Goal: Task Accomplishment & Management: Manage account settings

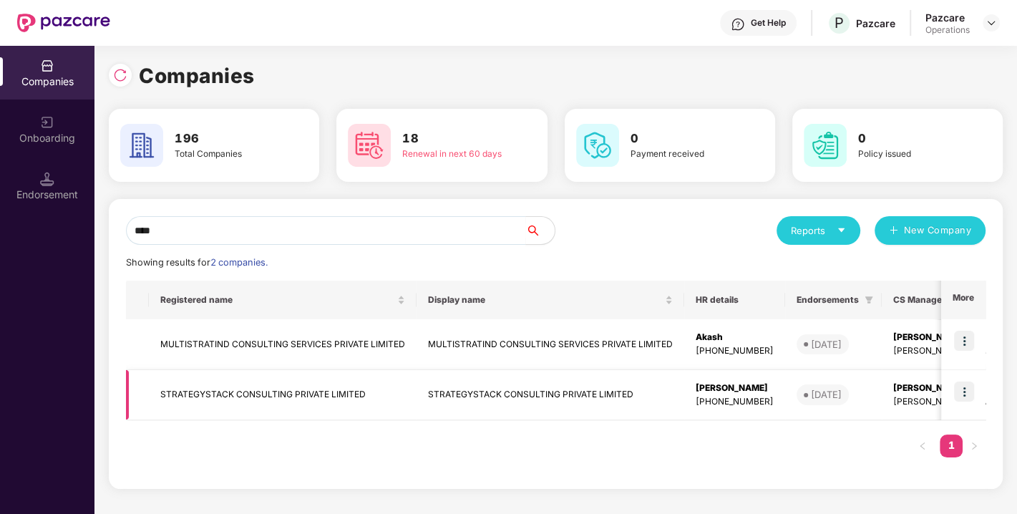
type input "****"
click at [255, 376] on td "STRATEGYSTACK CONSULTING PRIVATE LIMITED" at bounding box center [283, 395] width 268 height 51
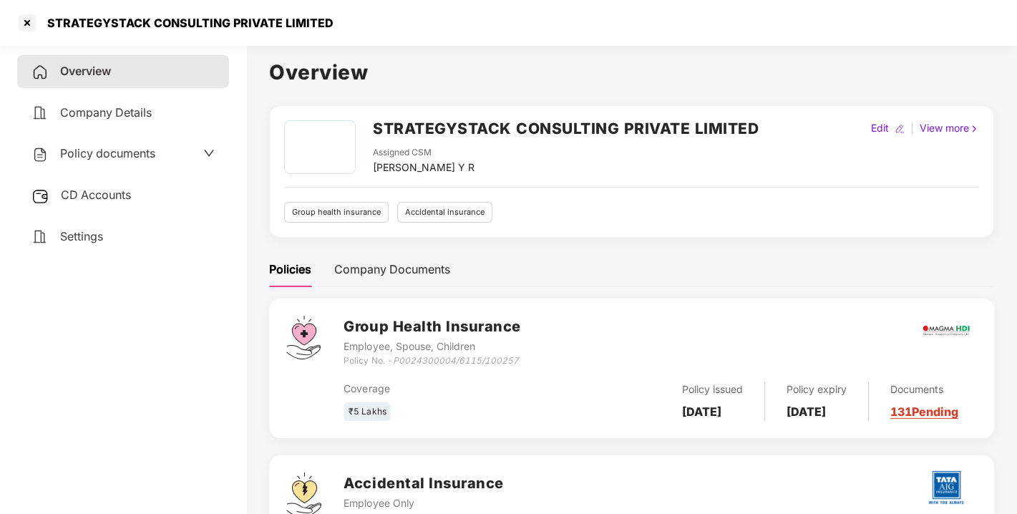
click at [114, 145] on div "Policy documents" at bounding box center [93, 154] width 124 height 19
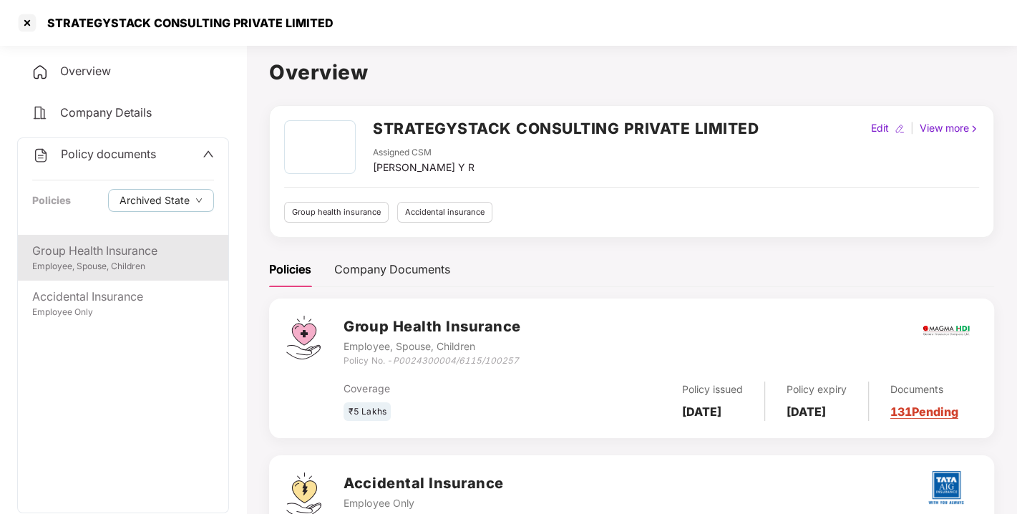
click at [79, 258] on div "Group Health Insurance" at bounding box center [123, 251] width 182 height 18
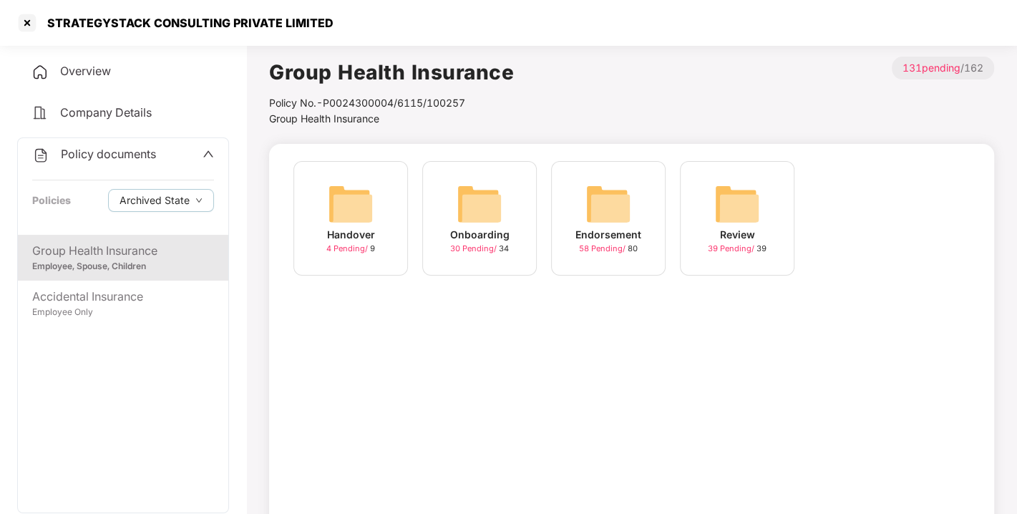
click at [608, 209] on img at bounding box center [608, 204] width 46 height 46
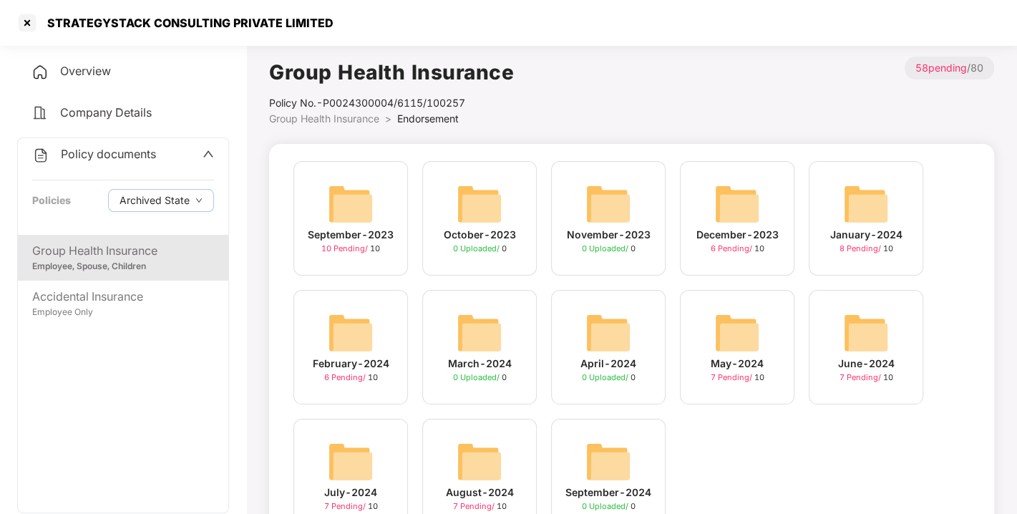
click at [80, 73] on span "Overview" at bounding box center [85, 71] width 51 height 14
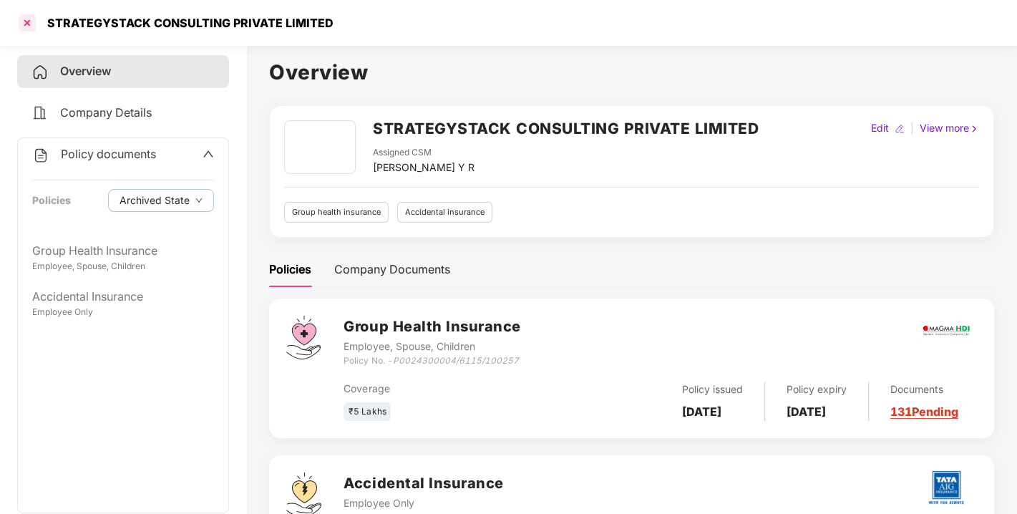
click at [29, 21] on div at bounding box center [27, 22] width 23 height 23
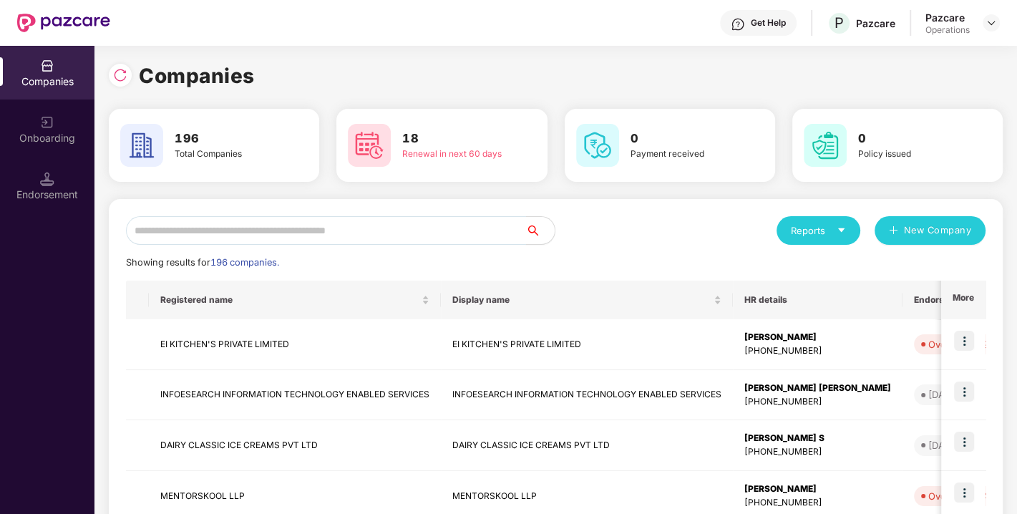
click at [313, 224] on input "text" at bounding box center [326, 230] width 400 height 29
type input "*"
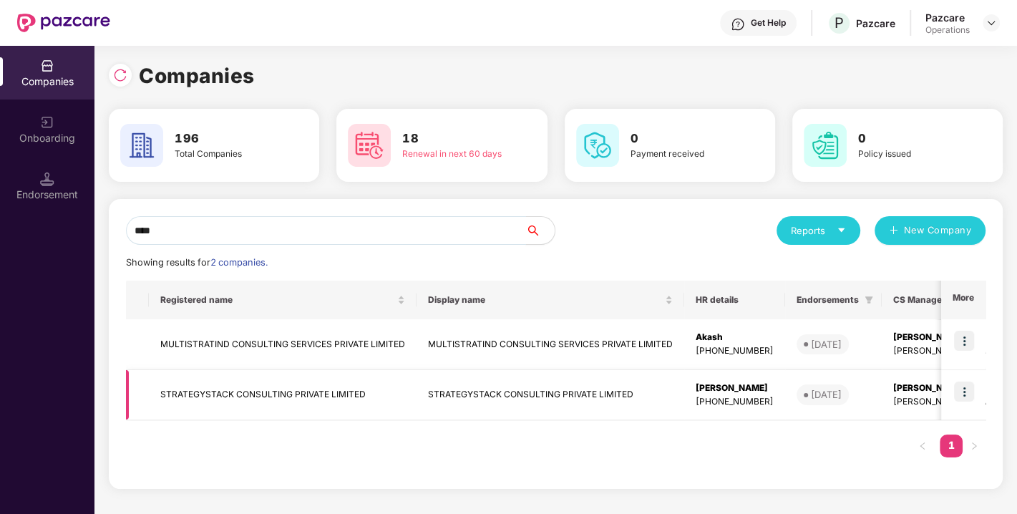
type input "****"
click at [235, 392] on td "STRATEGYSTACK CONSULTING PRIVATE LIMITED" at bounding box center [283, 395] width 268 height 51
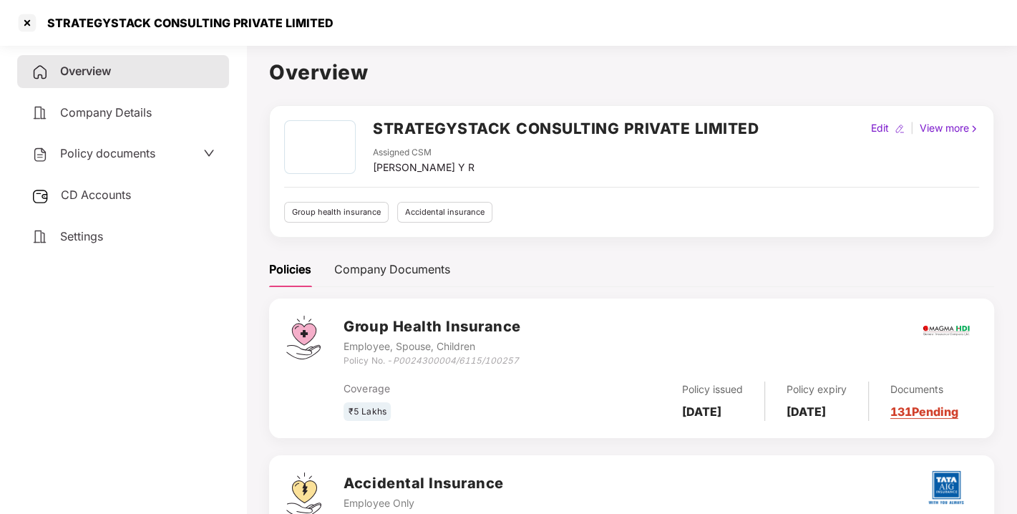
click at [108, 153] on span "Policy documents" at bounding box center [107, 153] width 95 height 14
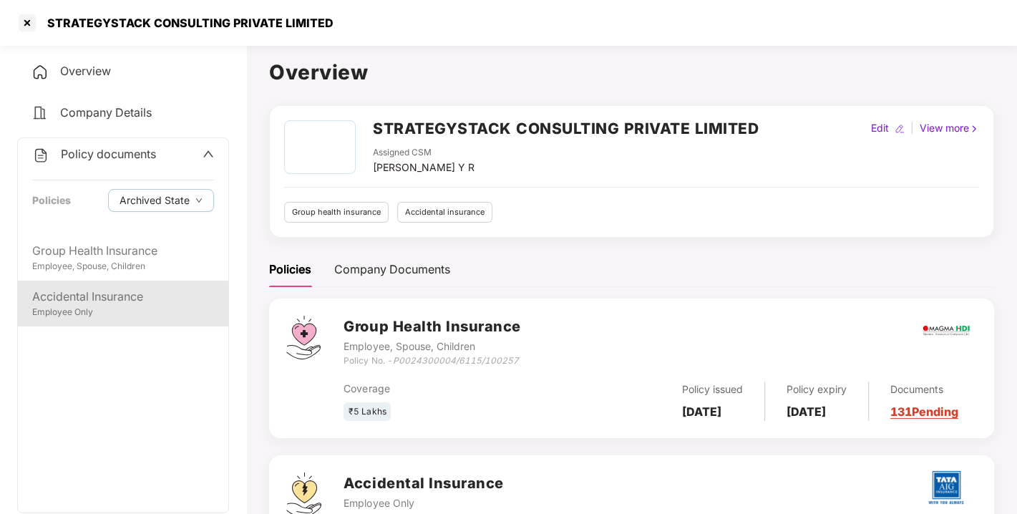
click at [106, 296] on div "Accidental Insurance" at bounding box center [123, 297] width 182 height 18
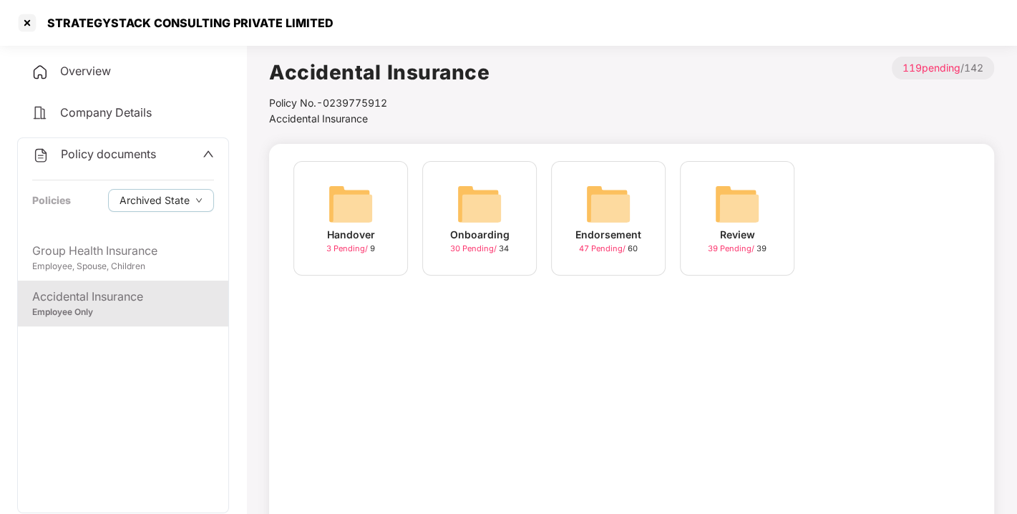
click at [612, 185] on img at bounding box center [608, 204] width 46 height 46
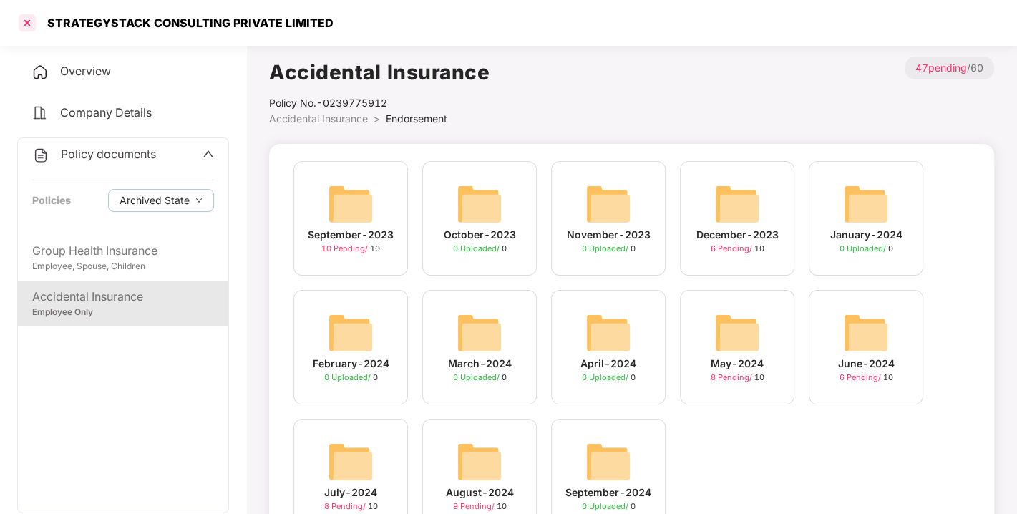
click at [26, 26] on div at bounding box center [27, 22] width 23 height 23
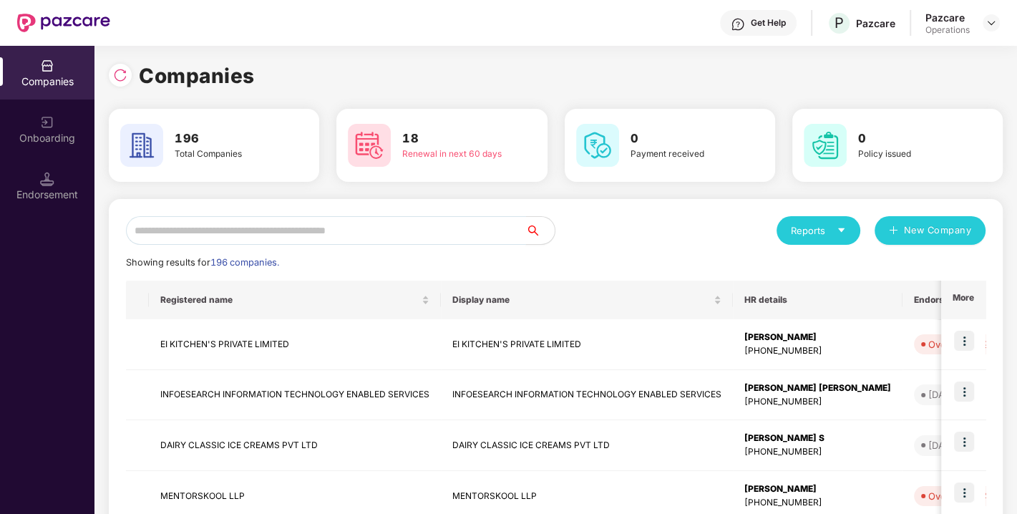
click at [285, 227] on input "text" at bounding box center [326, 230] width 400 height 29
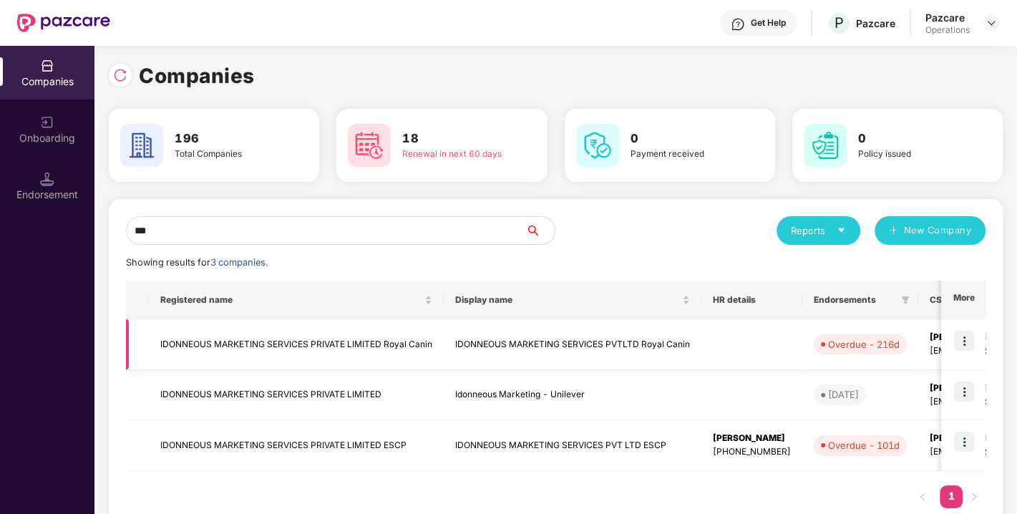
type input "***"
click at [280, 348] on td "IDONNEOUS MARKETING SERVICES PRIVATE LIMITED Royal Canin" at bounding box center [296, 344] width 295 height 51
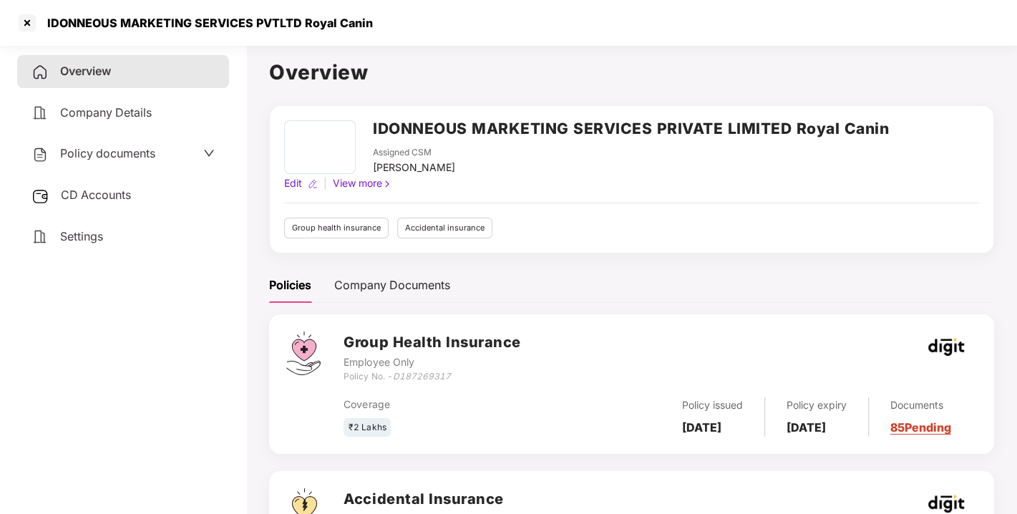
click at [89, 155] on span "Policy documents" at bounding box center [107, 153] width 95 height 14
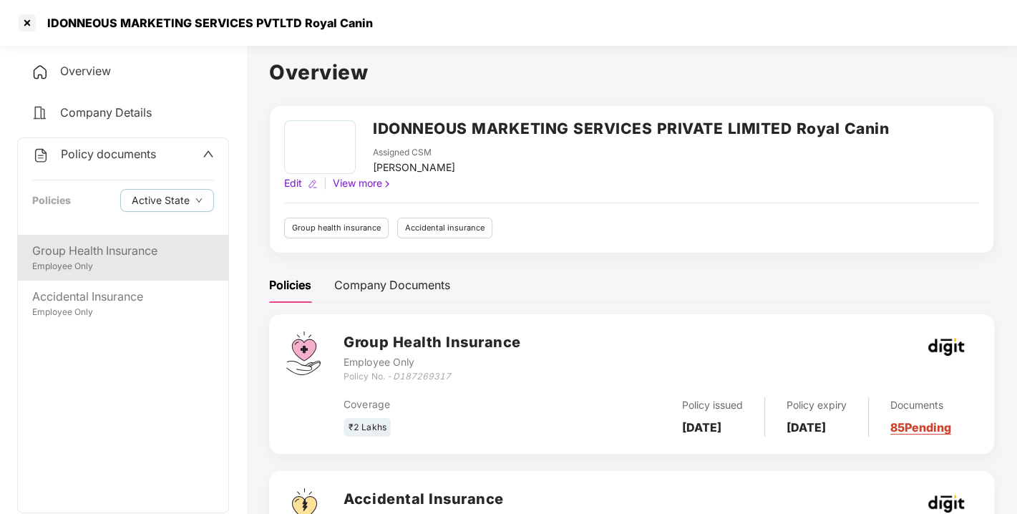
click at [94, 245] on div "Group Health Insurance" at bounding box center [123, 251] width 182 height 18
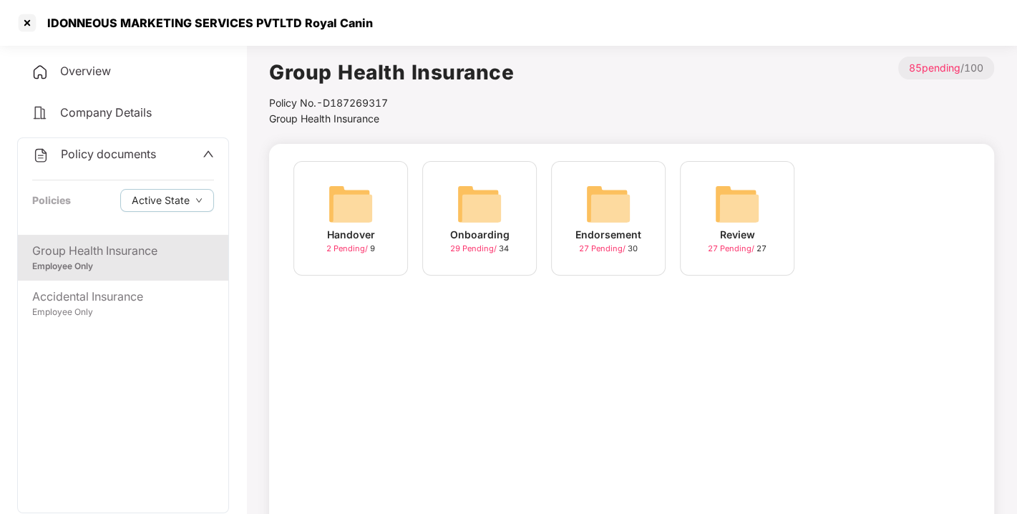
click at [589, 200] on img at bounding box center [608, 204] width 46 height 46
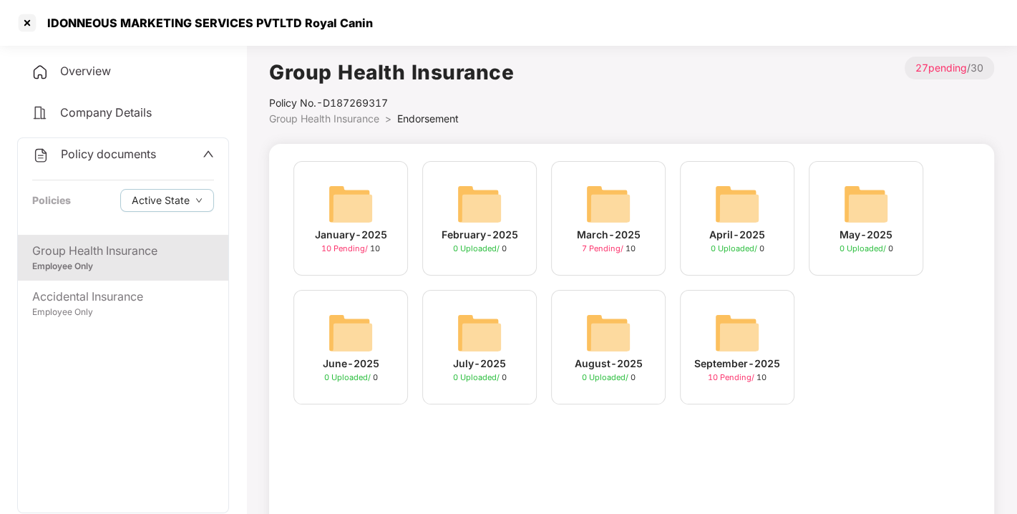
click at [727, 318] on img at bounding box center [737, 333] width 46 height 46
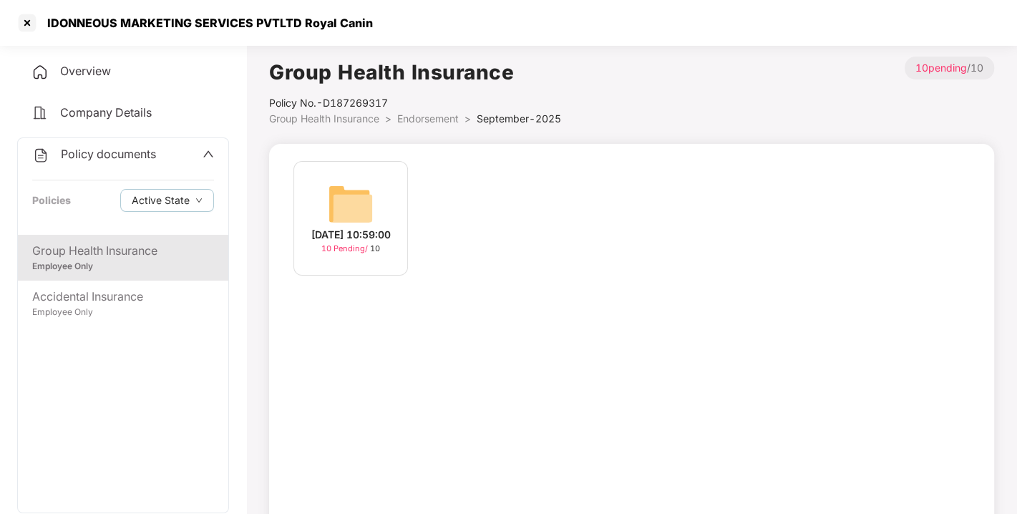
click at [351, 191] on img at bounding box center [351, 204] width 46 height 46
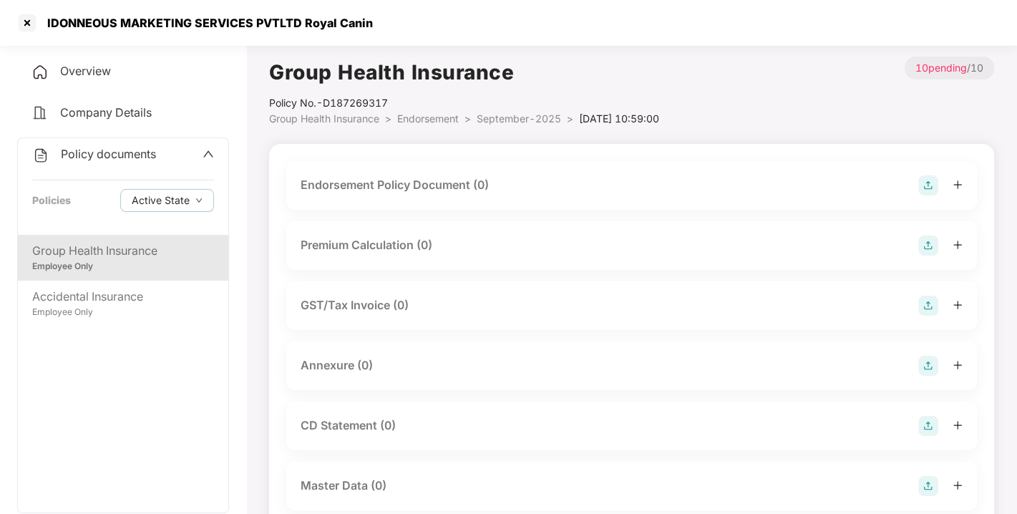
click at [919, 178] on img at bounding box center [928, 185] width 20 height 20
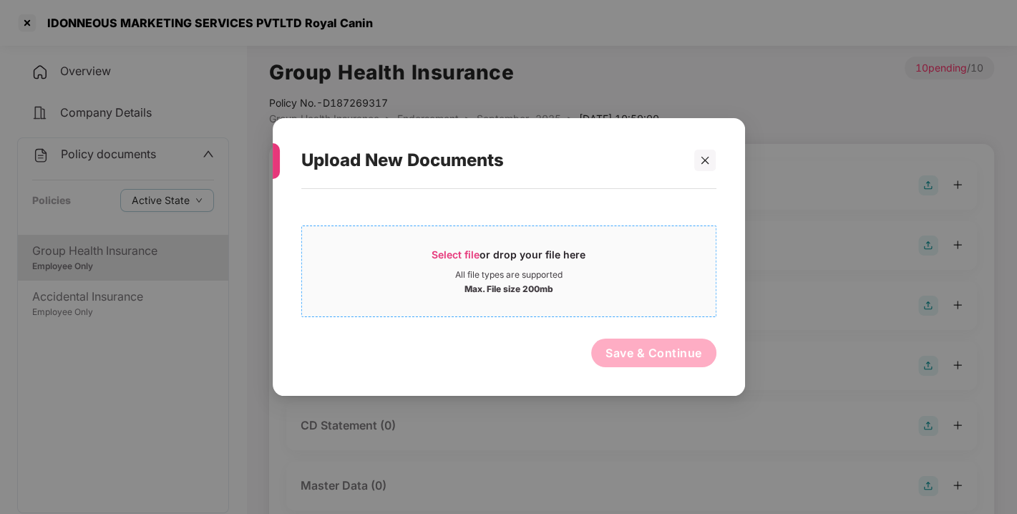
click at [467, 255] on span "Select file" at bounding box center [455, 254] width 48 height 12
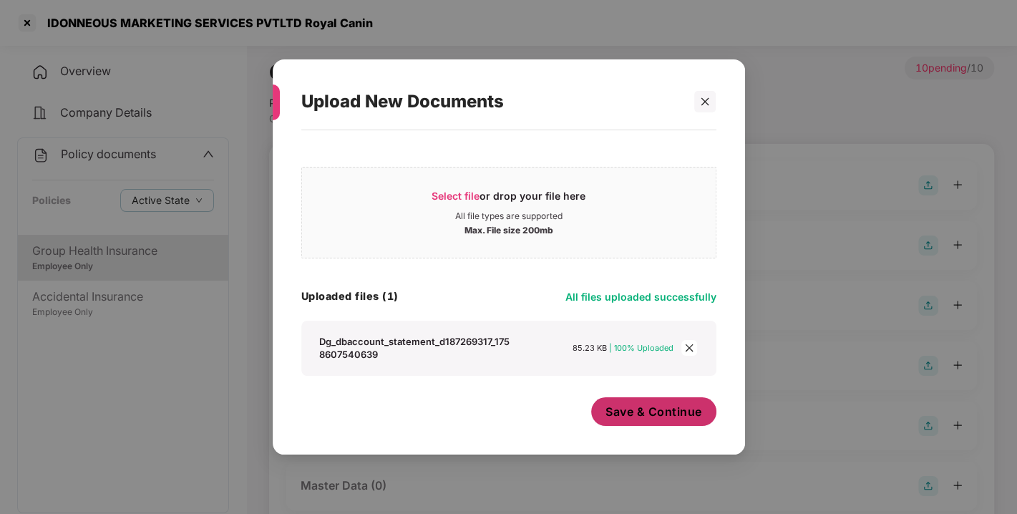
click at [660, 415] on span "Save & Continue" at bounding box center [653, 411] width 97 height 16
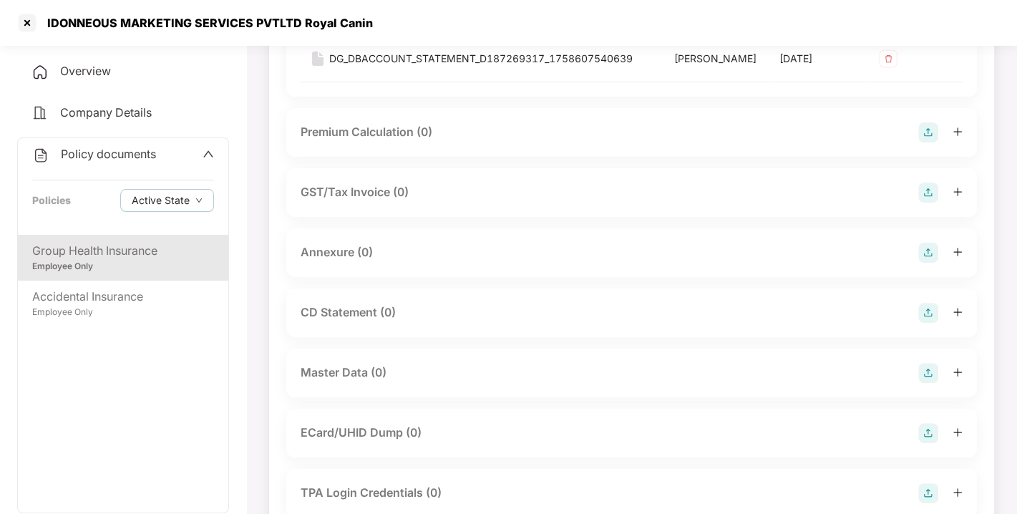
scroll to position [217, 0]
click at [924, 262] on img at bounding box center [928, 252] width 20 height 20
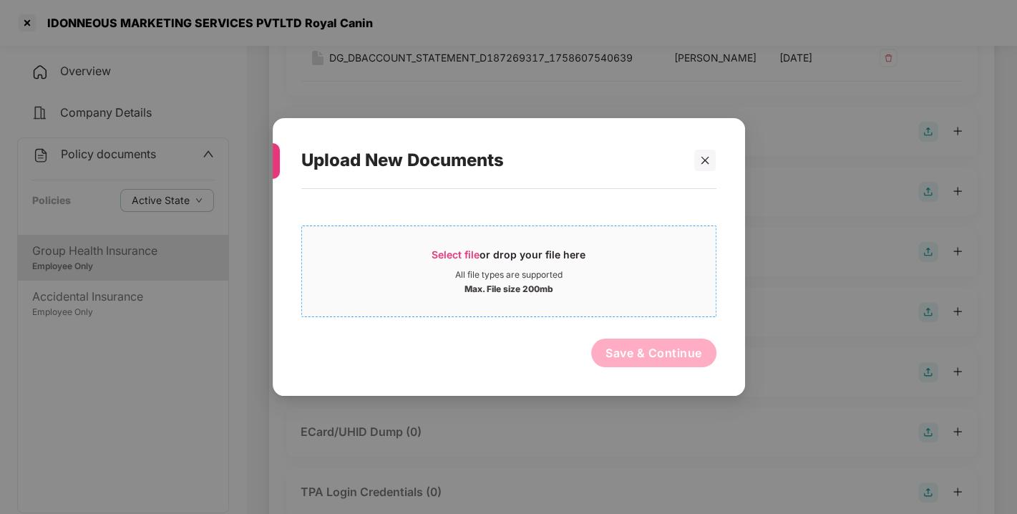
click at [497, 265] on div "Select file or drop your file here" at bounding box center [508, 258] width 154 height 21
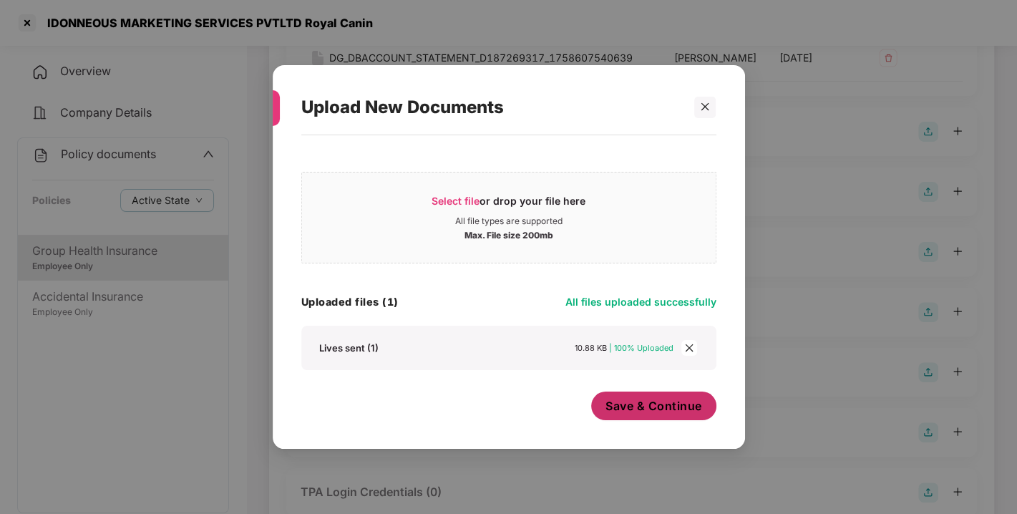
click at [656, 406] on span "Save & Continue" at bounding box center [653, 406] width 97 height 16
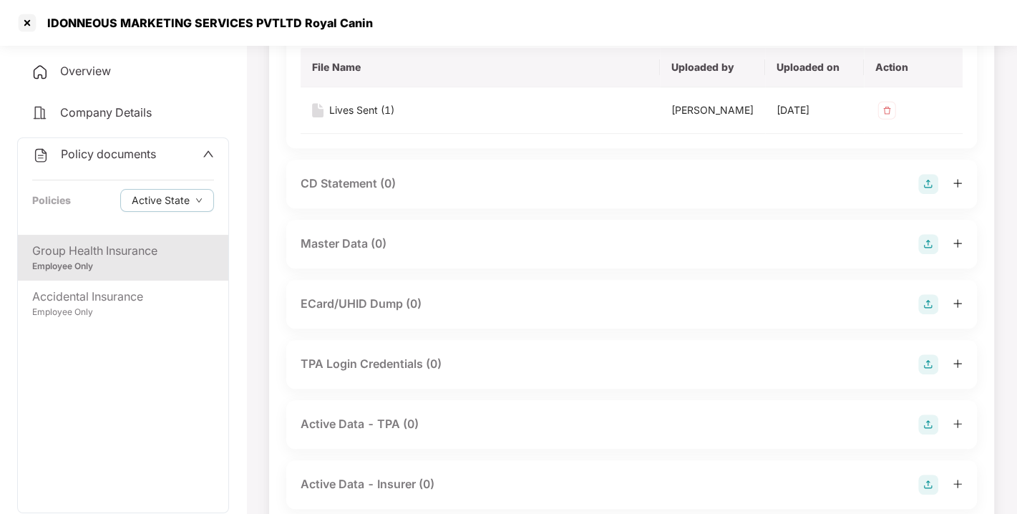
scroll to position [449, 0]
click at [925, 253] on img at bounding box center [928, 242] width 20 height 20
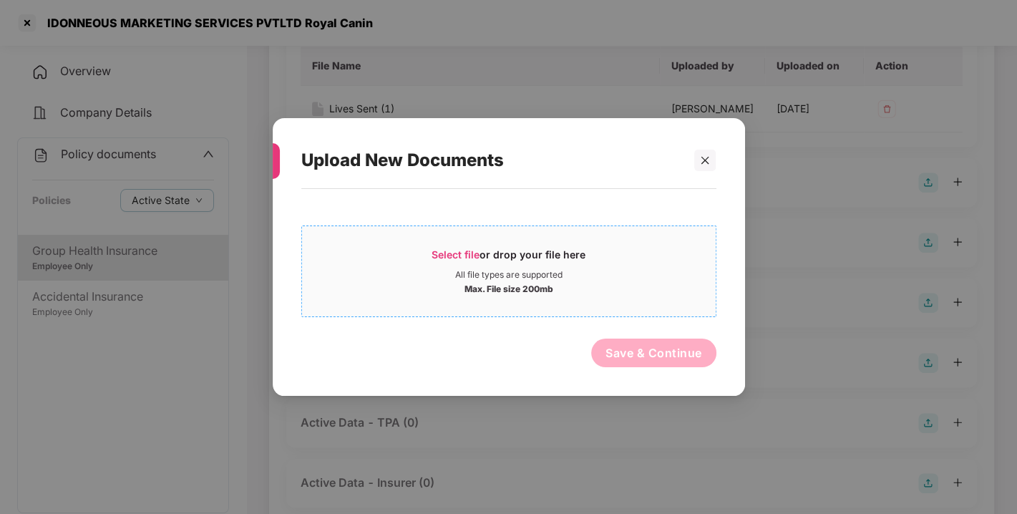
click at [447, 259] on span "Select file" at bounding box center [455, 254] width 48 height 12
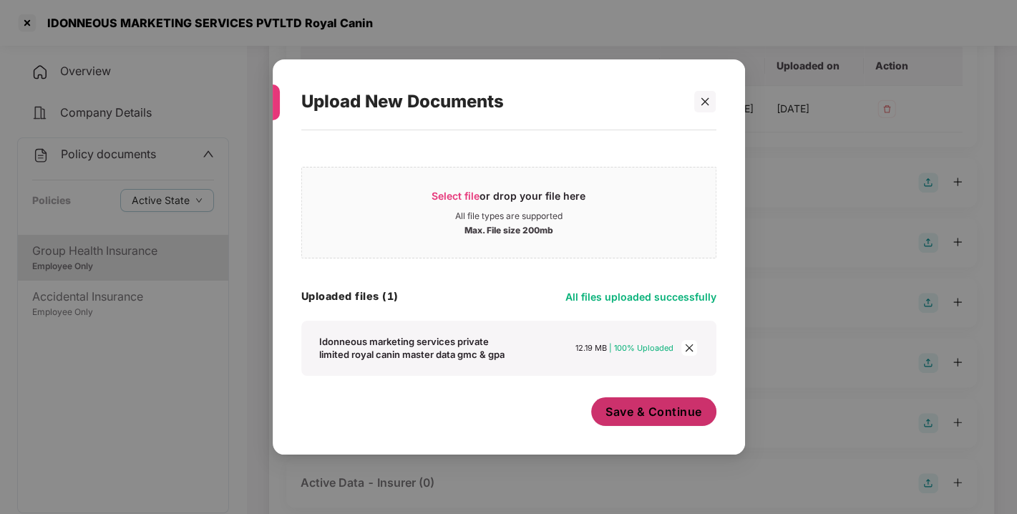
click at [660, 420] on button "Save & Continue" at bounding box center [653, 411] width 125 height 29
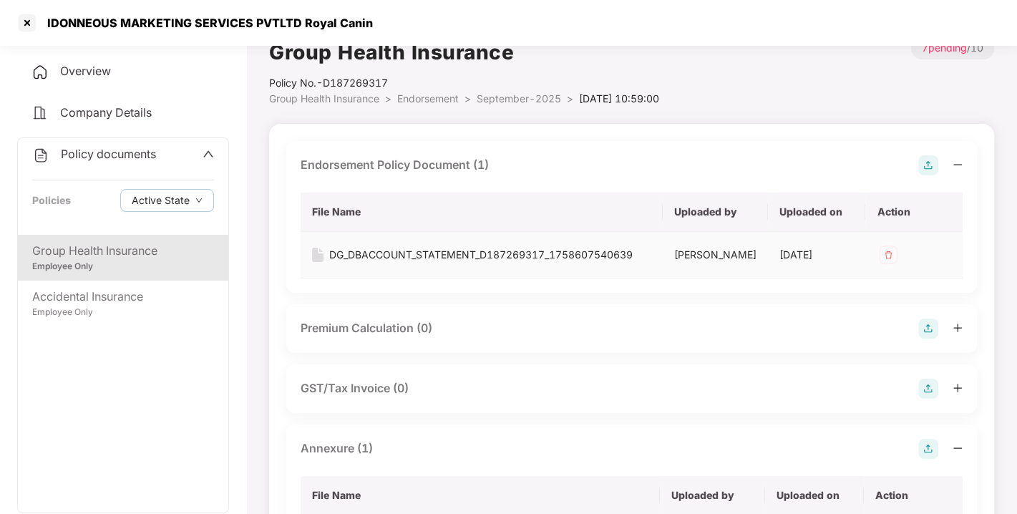
scroll to position [0, 0]
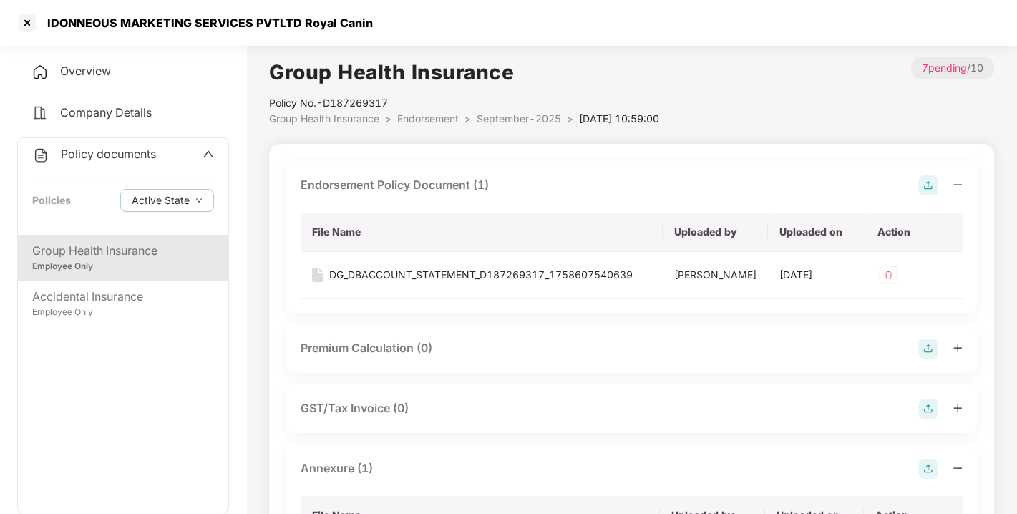
click at [421, 118] on span "Endorsement" at bounding box center [428, 118] width 62 height 12
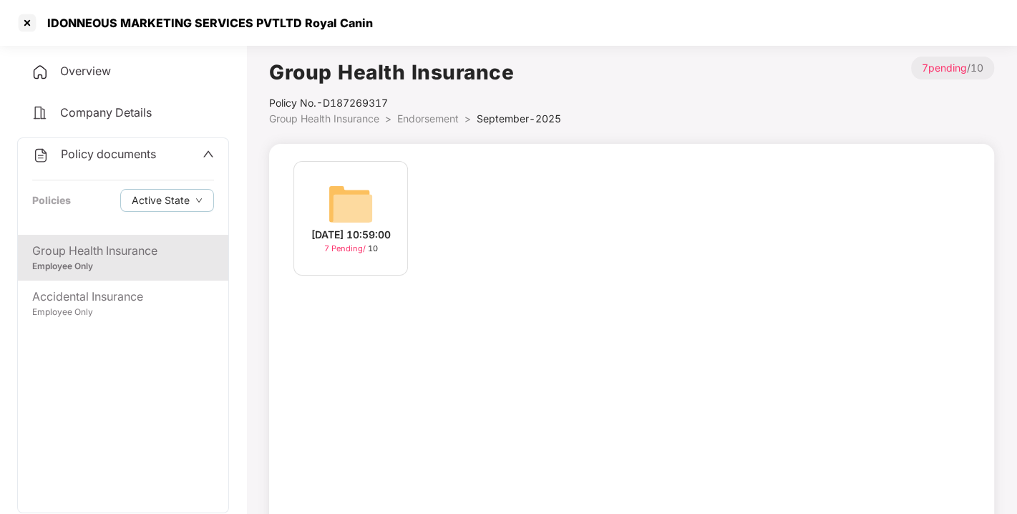
click at [421, 118] on span "Endorsement" at bounding box center [428, 118] width 62 height 12
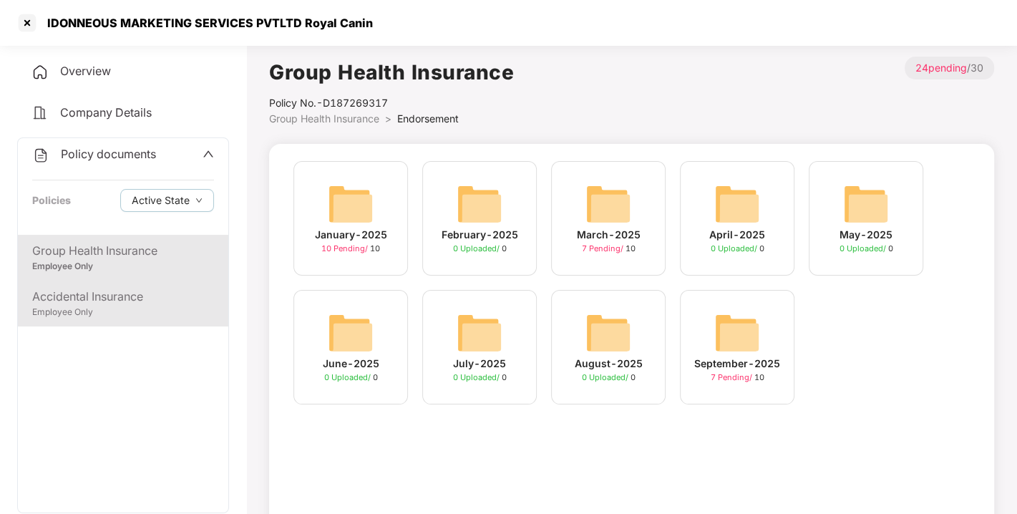
click at [75, 305] on div "Employee Only" at bounding box center [123, 312] width 182 height 14
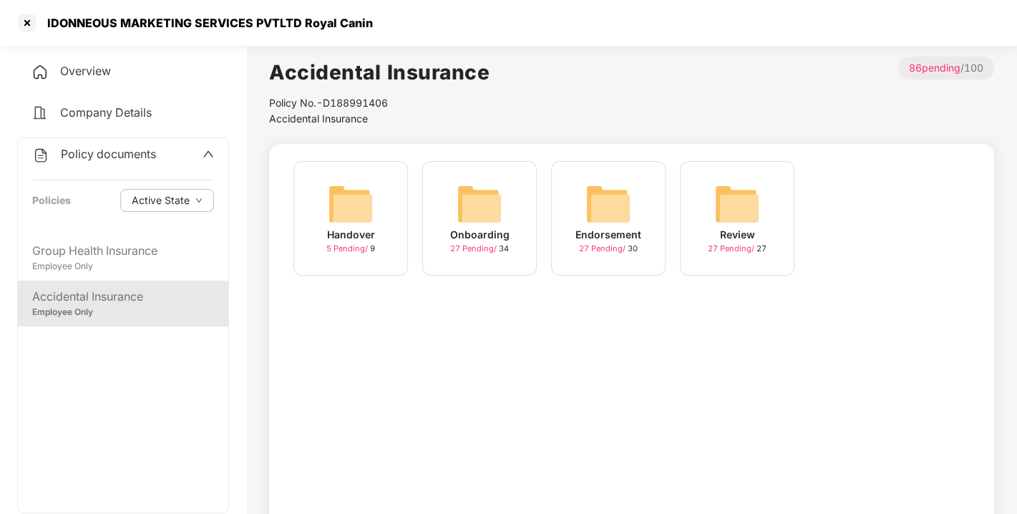
click at [602, 206] on img at bounding box center [608, 204] width 46 height 46
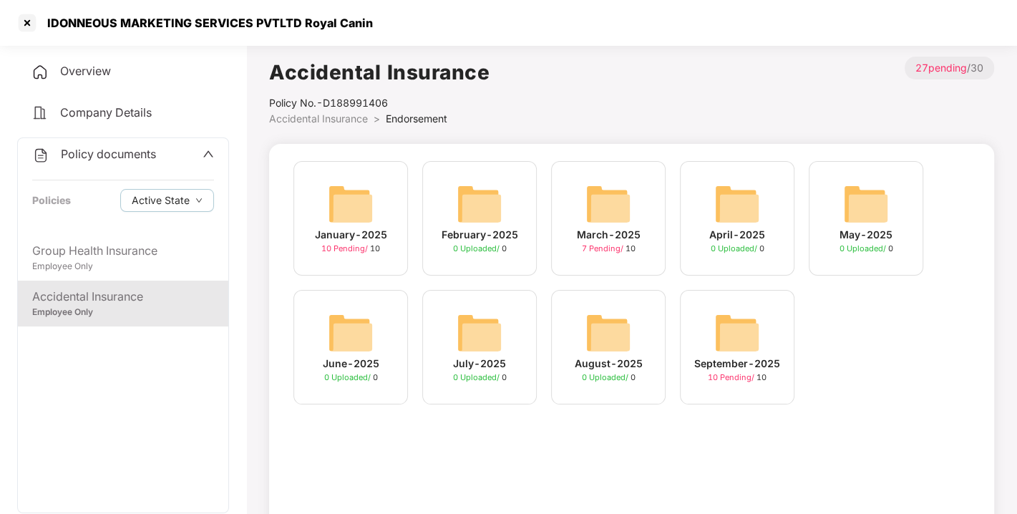
click at [725, 331] on img at bounding box center [737, 333] width 46 height 46
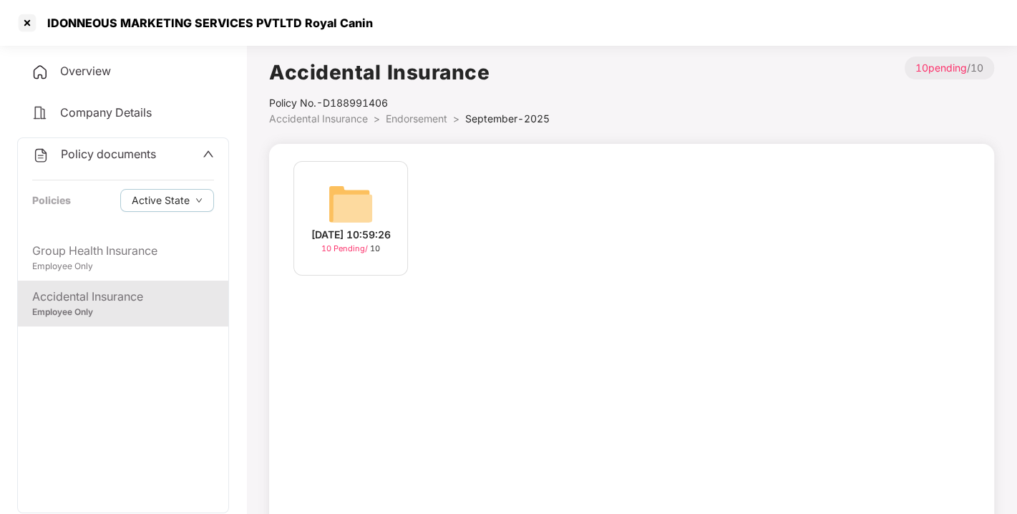
click at [336, 187] on img at bounding box center [351, 204] width 46 height 46
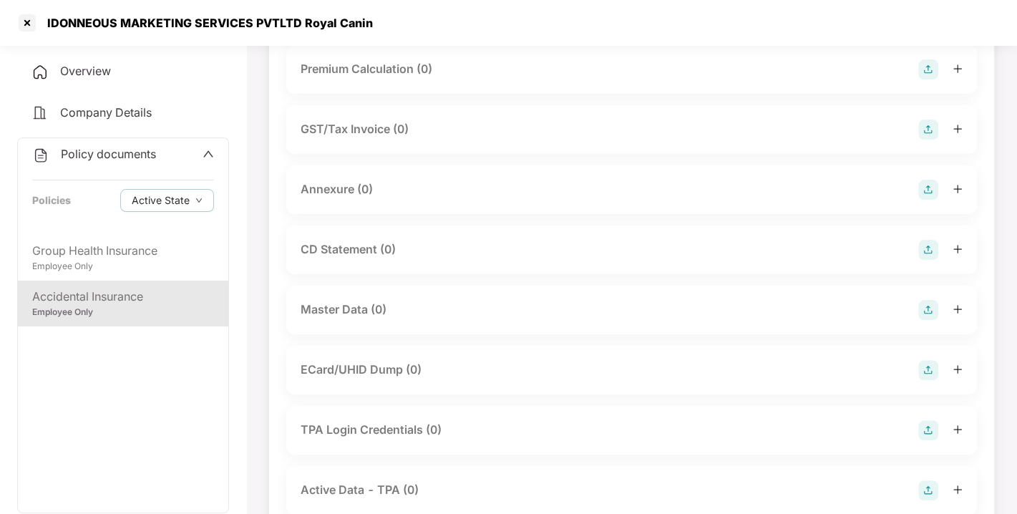
scroll to position [180, 0]
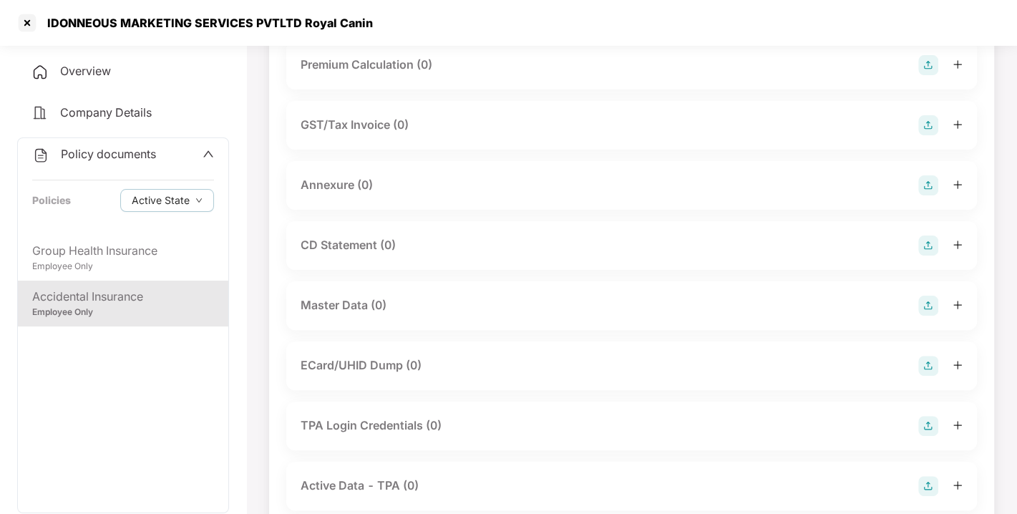
click at [921, 298] on img at bounding box center [928, 305] width 20 height 20
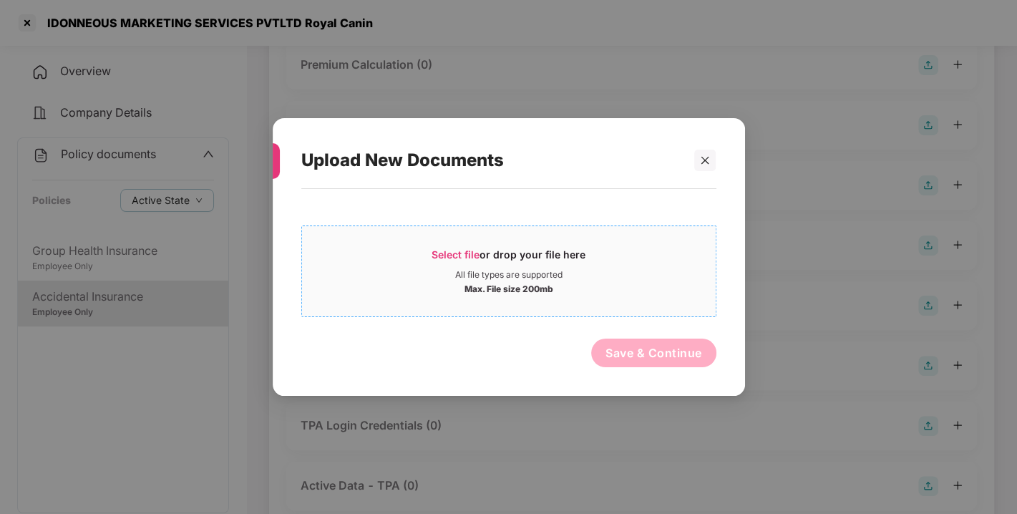
click at [453, 250] on span "Select file" at bounding box center [455, 254] width 48 height 12
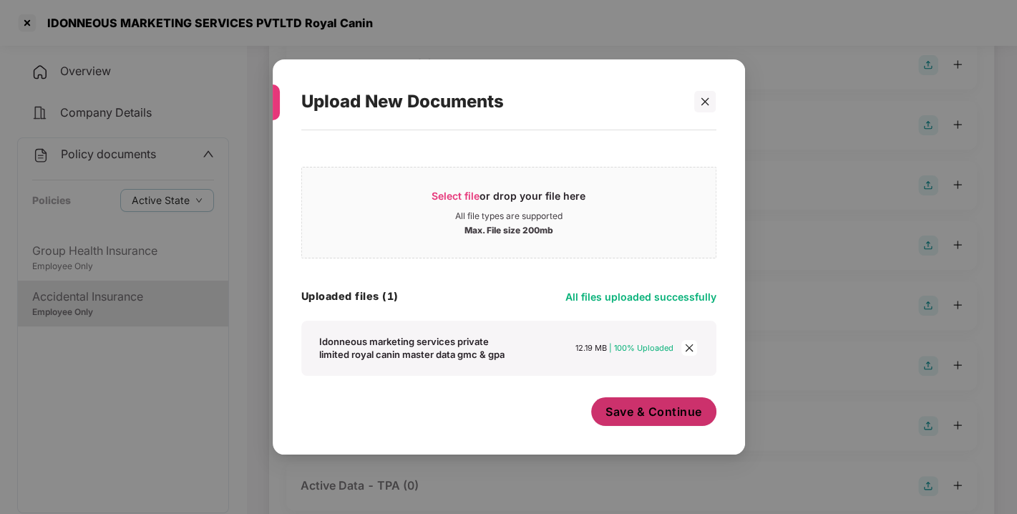
click at [656, 408] on span "Save & Continue" at bounding box center [653, 411] width 97 height 16
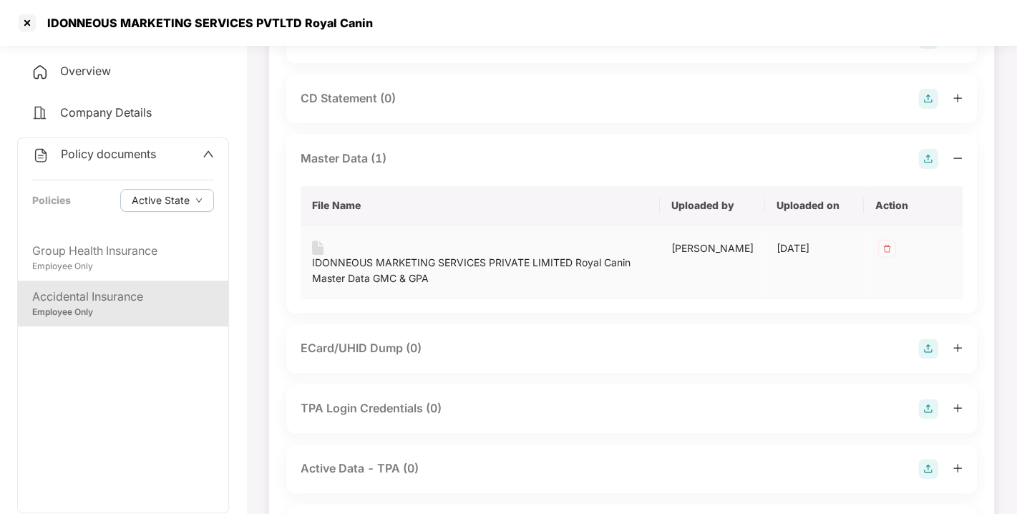
scroll to position [0, 0]
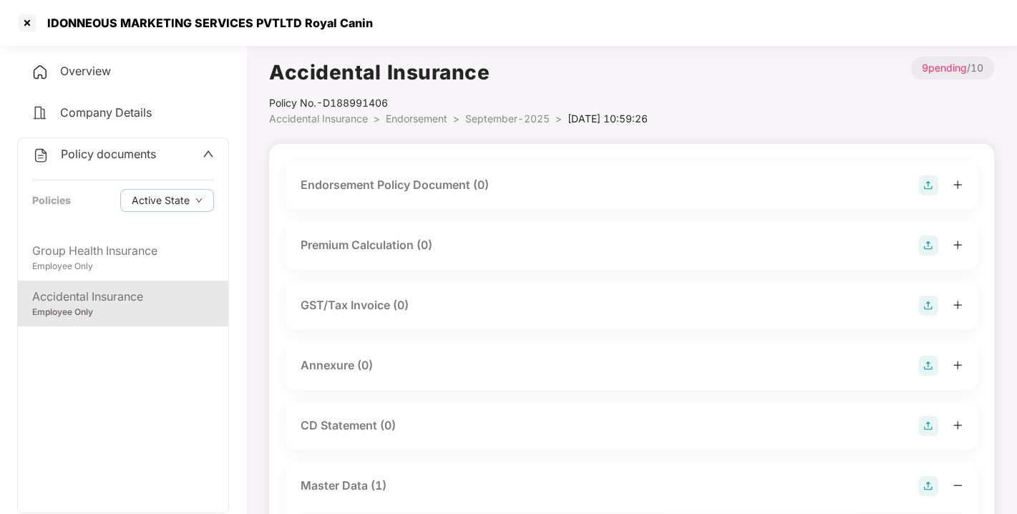
click at [926, 363] on img at bounding box center [928, 366] width 20 height 20
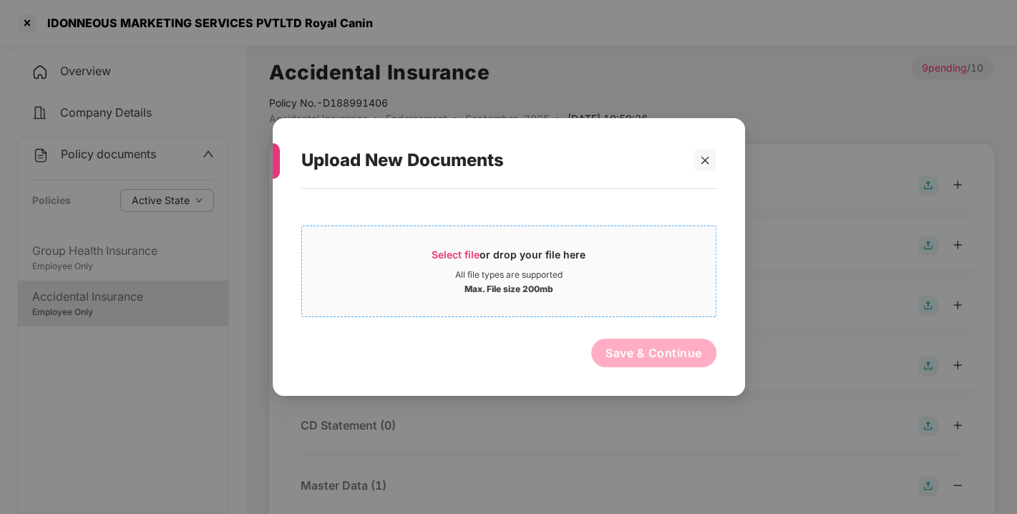
click at [473, 243] on span "Select file or drop your file here All file types are supported Max. File size …" at bounding box center [508, 271] width 413 height 69
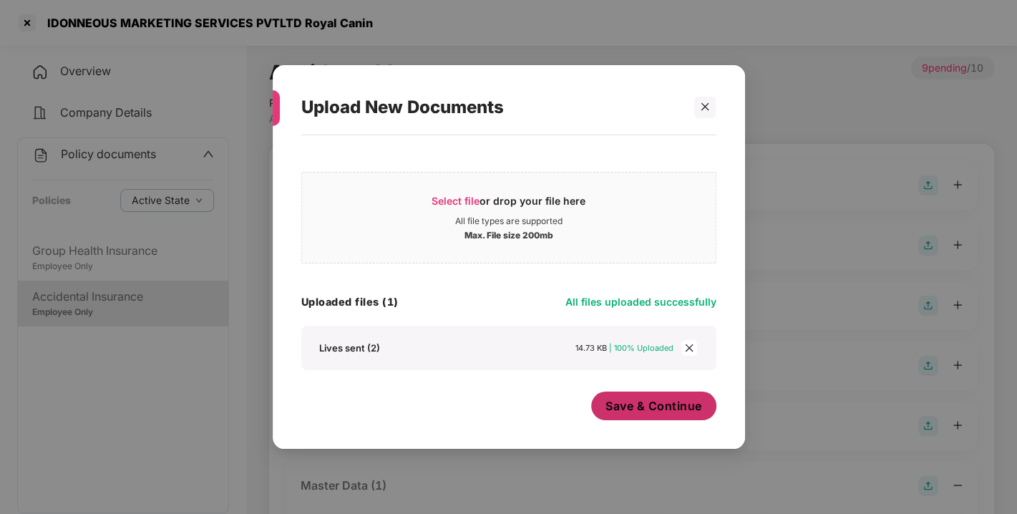
click at [638, 406] on span "Save & Continue" at bounding box center [653, 406] width 97 height 16
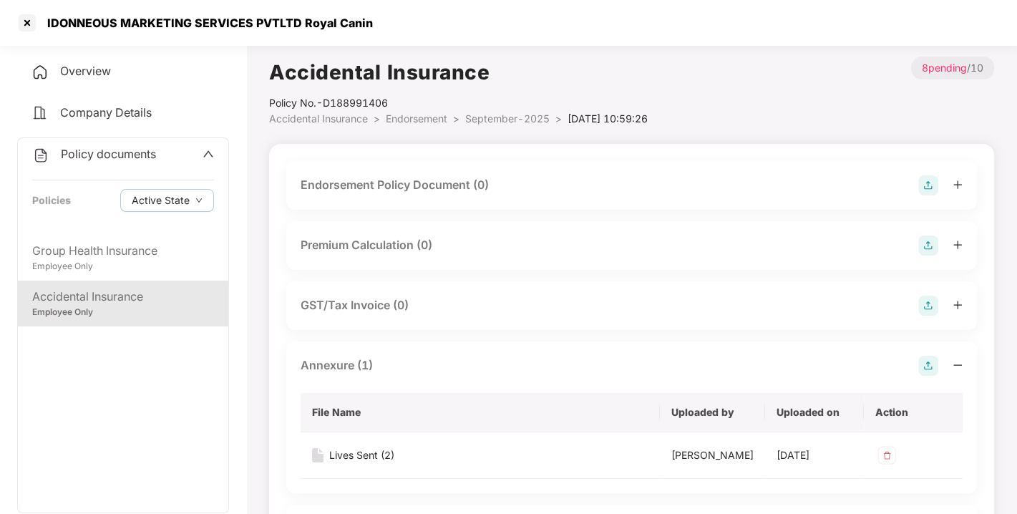
click at [932, 178] on img at bounding box center [928, 185] width 20 height 20
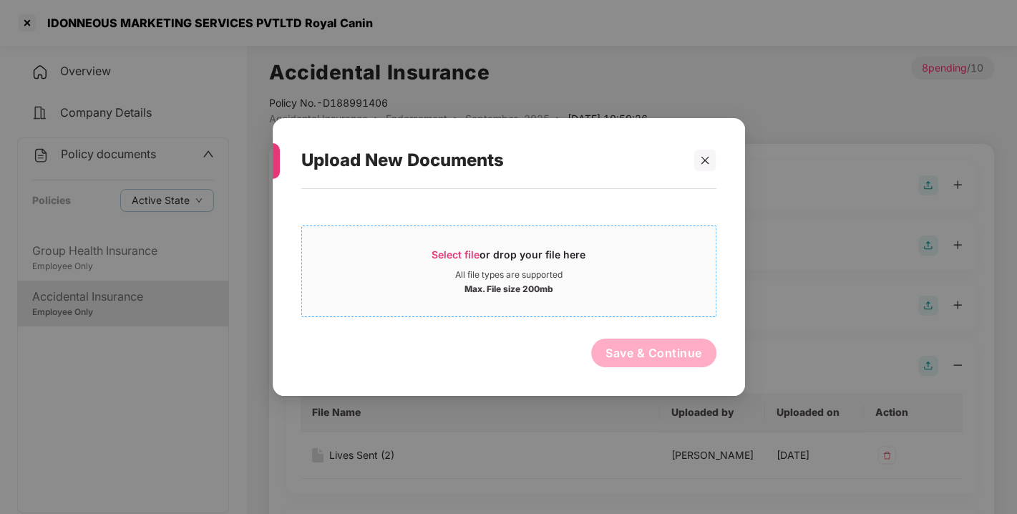
click at [443, 253] on span "Select file" at bounding box center [455, 254] width 48 height 12
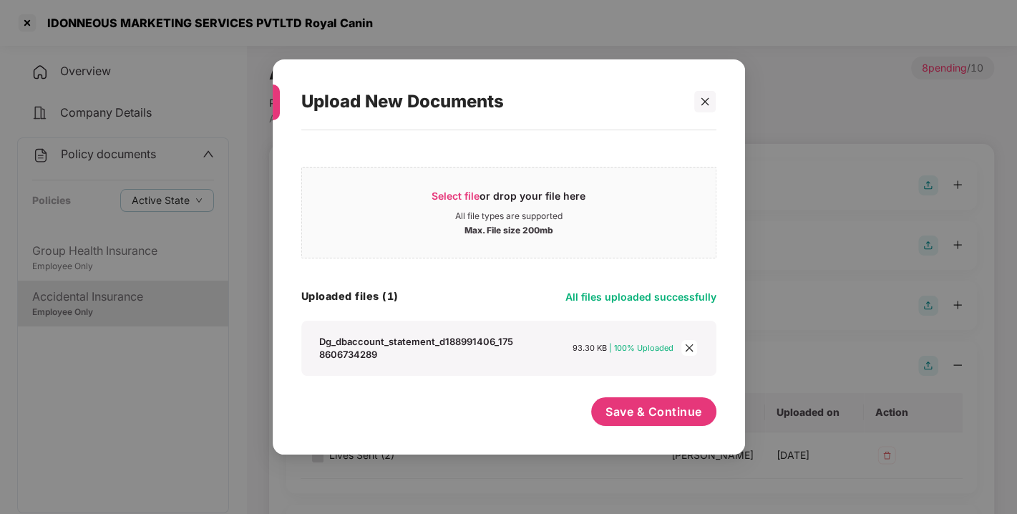
click at [682, 346] on span "close" at bounding box center [689, 348] width 16 height 16
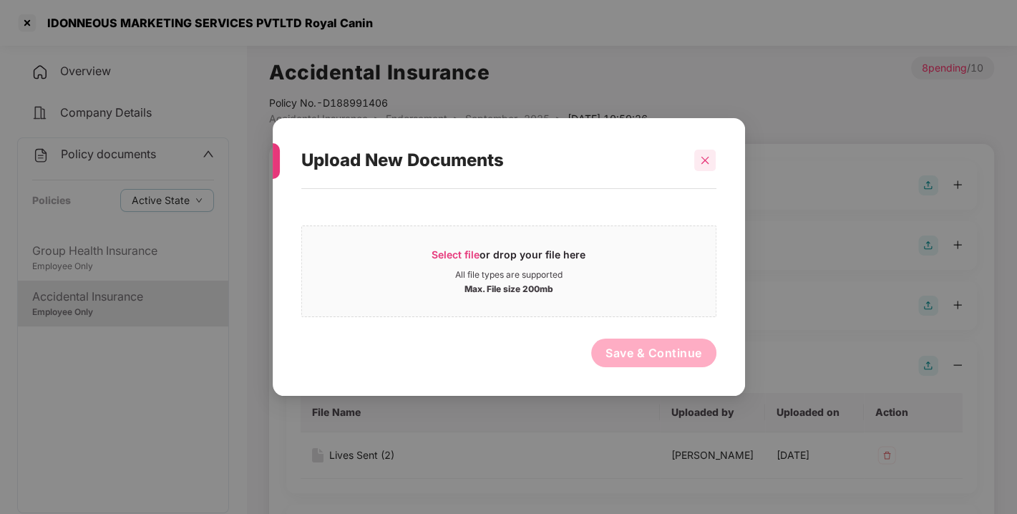
click at [705, 157] on icon "close" at bounding box center [705, 160] width 10 height 10
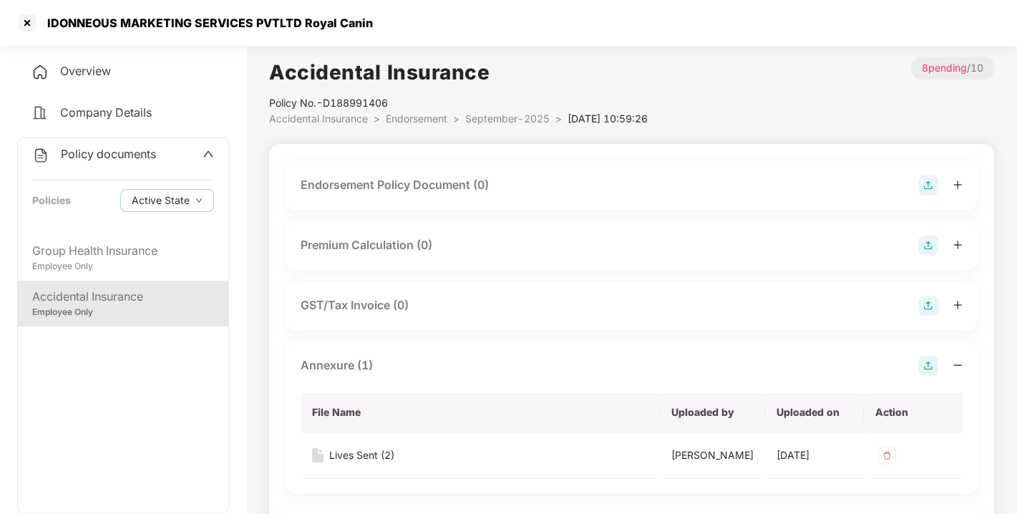
click at [903, 180] on div "Endorsement Policy Document (0)" at bounding box center [631, 185] width 662 height 20
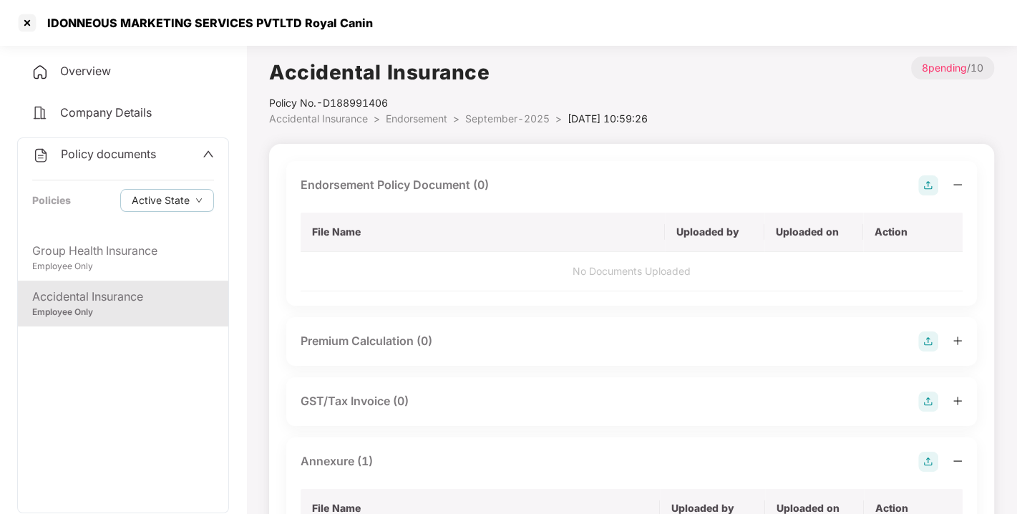
click at [838, 167] on div "Endorsement Policy Document (0) File Name Uploaded by Uploaded on Action No Doc…" at bounding box center [631, 233] width 690 height 145
click at [848, 163] on div "Endorsement Policy Document (0) File Name Uploaded by Uploaded on Action No Doc…" at bounding box center [631, 233] width 690 height 145
click at [919, 184] on img at bounding box center [928, 185] width 20 height 20
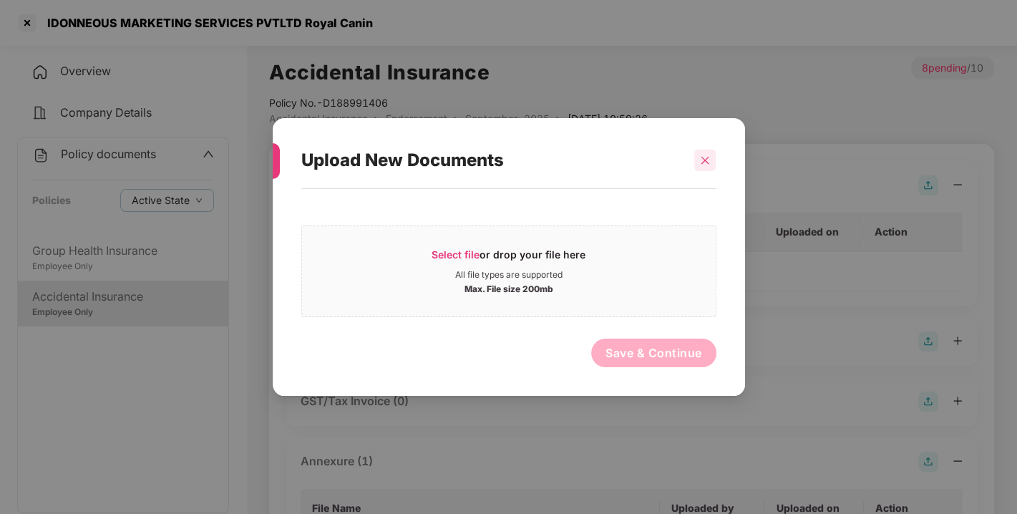
click at [704, 157] on icon "close" at bounding box center [705, 160] width 10 height 10
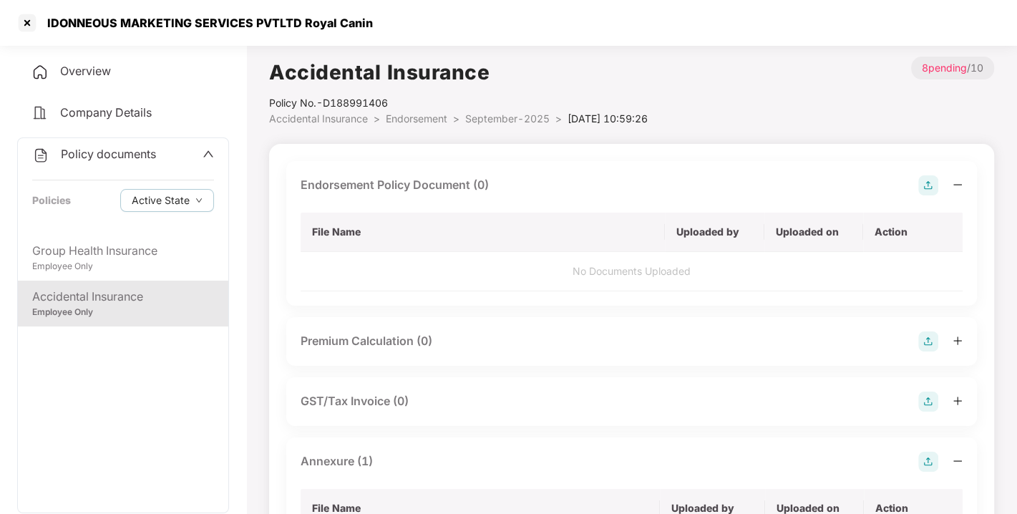
click at [837, 172] on div "Endorsement Policy Document (0) File Name Uploaded by Uploaded on Action No Doc…" at bounding box center [631, 233] width 690 height 145
drag, startPoint x: 852, startPoint y: 159, endPoint x: 911, endPoint y: 157, distance: 59.4
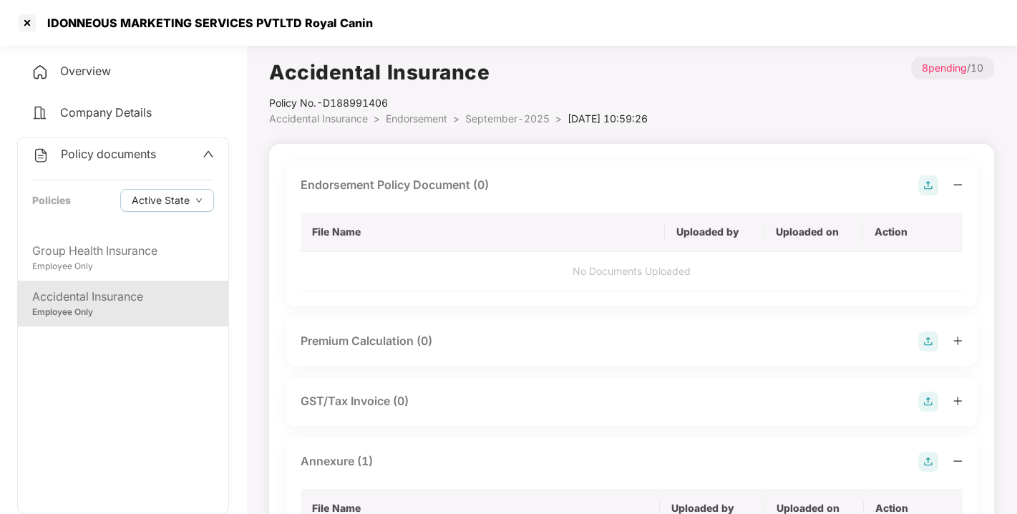
drag, startPoint x: 911, startPoint y: 157, endPoint x: 831, endPoint y: 189, distance: 86.7
click at [831, 189] on div "Endorsement Policy Document (0)" at bounding box center [631, 185] width 662 height 20
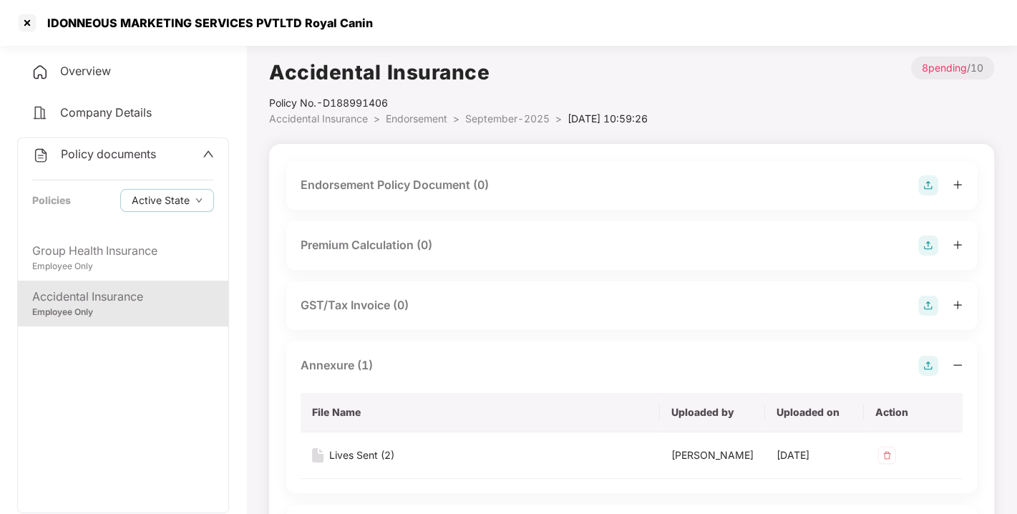
click at [918, 188] on img at bounding box center [928, 185] width 20 height 20
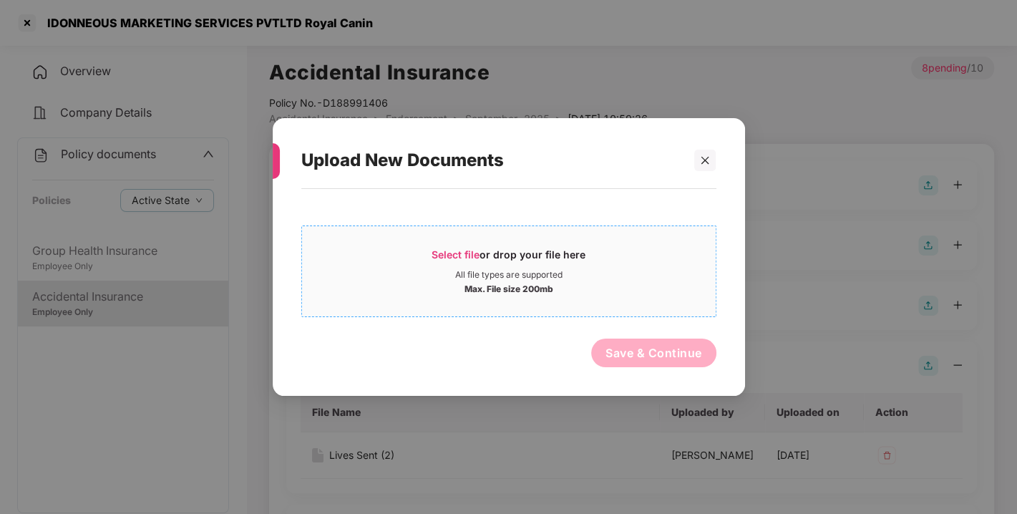
click at [425, 252] on div "Select file or drop your file here" at bounding box center [508, 258] width 413 height 21
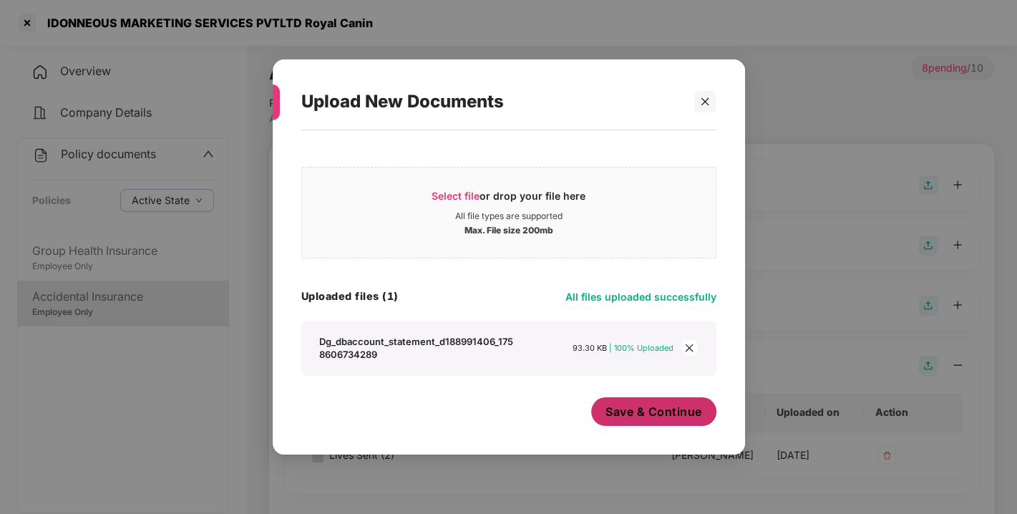
click at [635, 410] on span "Save & Continue" at bounding box center [653, 411] width 97 height 16
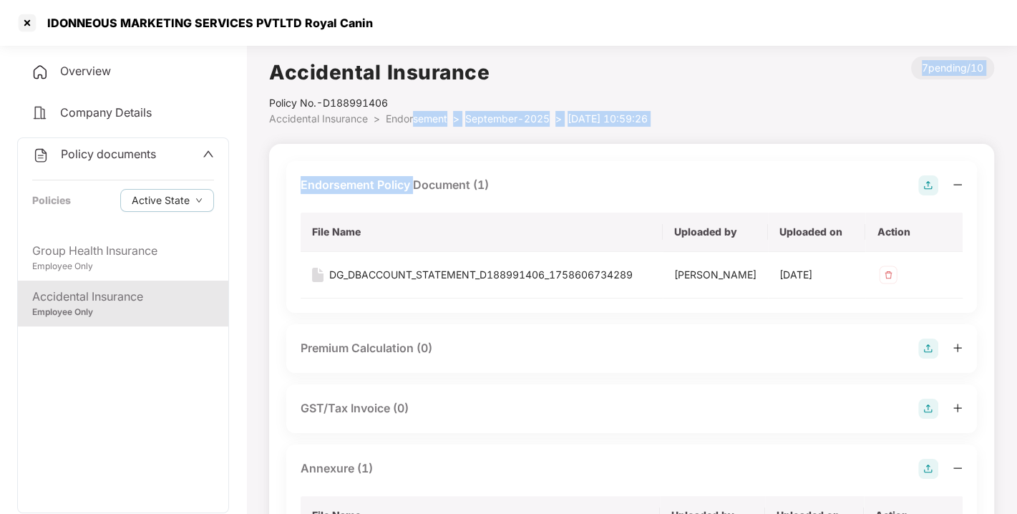
drag, startPoint x: 413, startPoint y: 129, endPoint x: 415, endPoint y: 113, distance: 15.8
click at [415, 113] on span "Endorsement" at bounding box center [417, 118] width 62 height 12
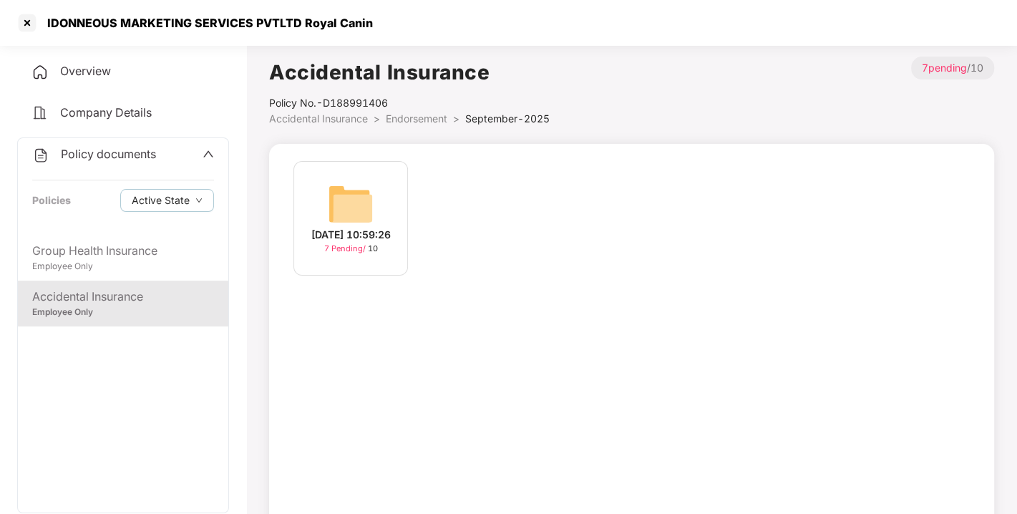
click at [415, 113] on span "Endorsement" at bounding box center [417, 118] width 62 height 12
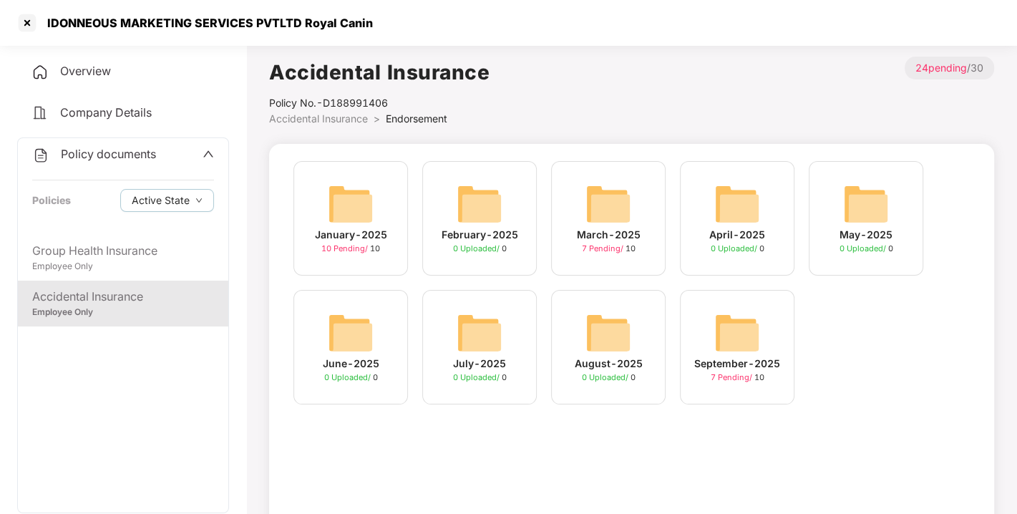
click at [78, 165] on div "Policy documents Policies Active State" at bounding box center [123, 186] width 210 height 97
click at [111, 157] on span "Policy documents" at bounding box center [108, 154] width 95 height 14
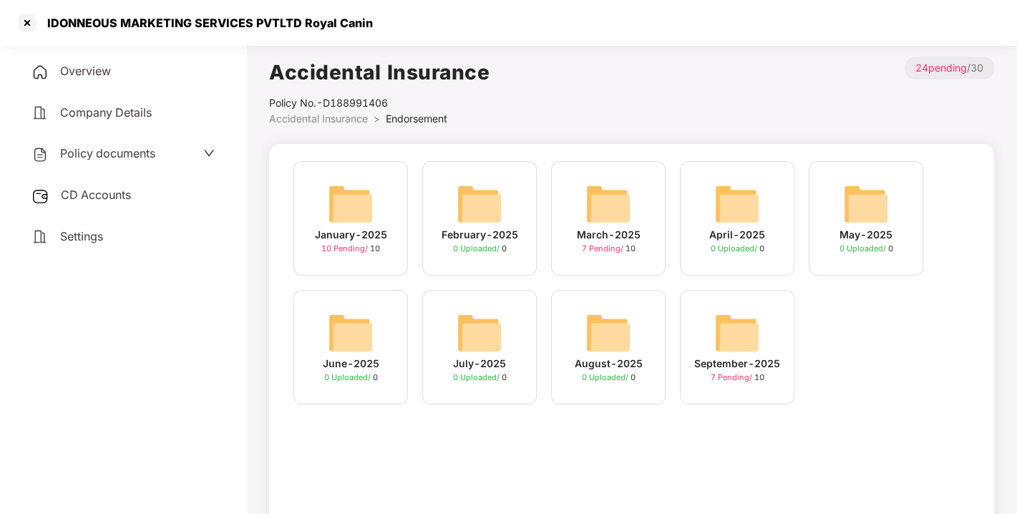
click at [92, 194] on span "CD Accounts" at bounding box center [96, 194] width 70 height 14
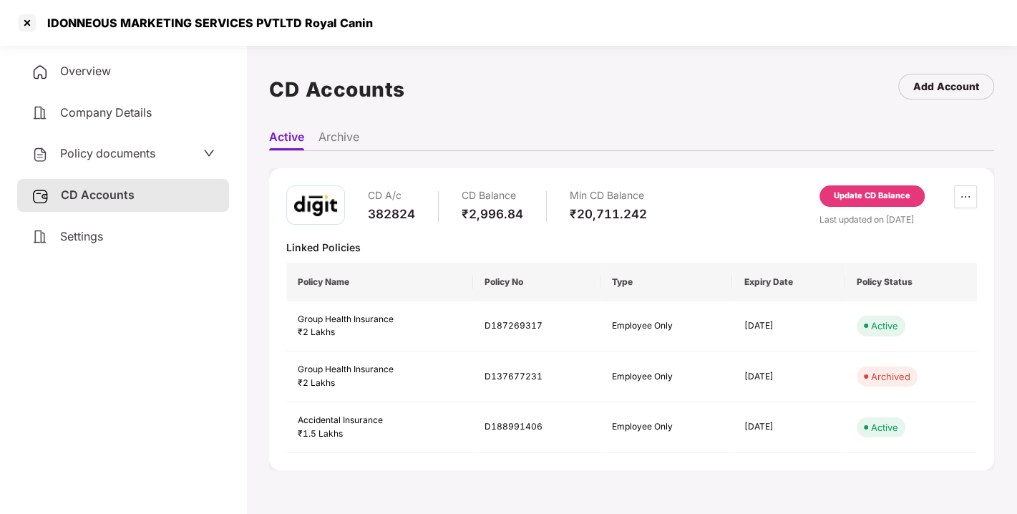
click at [885, 190] on div "Update CD Balance" at bounding box center [871, 196] width 77 height 13
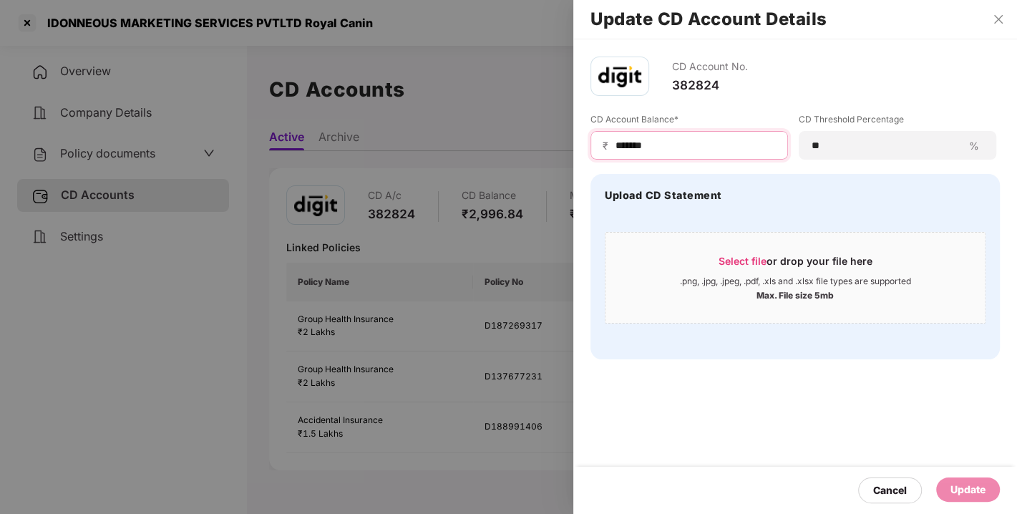
drag, startPoint x: 686, startPoint y: 151, endPoint x: 556, endPoint y: 173, distance: 132.1
click at [556, 173] on div "Update CD Account Details CD Account No. 382824 CD Account Balance* ₹ ******* C…" at bounding box center [508, 257] width 1017 height 514
type input "*****"
click at [969, 496] on div "Update" at bounding box center [967, 489] width 35 height 16
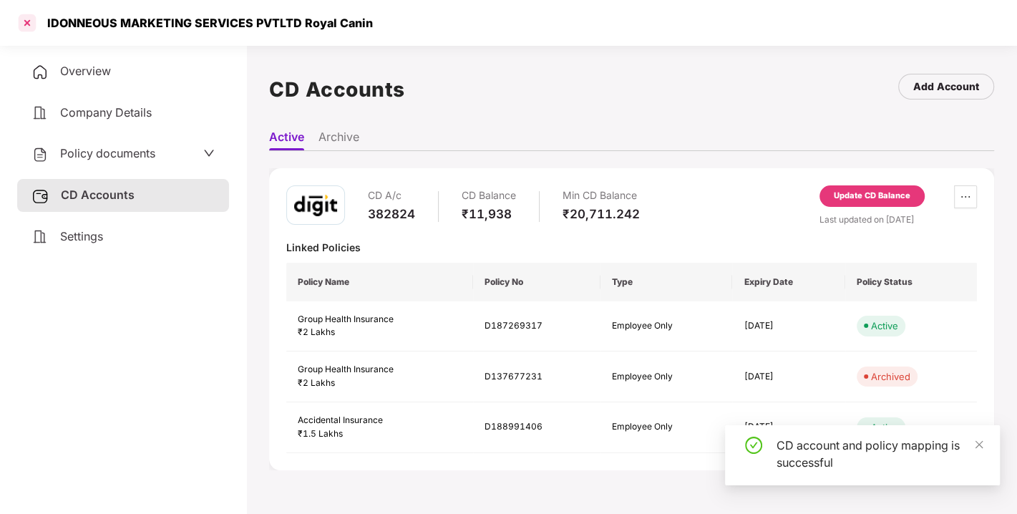
click at [20, 21] on div at bounding box center [27, 22] width 23 height 23
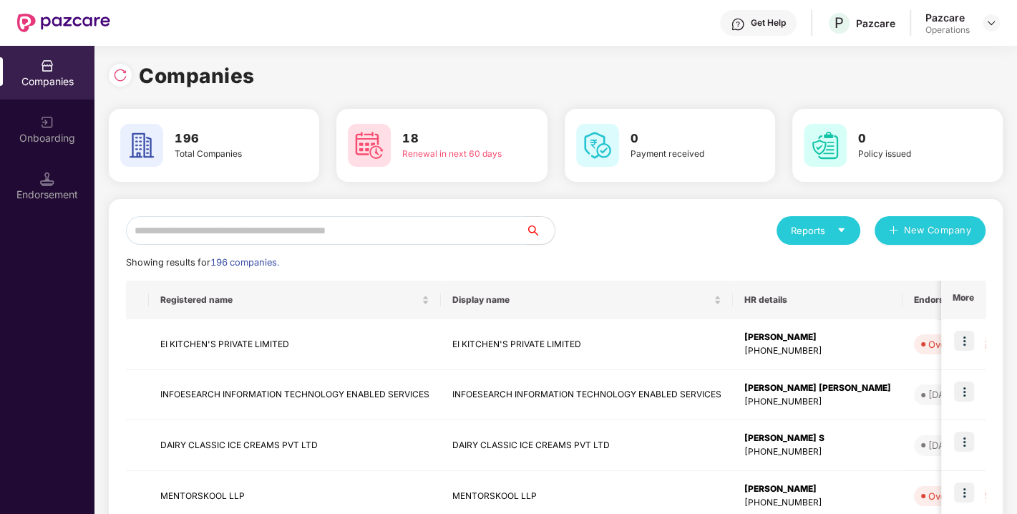
click at [354, 229] on input "text" at bounding box center [326, 230] width 400 height 29
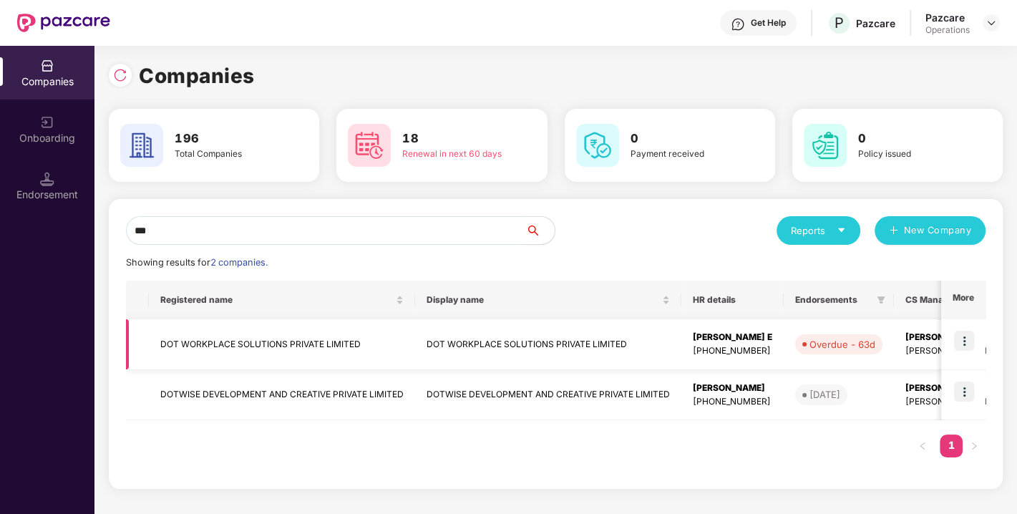
type input "***"
click at [237, 341] on td "DOT WORKPLACE SOLUTIONS PRIVATE LIMITED" at bounding box center [282, 344] width 266 height 51
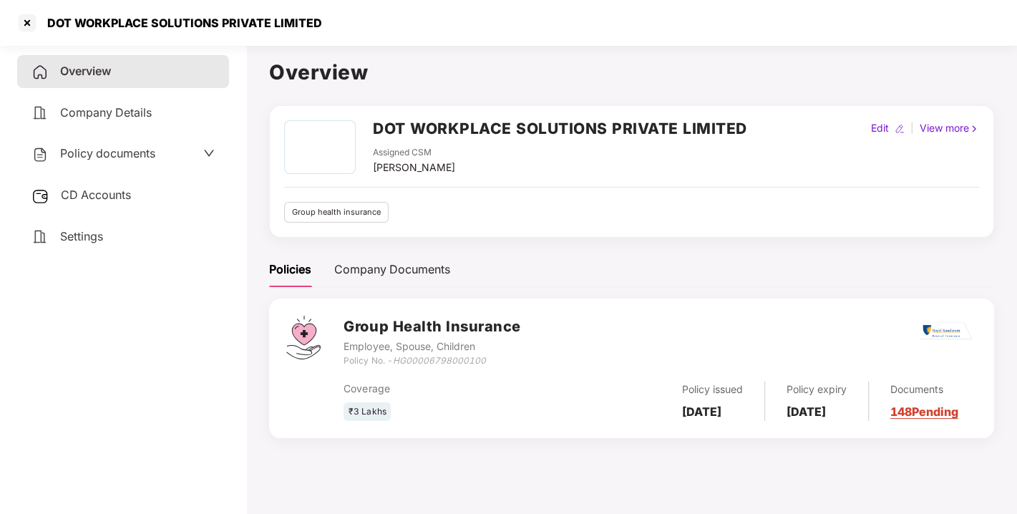
click at [111, 160] on div "Policy documents" at bounding box center [93, 154] width 124 height 19
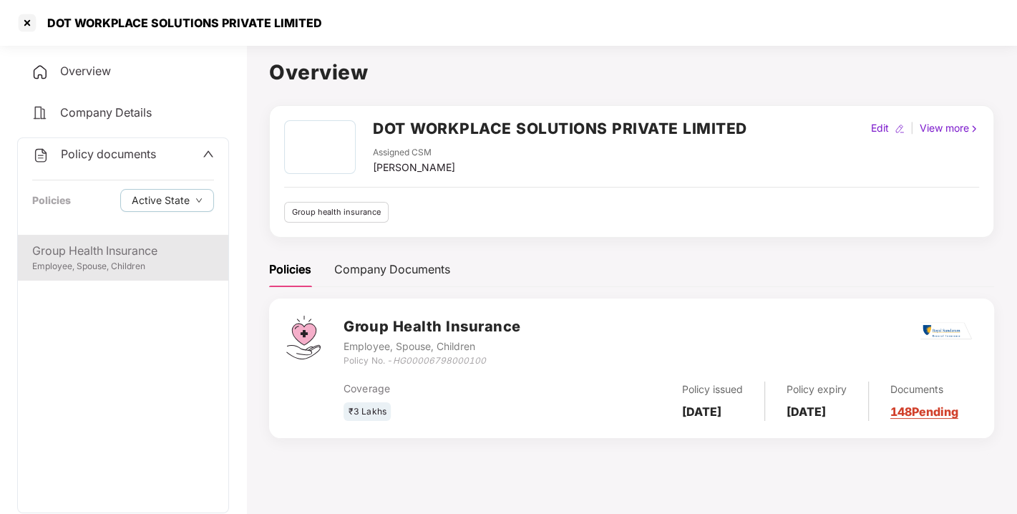
click at [105, 237] on div "Group Health Insurance Employee, Spouse, Children" at bounding box center [123, 258] width 210 height 46
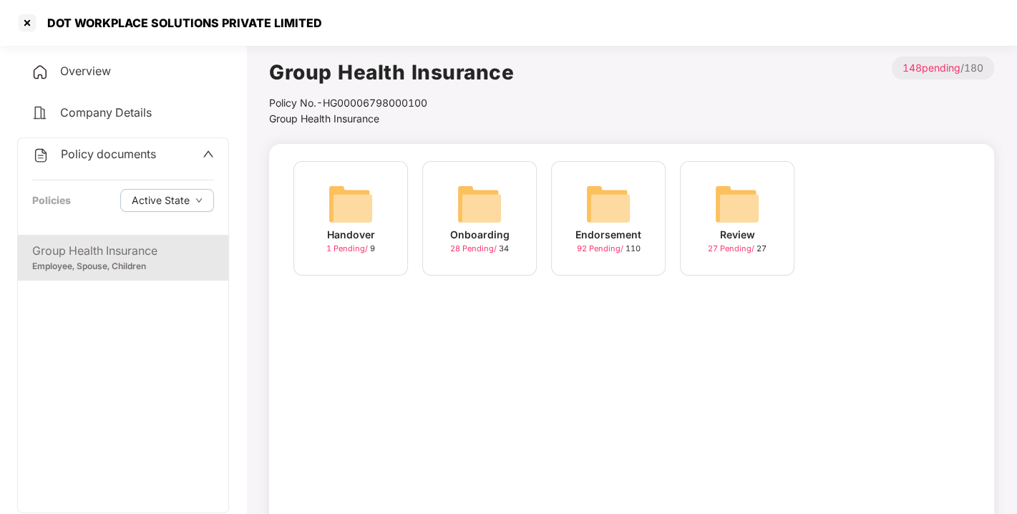
click at [609, 204] on img at bounding box center [608, 204] width 46 height 46
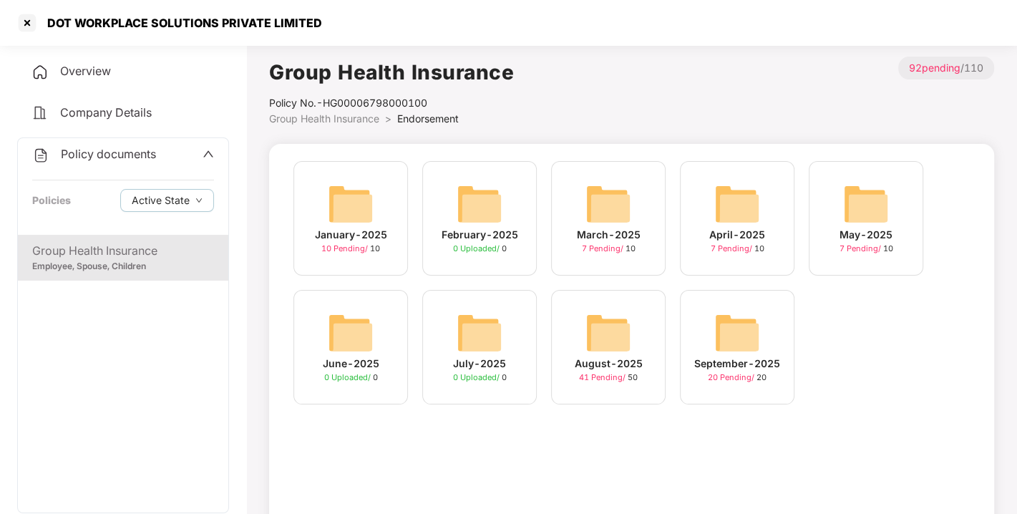
click at [731, 325] on img at bounding box center [737, 333] width 46 height 46
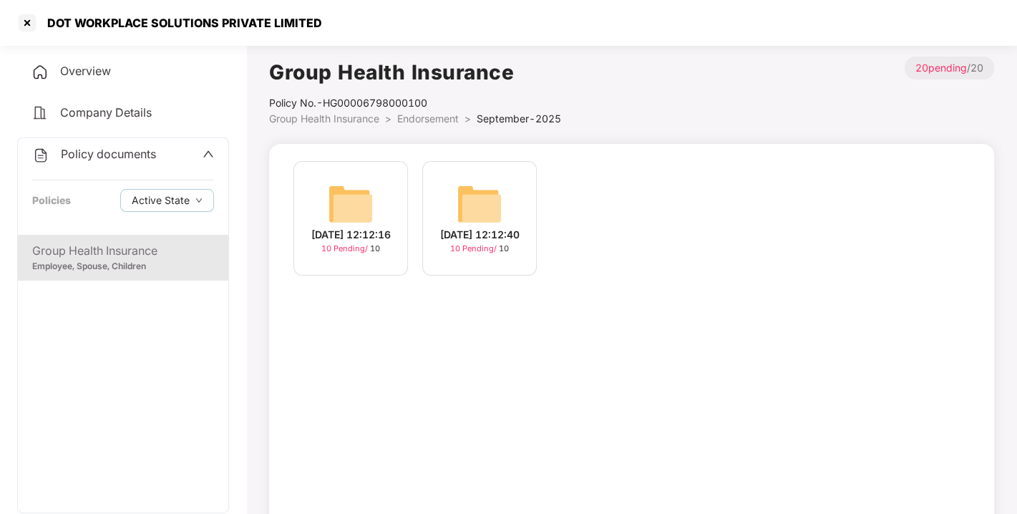
click at [482, 190] on img at bounding box center [479, 204] width 46 height 46
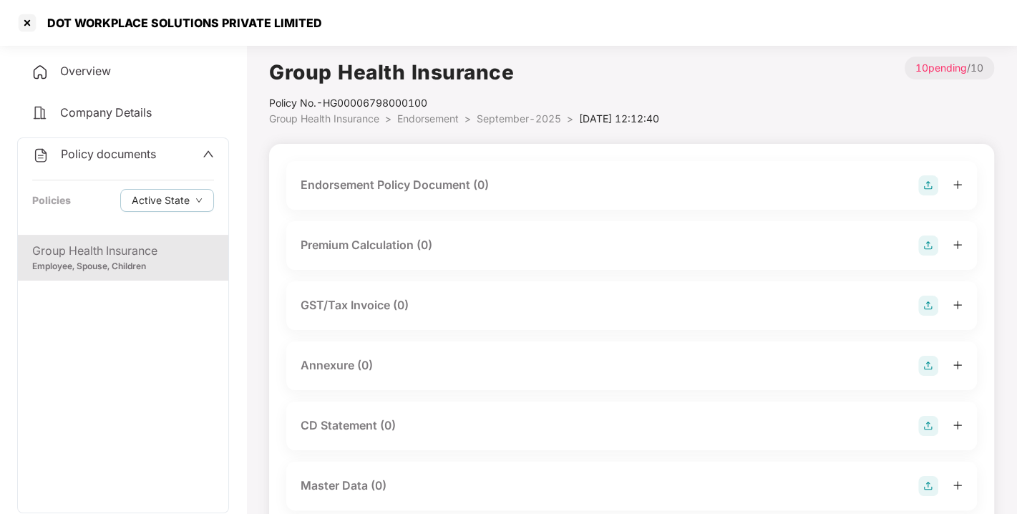
click at [928, 190] on img at bounding box center [928, 185] width 20 height 20
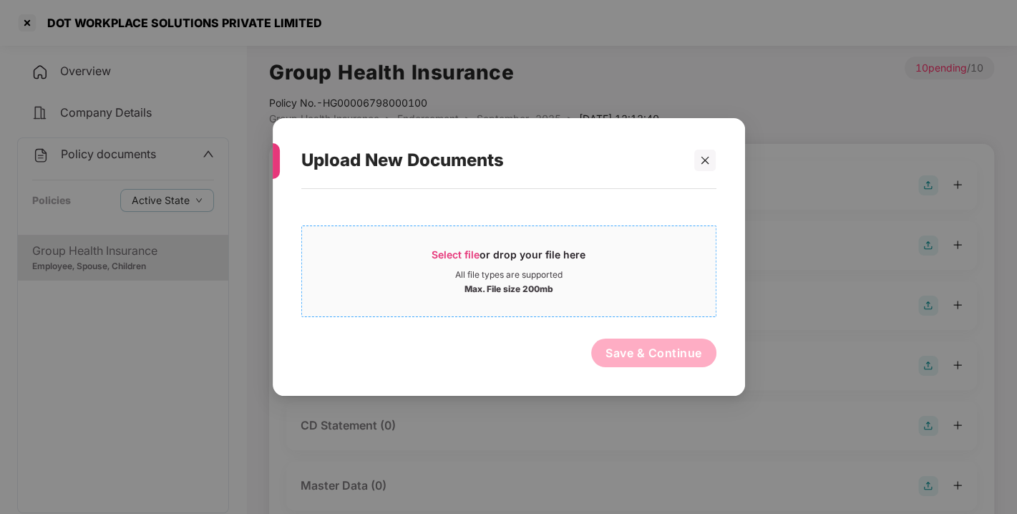
click at [447, 255] on span "Select file" at bounding box center [455, 254] width 48 height 12
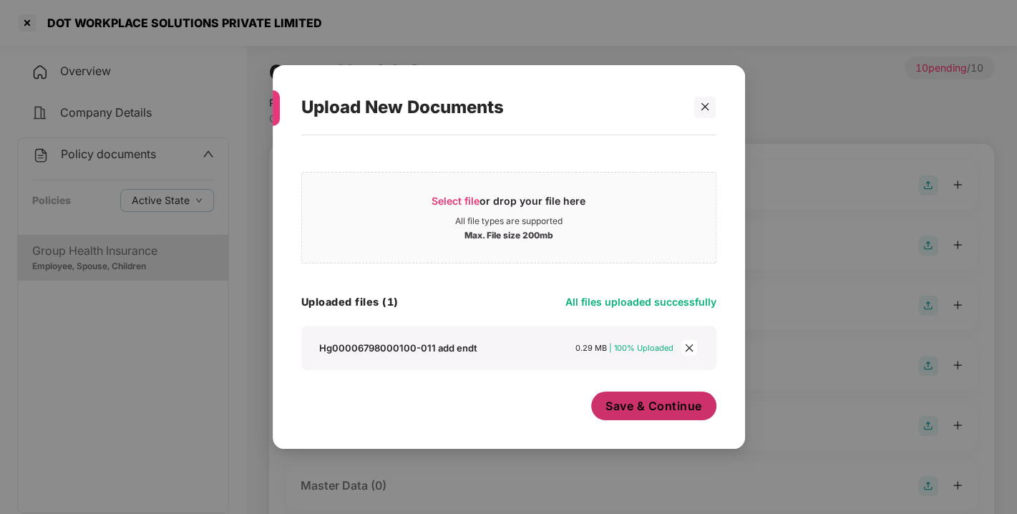
click at [615, 406] on span "Save & Continue" at bounding box center [653, 406] width 97 height 16
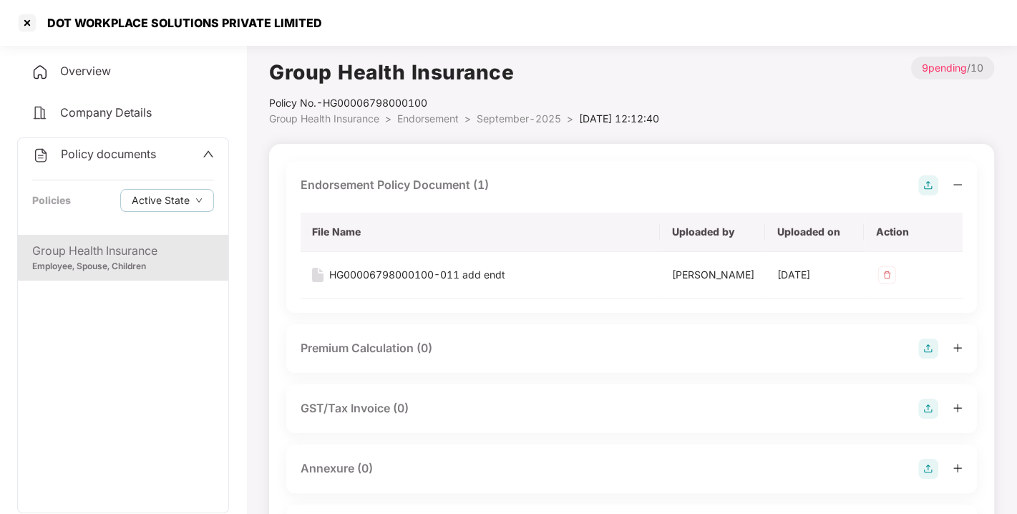
click at [921, 187] on img at bounding box center [928, 185] width 20 height 20
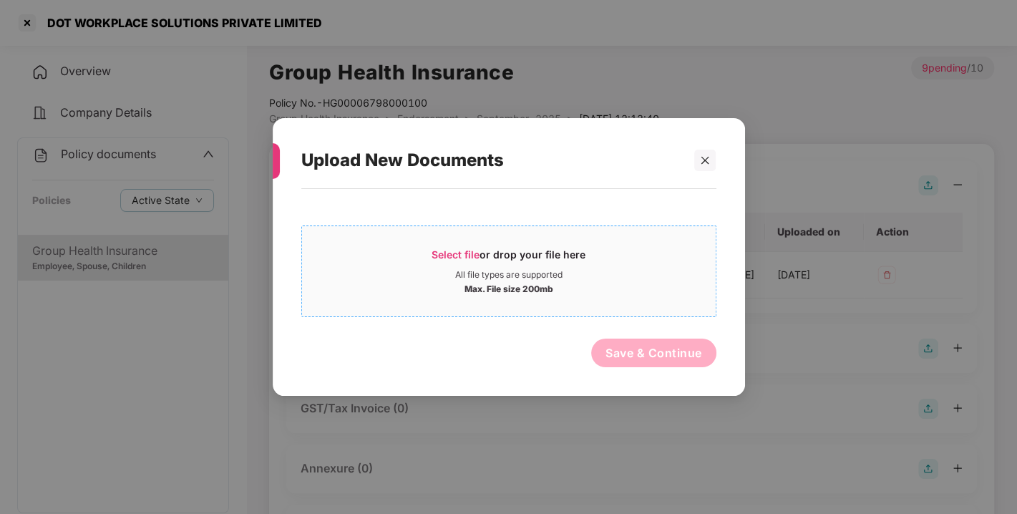
click at [468, 251] on span "Select file" at bounding box center [455, 254] width 48 height 12
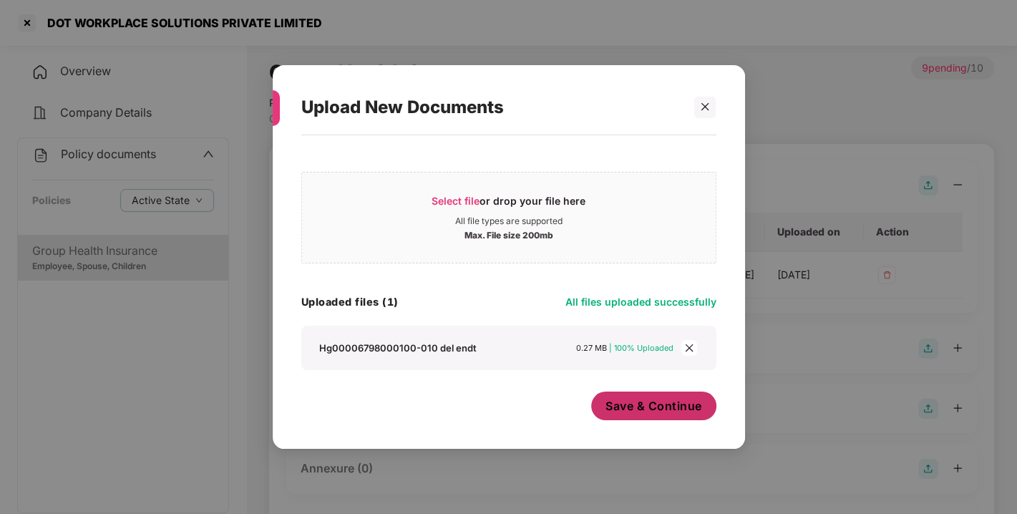
click at [653, 403] on span "Save & Continue" at bounding box center [653, 406] width 97 height 16
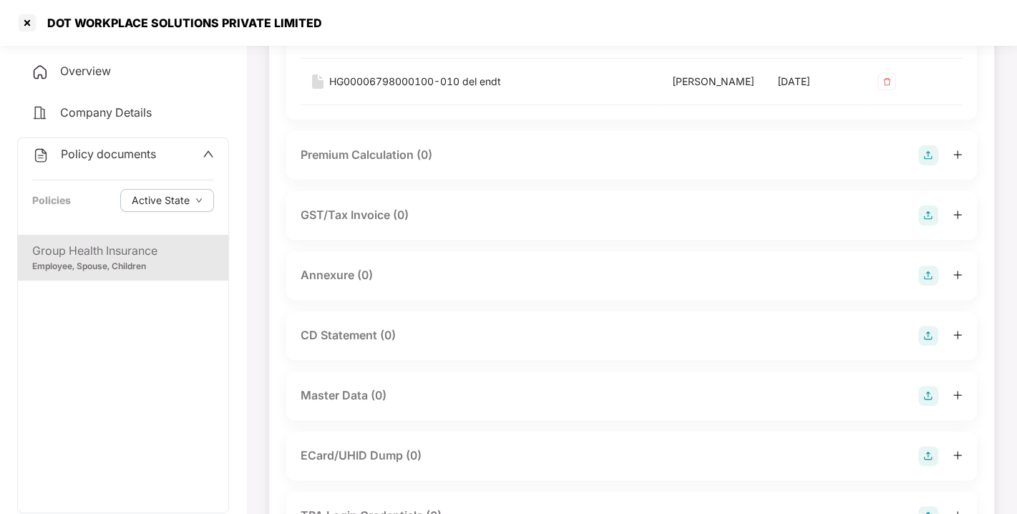
scroll to position [241, 0]
click at [919, 284] on img at bounding box center [928, 274] width 20 height 20
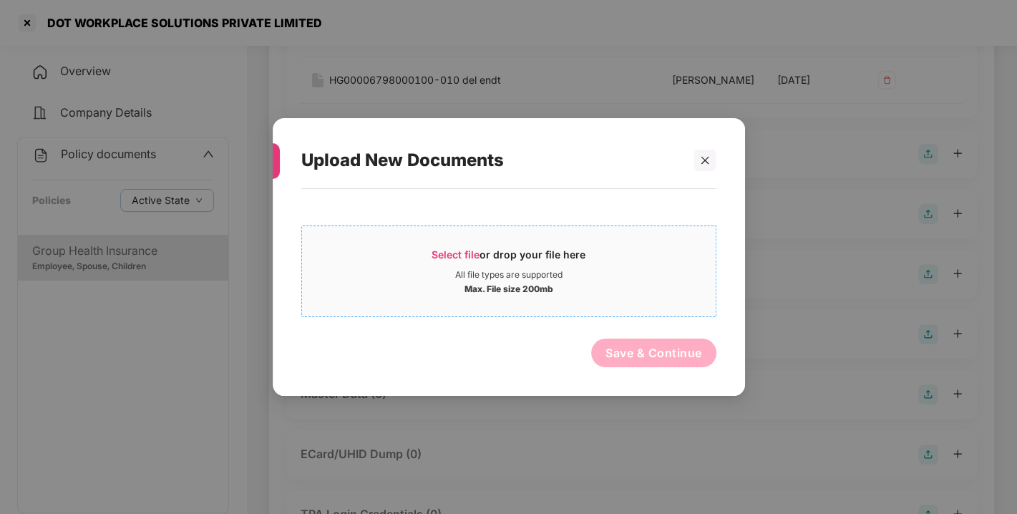
click at [462, 258] on span "Select file" at bounding box center [455, 254] width 48 height 12
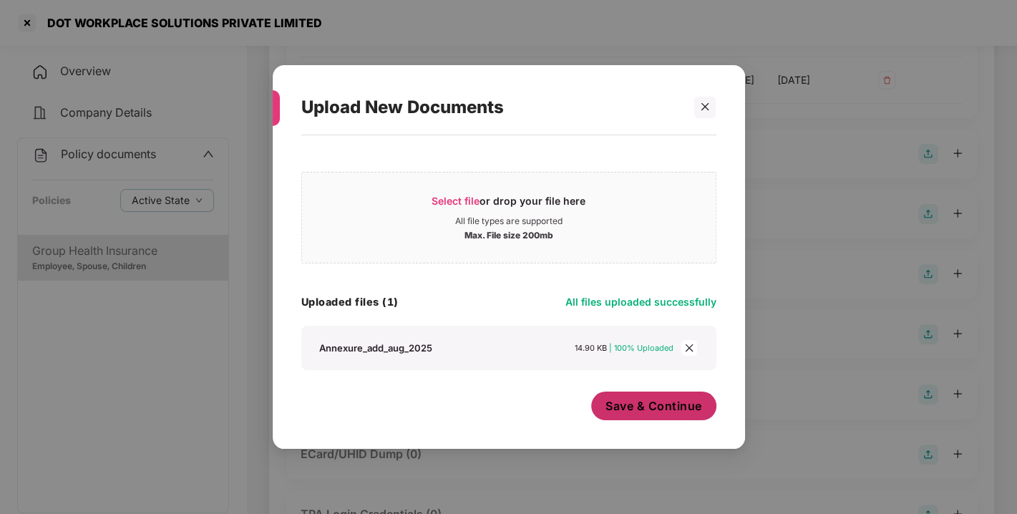
click at [633, 403] on span "Save & Continue" at bounding box center [653, 406] width 97 height 16
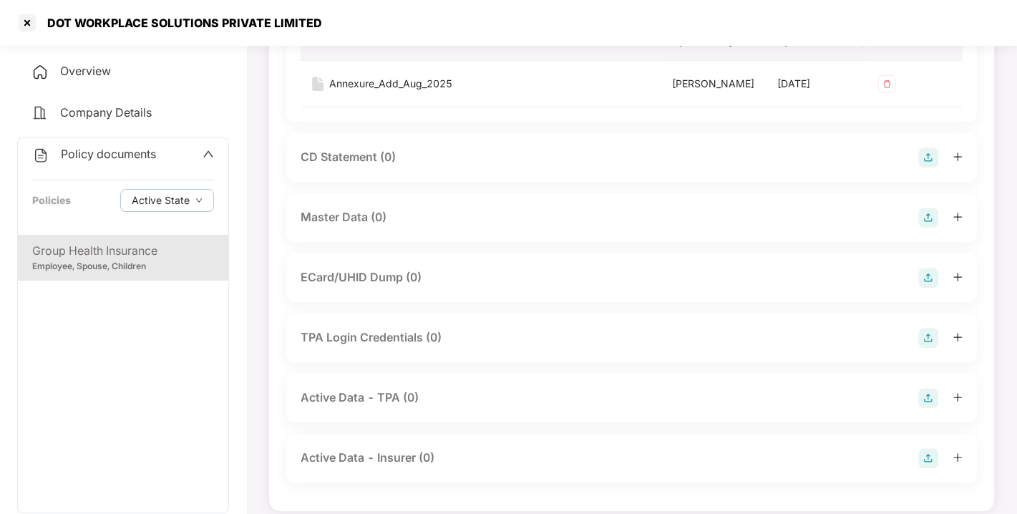
scroll to position [521, 0]
click at [919, 227] on img at bounding box center [928, 217] width 20 height 20
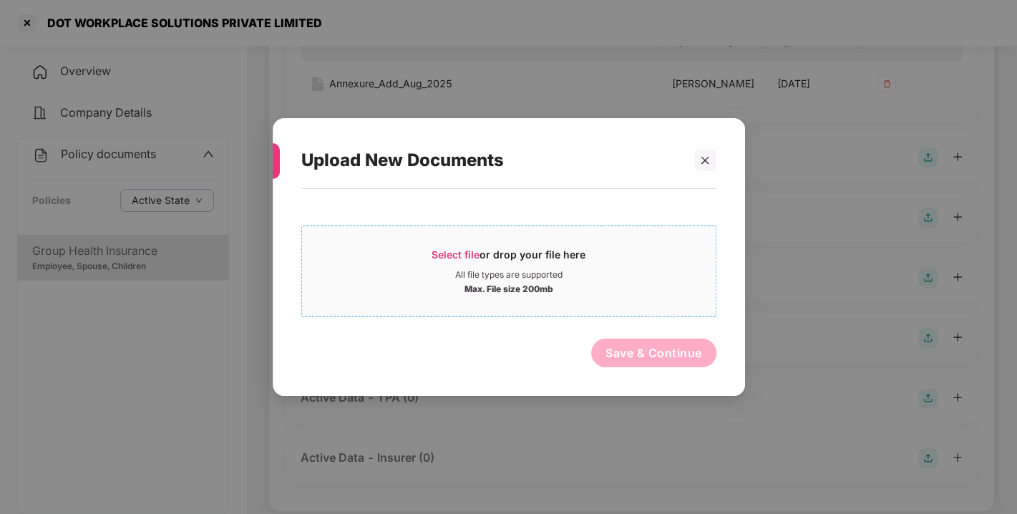
click at [463, 261] on div "Select file or drop your file here" at bounding box center [508, 258] width 154 height 21
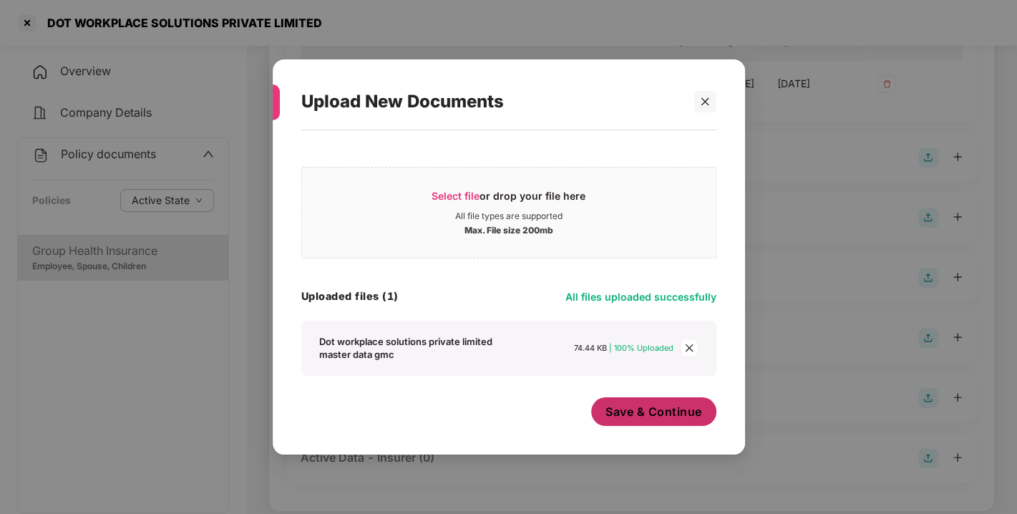
click at [639, 401] on button "Save & Continue" at bounding box center [653, 411] width 125 height 29
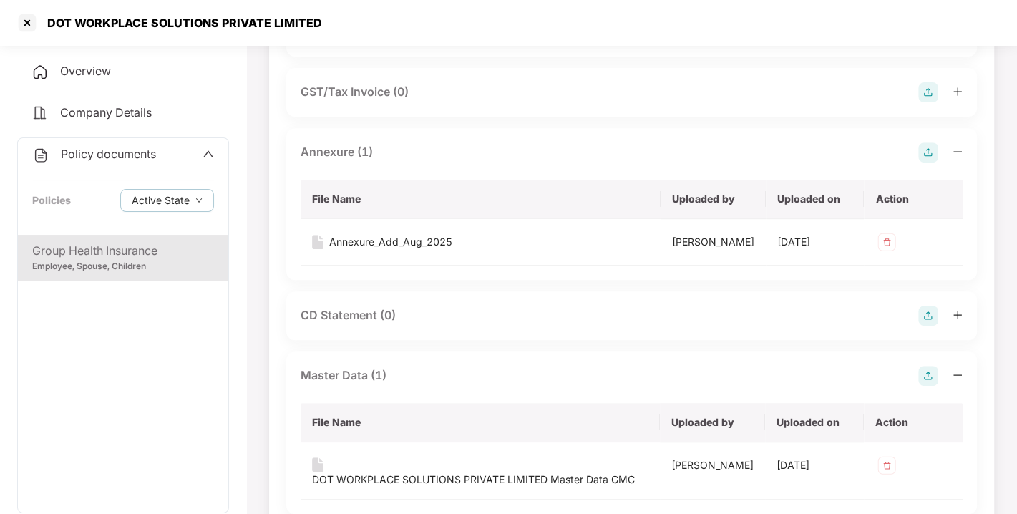
scroll to position [0, 0]
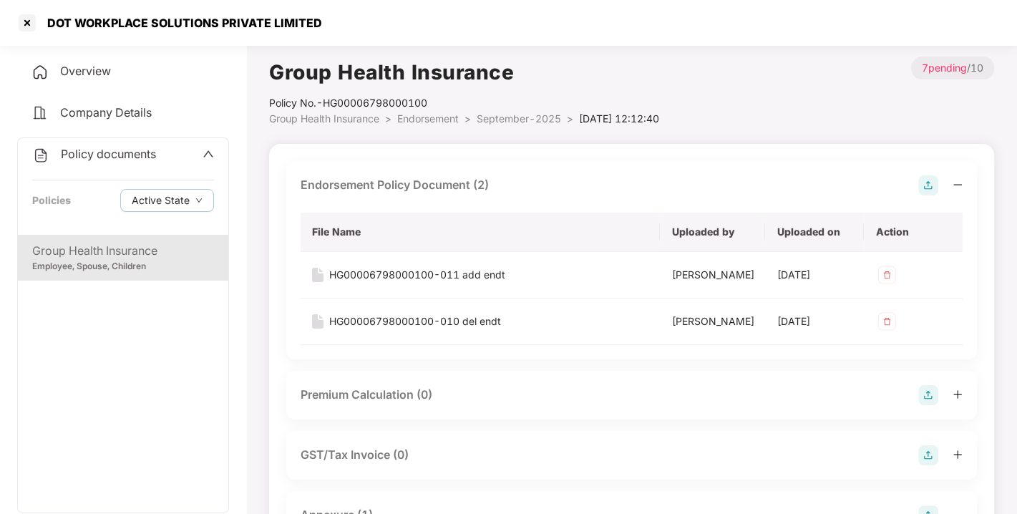
click at [426, 116] on span "Endorsement" at bounding box center [428, 118] width 62 height 12
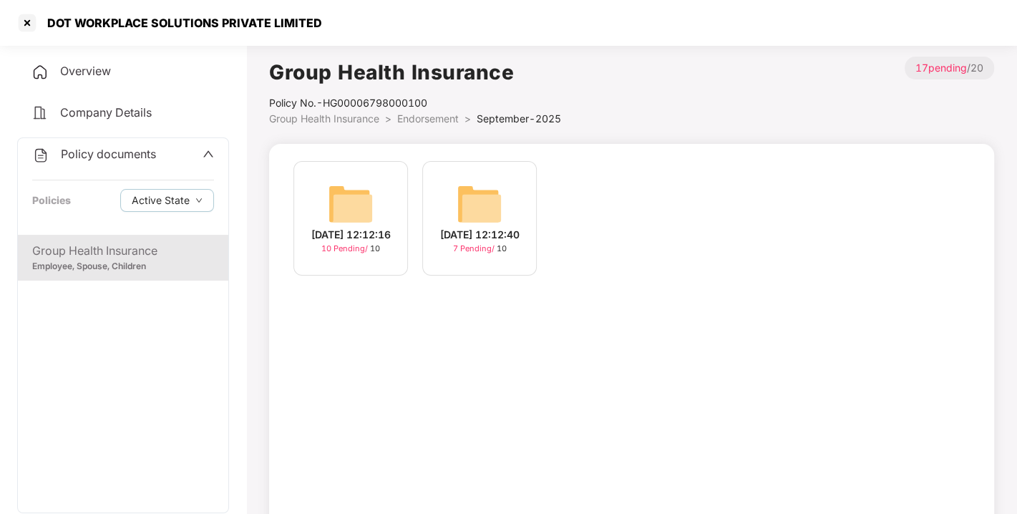
click at [426, 116] on span "Endorsement" at bounding box center [428, 118] width 62 height 12
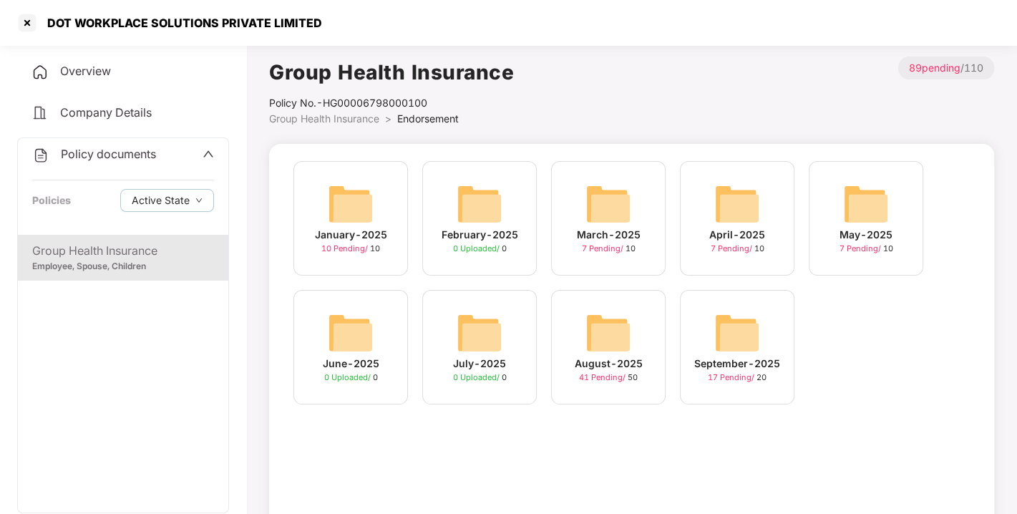
click at [741, 343] on img at bounding box center [737, 333] width 46 height 46
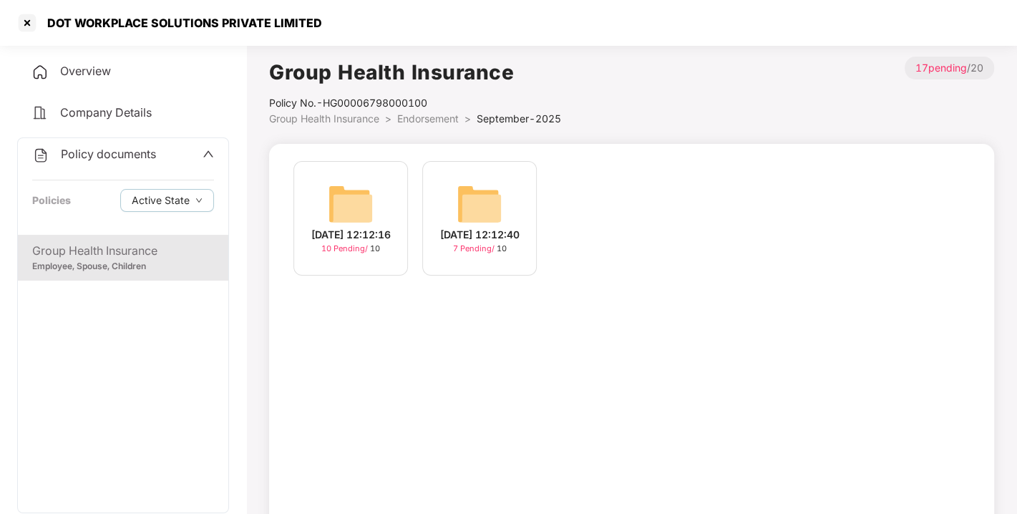
click at [328, 200] on img at bounding box center [351, 204] width 46 height 46
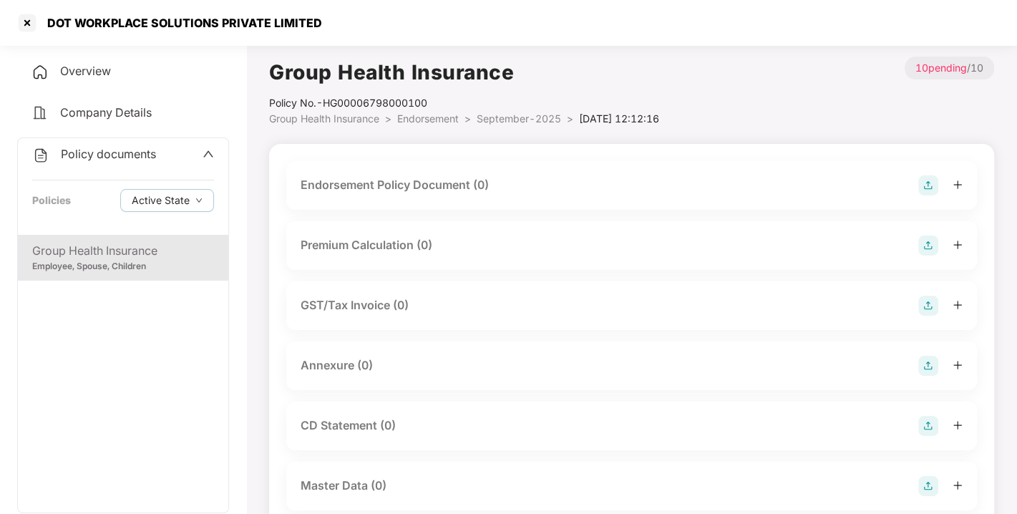
click at [921, 182] on img at bounding box center [928, 185] width 20 height 20
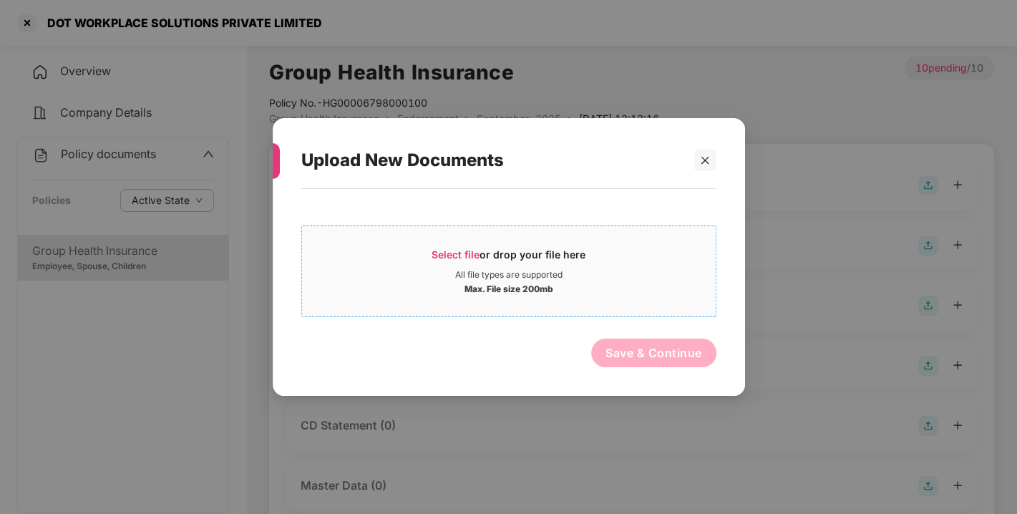
click at [468, 243] on span "Select file or drop your file here All file types are supported Max. File size …" at bounding box center [508, 271] width 413 height 69
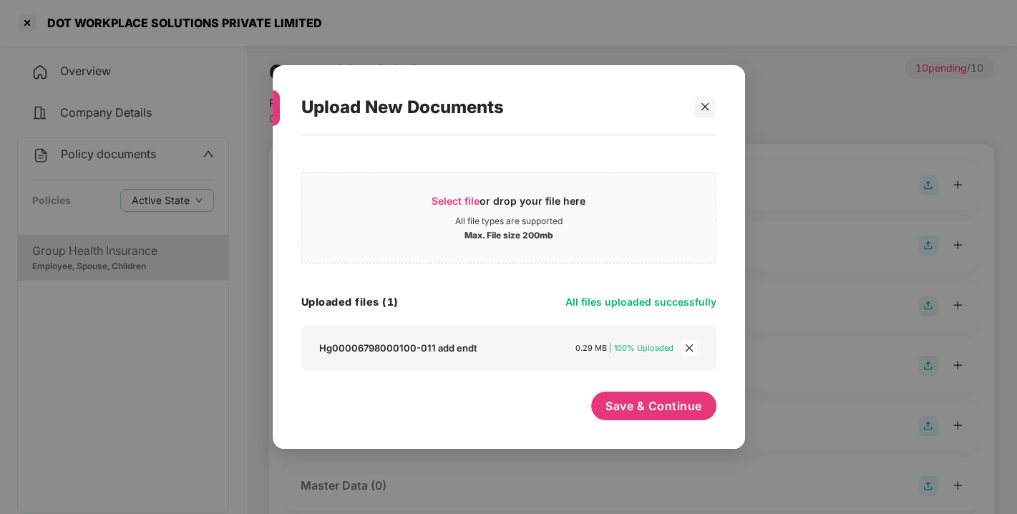
click at [694, 346] on span "close" at bounding box center [689, 348] width 16 height 16
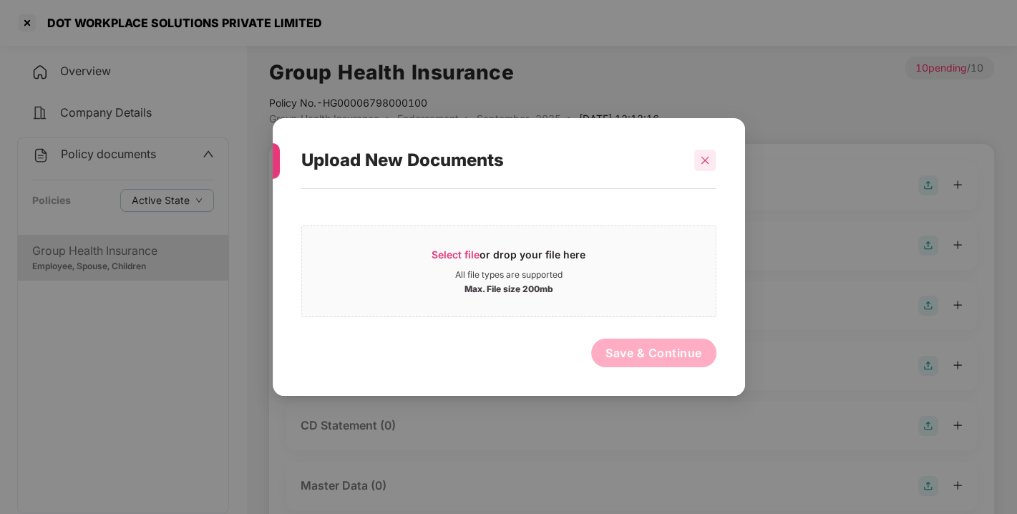
click at [701, 159] on icon "close" at bounding box center [705, 160] width 10 height 10
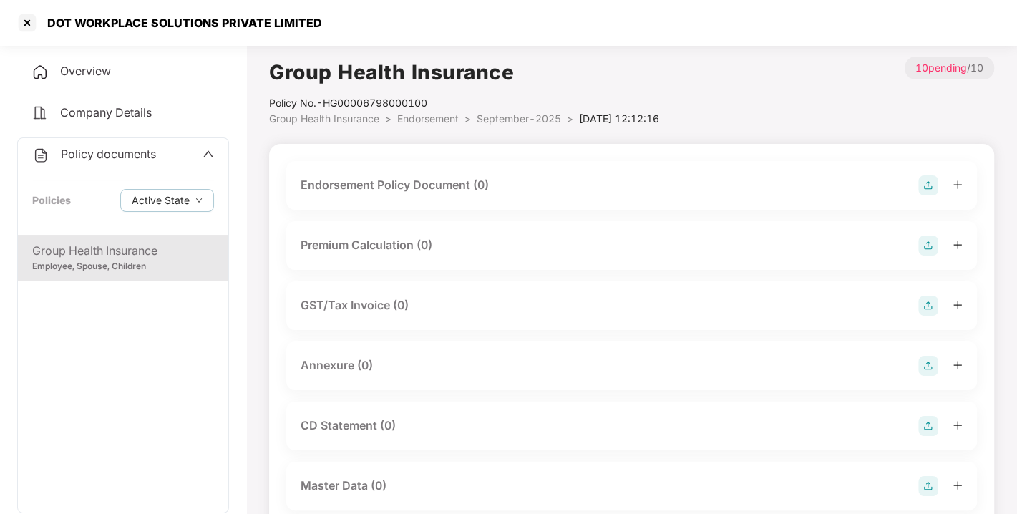
click at [914, 184] on div "Endorsement Policy Document (0)" at bounding box center [631, 185] width 662 height 20
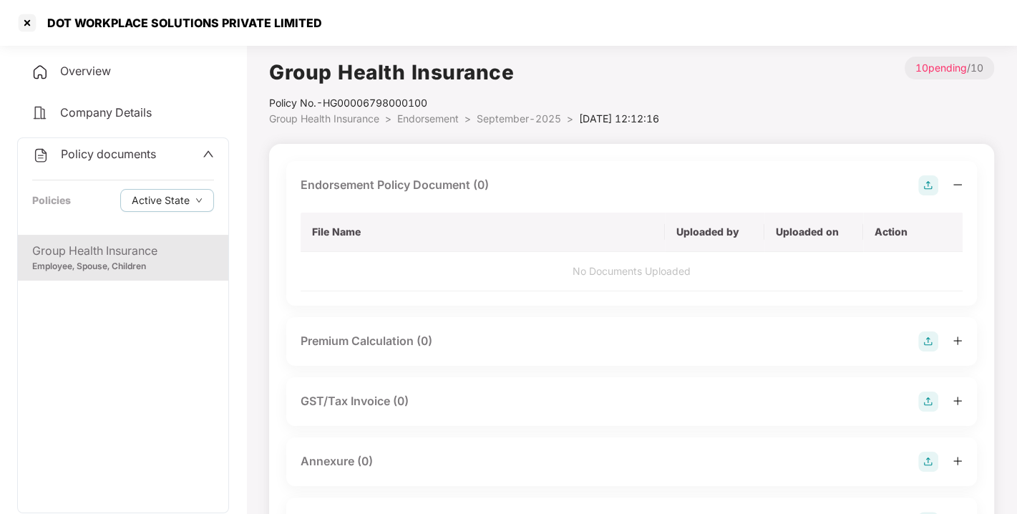
click at [905, 171] on div "Endorsement Policy Document (0) File Name Uploaded by Uploaded on Action No Doc…" at bounding box center [631, 233] width 690 height 145
click at [924, 180] on img at bounding box center [928, 185] width 20 height 20
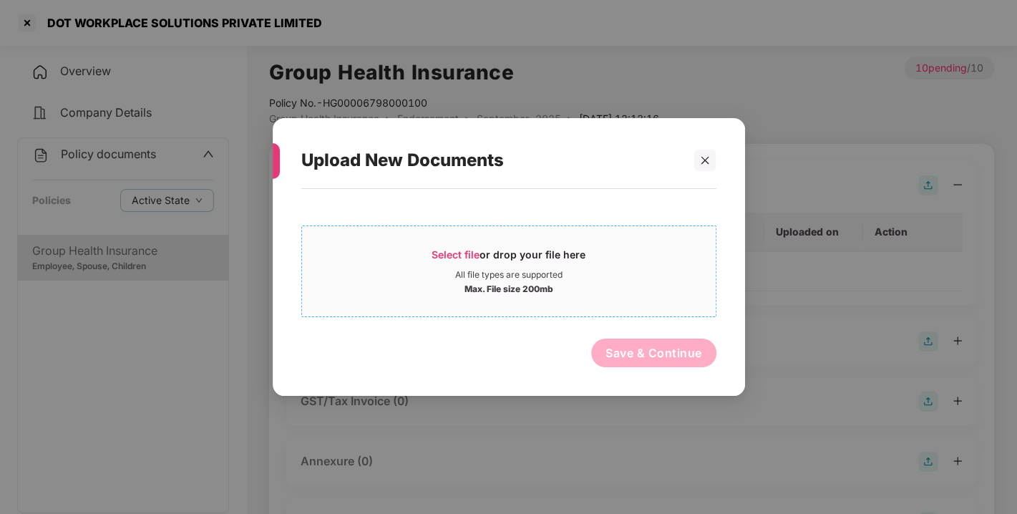
click at [452, 262] on div "Select file or drop your file here" at bounding box center [508, 258] width 154 height 21
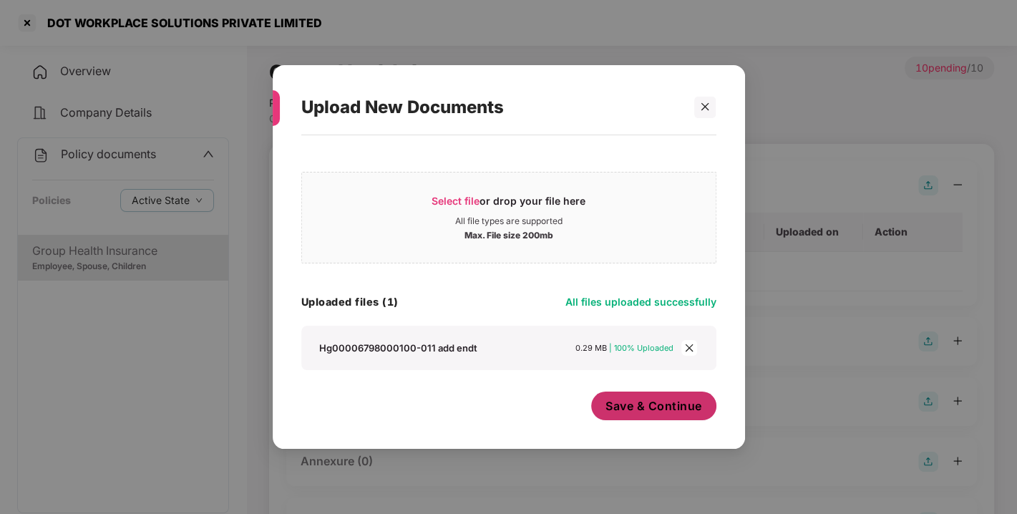
click at [652, 399] on span "Save & Continue" at bounding box center [653, 406] width 97 height 16
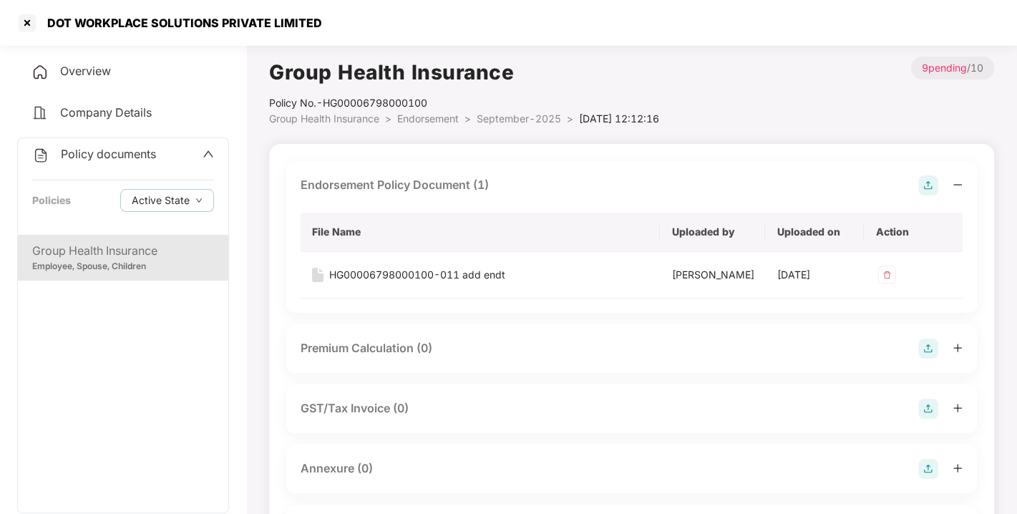
click at [926, 172] on div "Endorsement Policy Document (1) File Name Uploaded by Uploaded on Action HG0000…" at bounding box center [631, 237] width 690 height 152
click at [926, 187] on img at bounding box center [928, 185] width 20 height 20
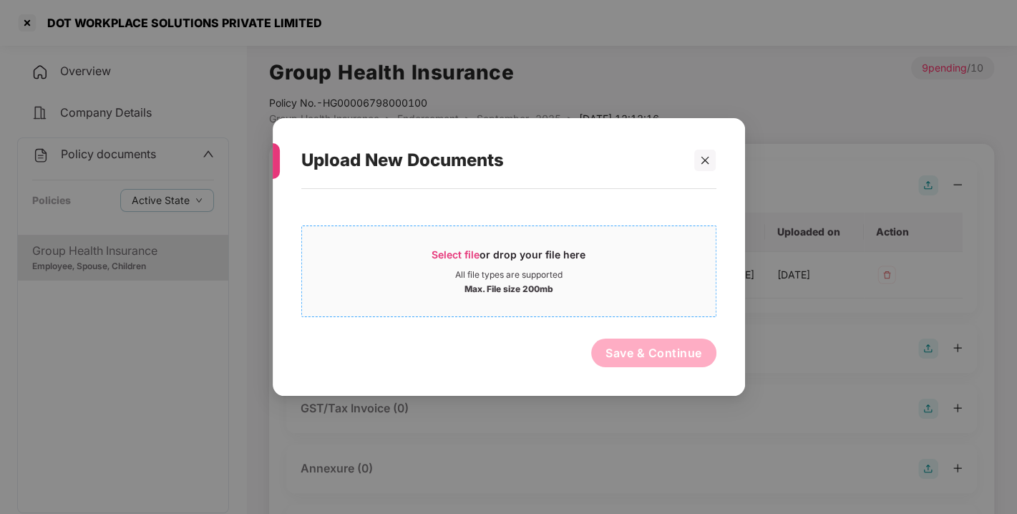
click at [471, 248] on div "Select file or drop your file here" at bounding box center [508, 258] width 154 height 21
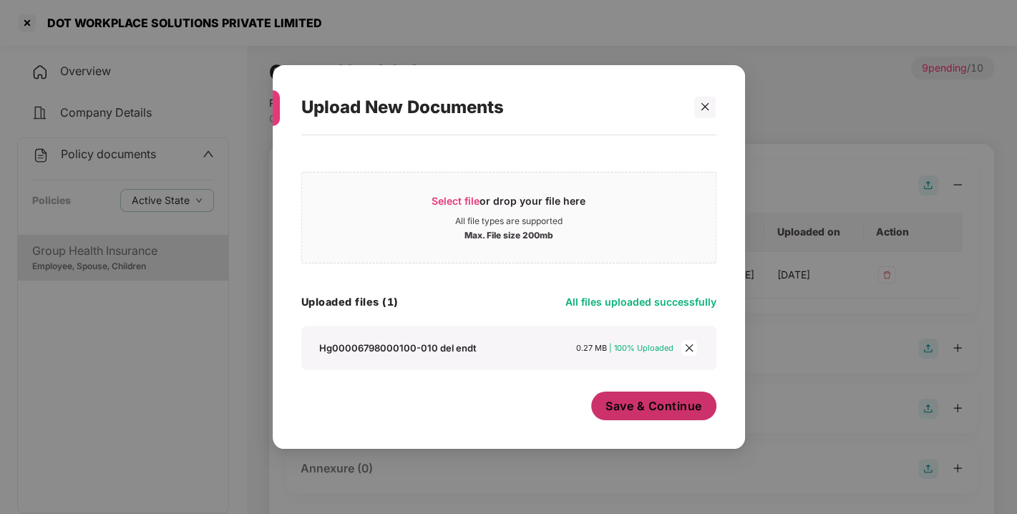
click at [640, 398] on span "Save & Continue" at bounding box center [653, 406] width 97 height 16
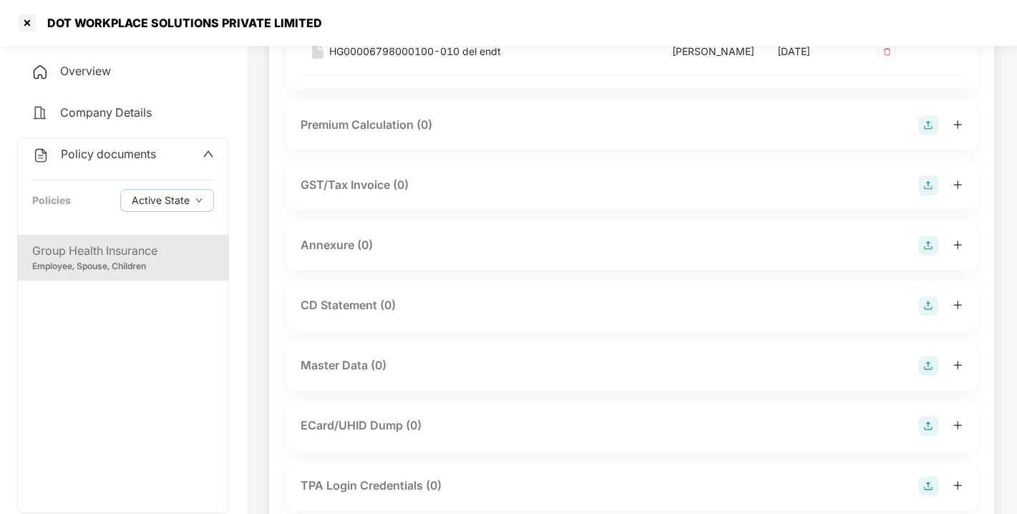
scroll to position [271, 0]
click at [934, 254] on img at bounding box center [928, 244] width 20 height 20
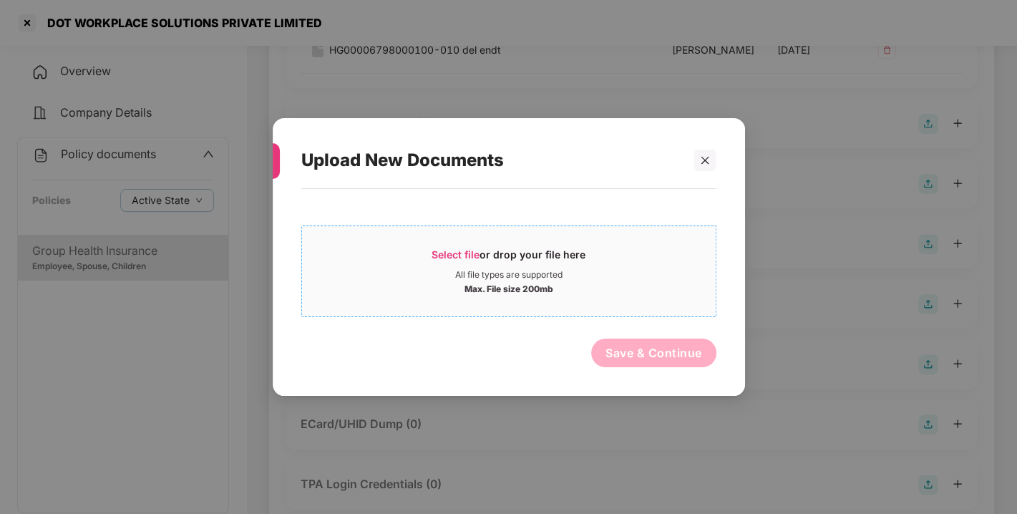
click at [484, 261] on div "Select file or drop your file here" at bounding box center [508, 258] width 154 height 21
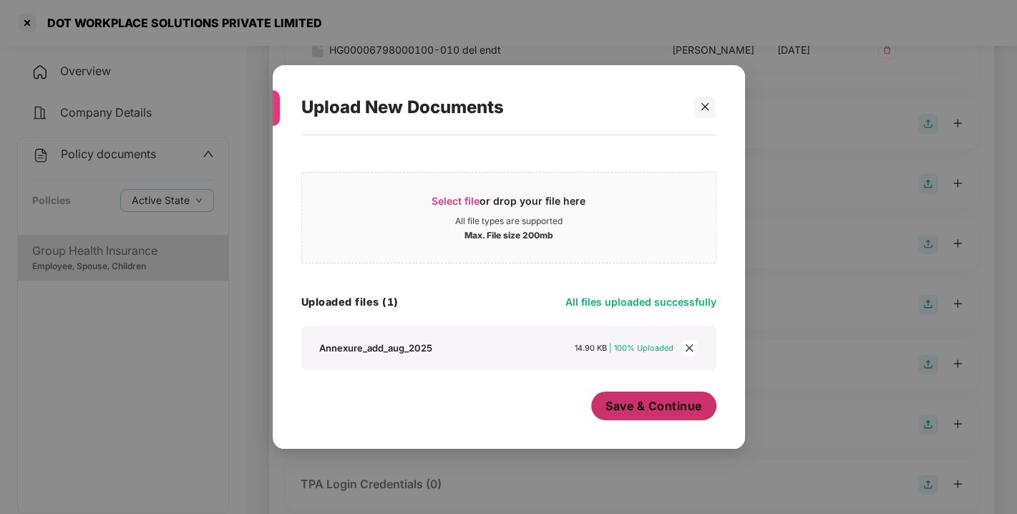
click at [649, 405] on span "Save & Continue" at bounding box center [653, 406] width 97 height 16
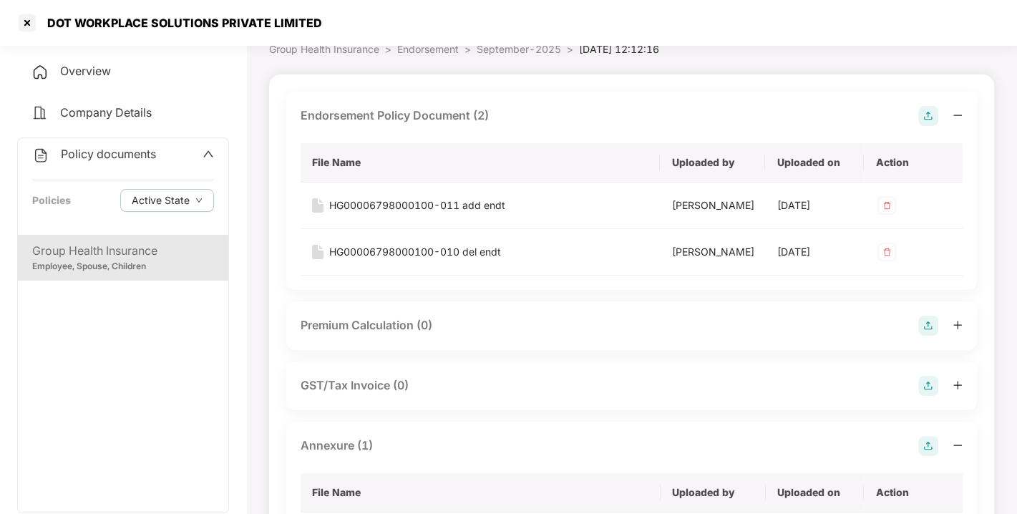
scroll to position [0, 0]
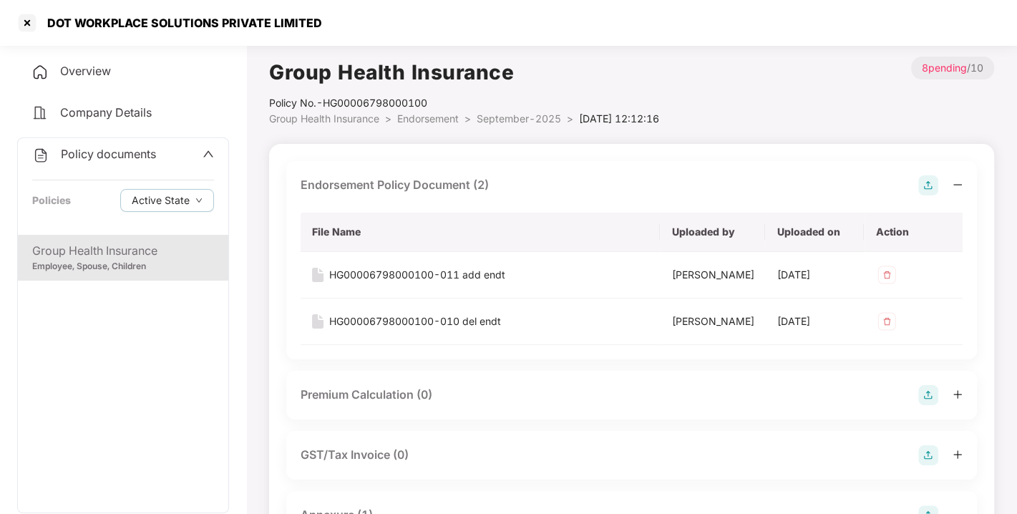
click at [426, 120] on span "Endorsement" at bounding box center [428, 118] width 62 height 12
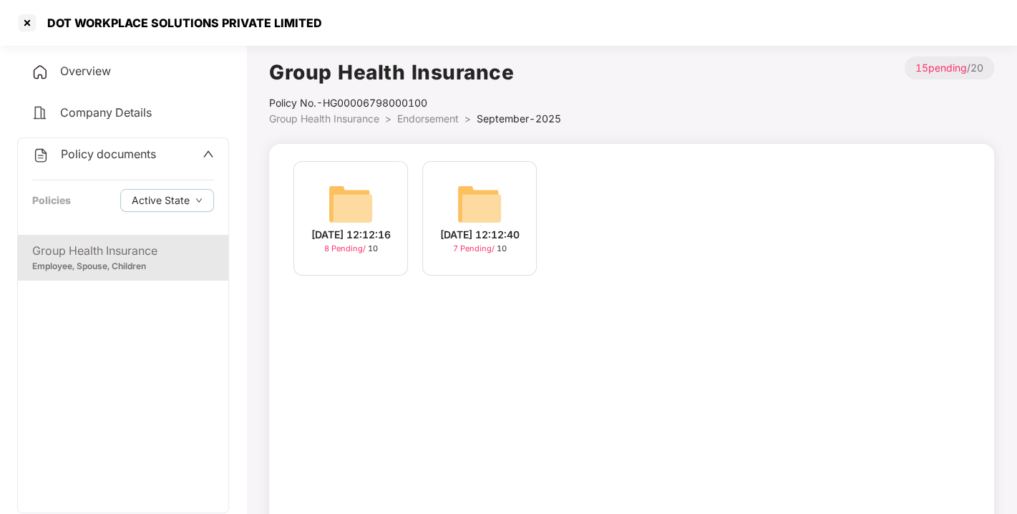
click at [426, 120] on span "Endorsement" at bounding box center [428, 118] width 62 height 12
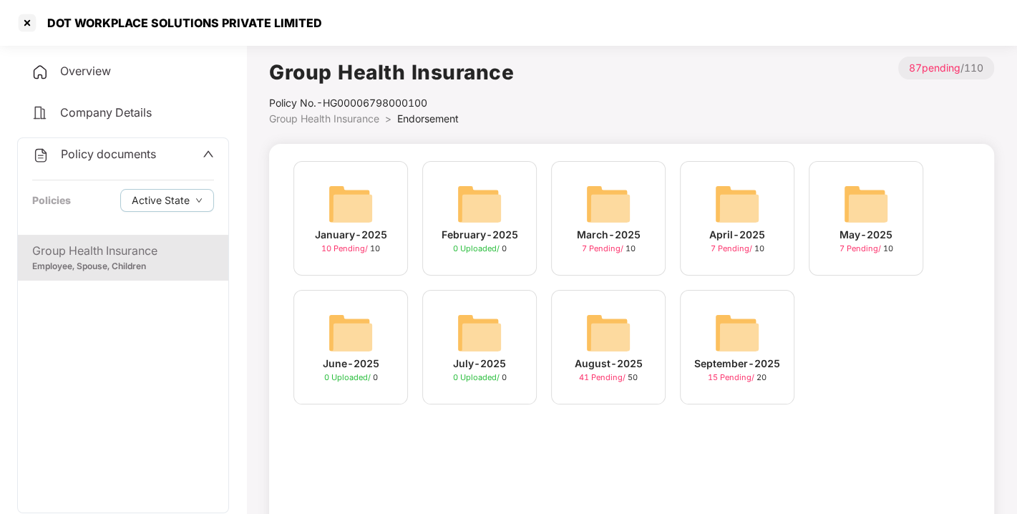
click at [109, 153] on span "Policy documents" at bounding box center [108, 154] width 95 height 14
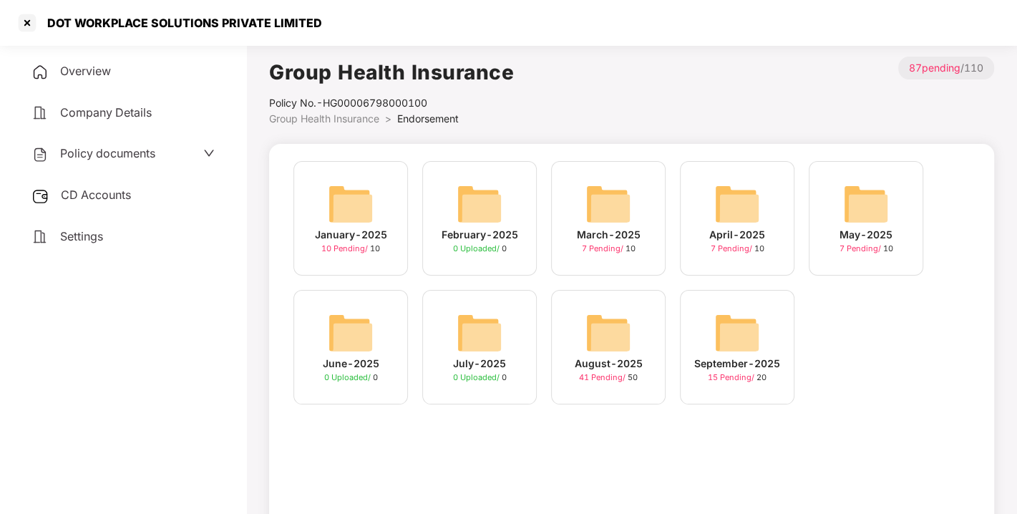
click at [103, 189] on span "CD Accounts" at bounding box center [96, 194] width 70 height 14
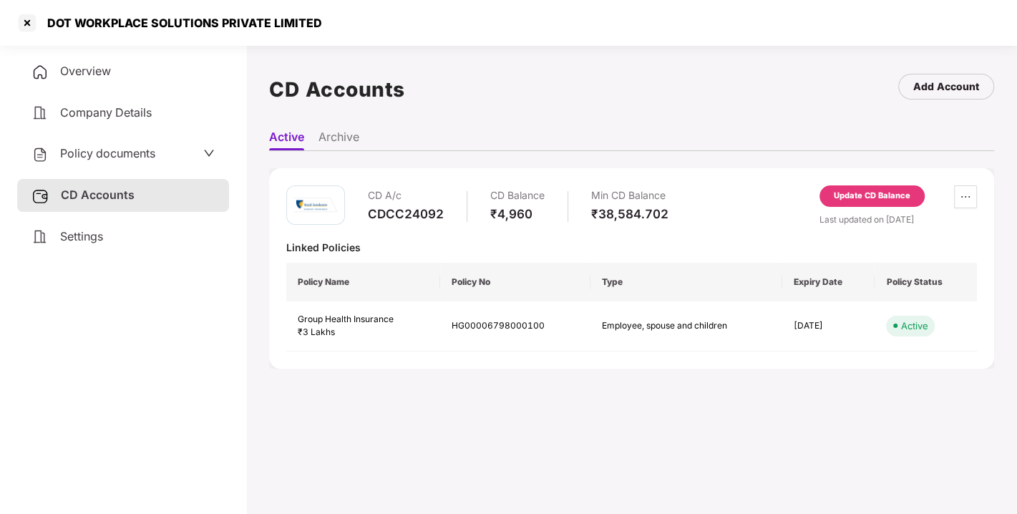
click at [873, 197] on div "Update CD Balance" at bounding box center [871, 196] width 77 height 13
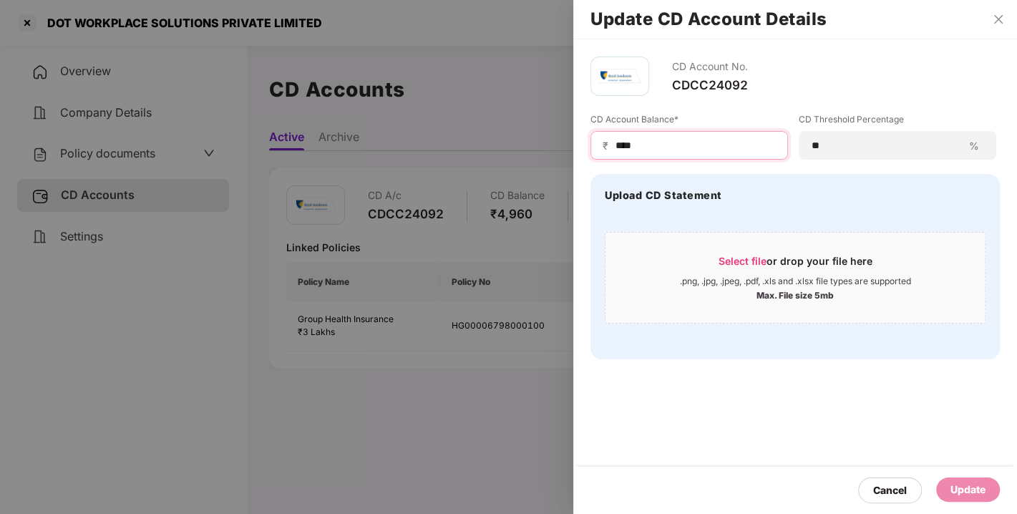
drag, startPoint x: 657, startPoint y: 142, endPoint x: 521, endPoint y: 165, distance: 137.1
click at [521, 165] on div "Update CD Account Details CD Account No. CDCC24092 CD Account Balance* ₹ **** C…" at bounding box center [508, 257] width 1017 height 514
type input "*****"
click at [983, 486] on div "Update" at bounding box center [967, 489] width 35 height 16
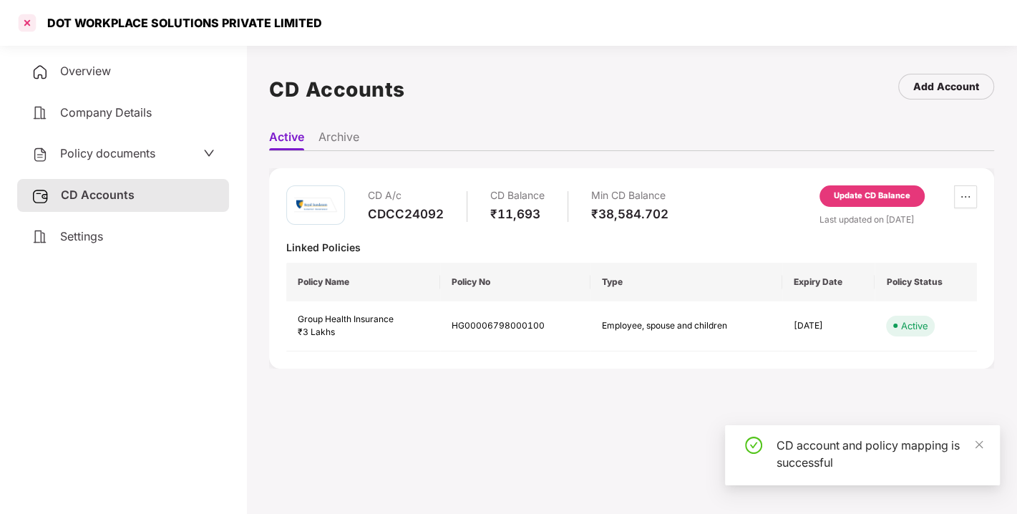
click at [21, 25] on div at bounding box center [27, 22] width 23 height 23
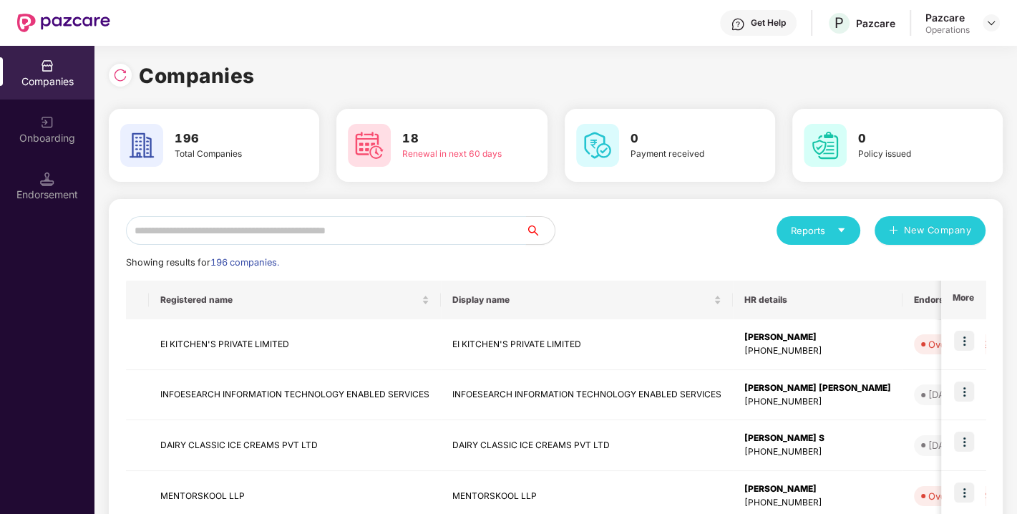
click at [284, 229] on input "text" at bounding box center [326, 230] width 400 height 29
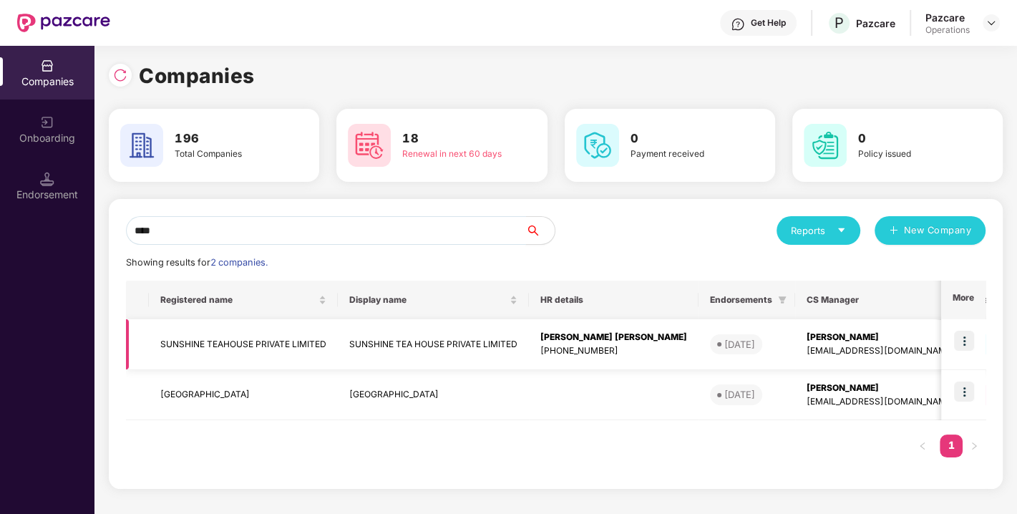
type input "****"
click at [218, 335] on td "SUNSHINE TEAHOUSE PRIVATE LIMITED" at bounding box center [243, 344] width 189 height 51
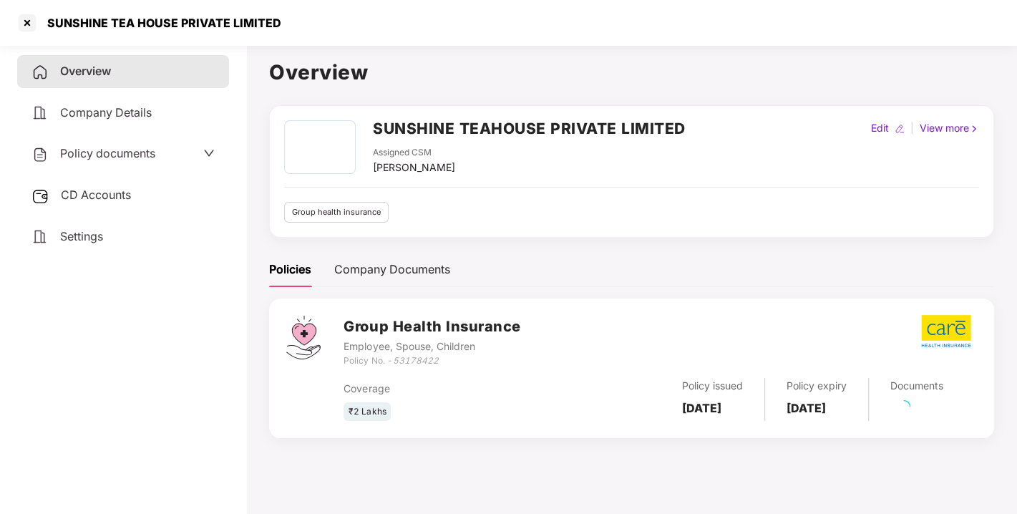
click at [98, 151] on span "Policy documents" at bounding box center [107, 153] width 95 height 14
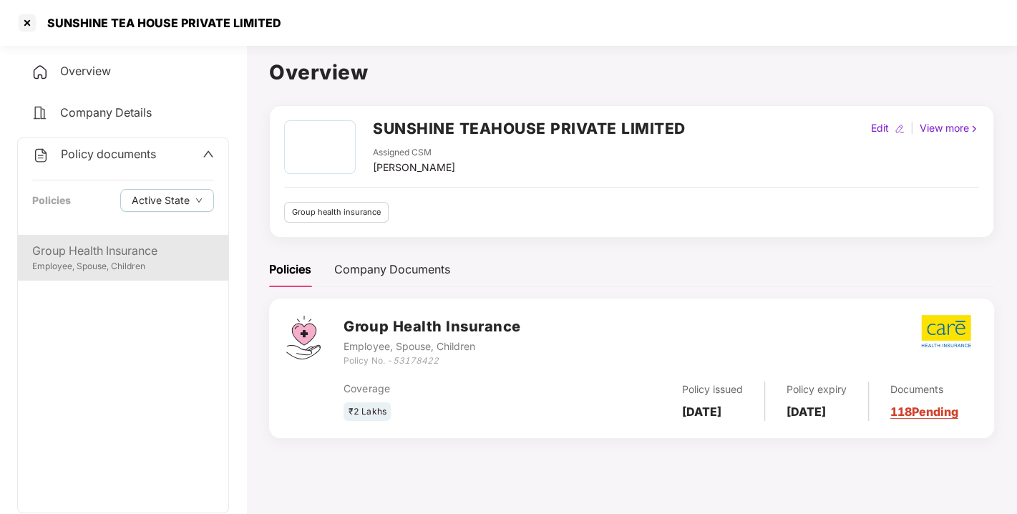
click at [82, 250] on div "Group Health Insurance" at bounding box center [123, 251] width 182 height 18
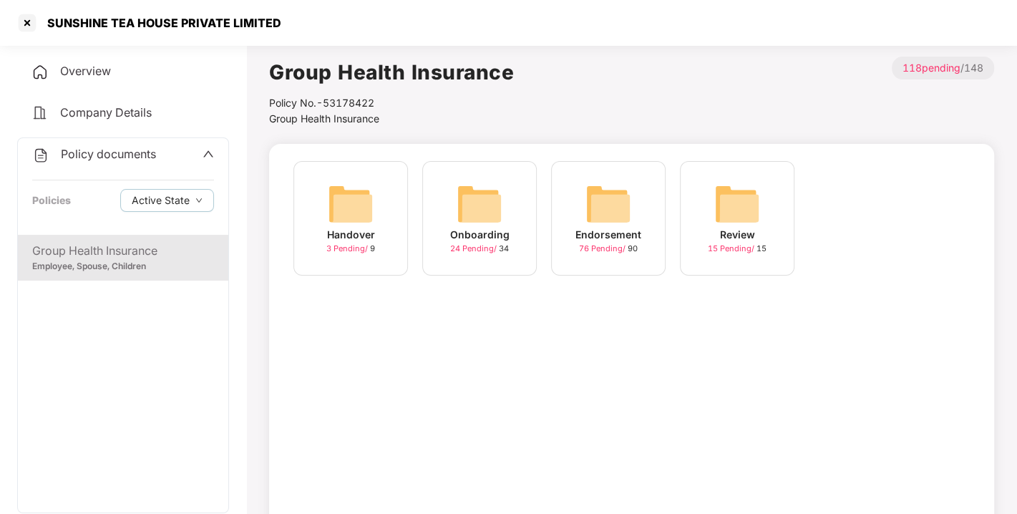
click at [581, 200] on div "Endorsement 76 Pending / 90" at bounding box center [608, 218] width 114 height 114
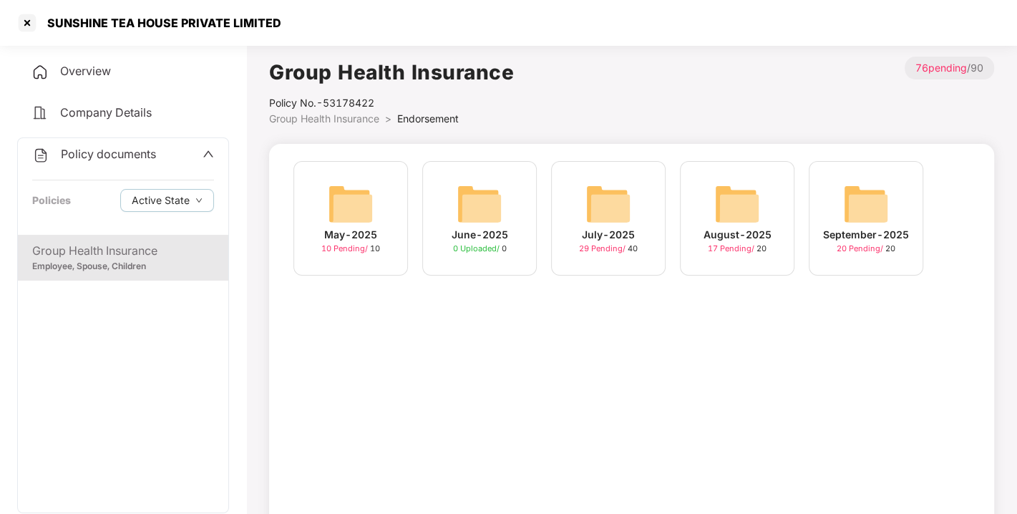
click at [856, 205] on img at bounding box center [866, 204] width 46 height 46
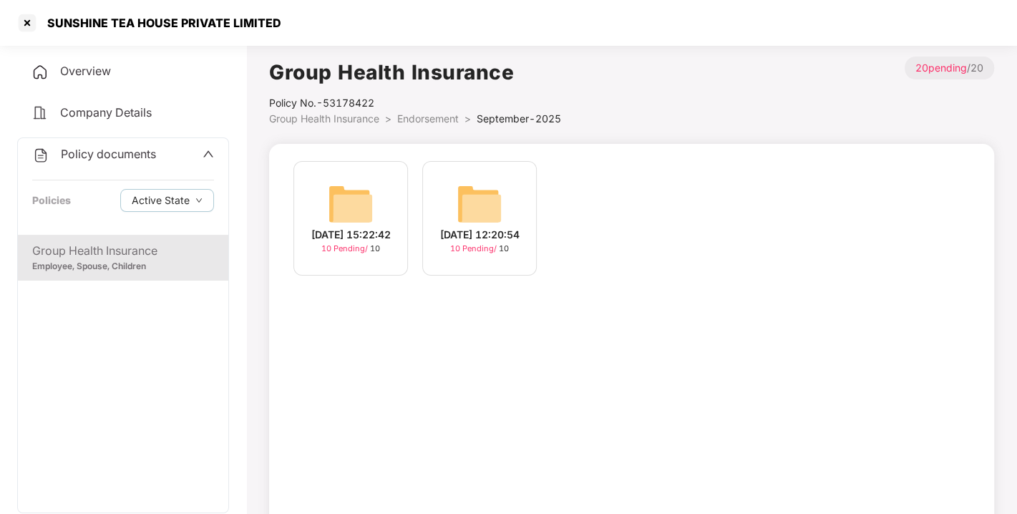
click at [350, 197] on img at bounding box center [351, 204] width 46 height 46
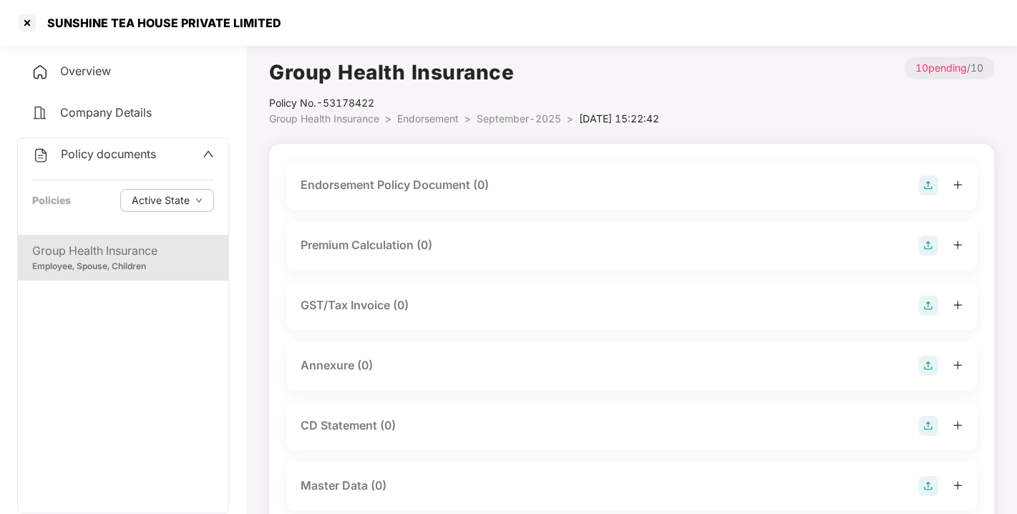
click at [929, 182] on img at bounding box center [928, 185] width 20 height 20
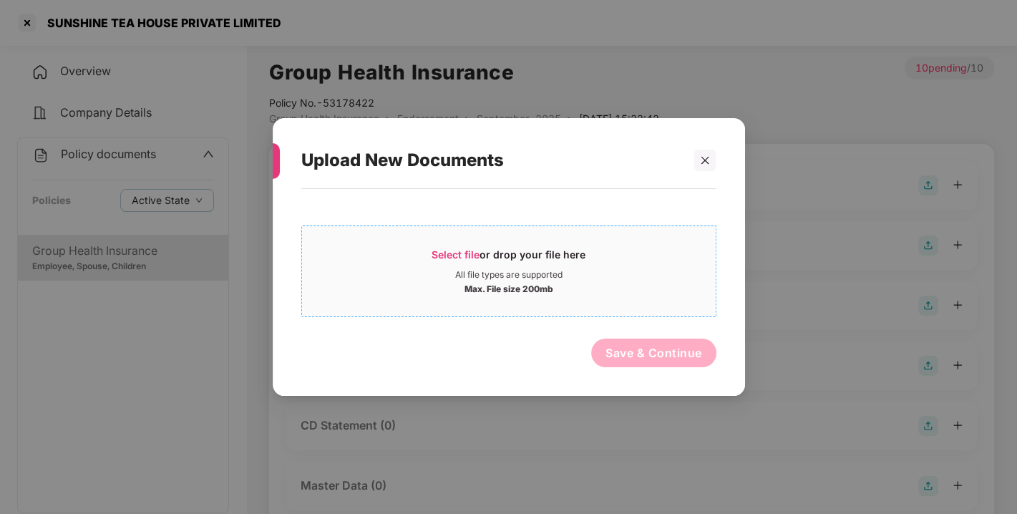
click at [449, 250] on span "Select file" at bounding box center [455, 254] width 48 height 12
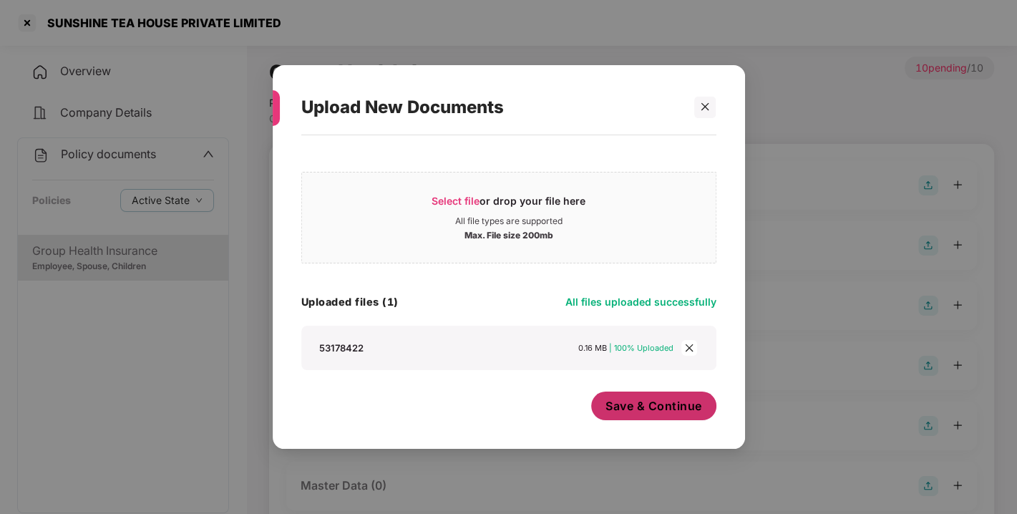
click at [637, 416] on button "Save & Continue" at bounding box center [653, 405] width 125 height 29
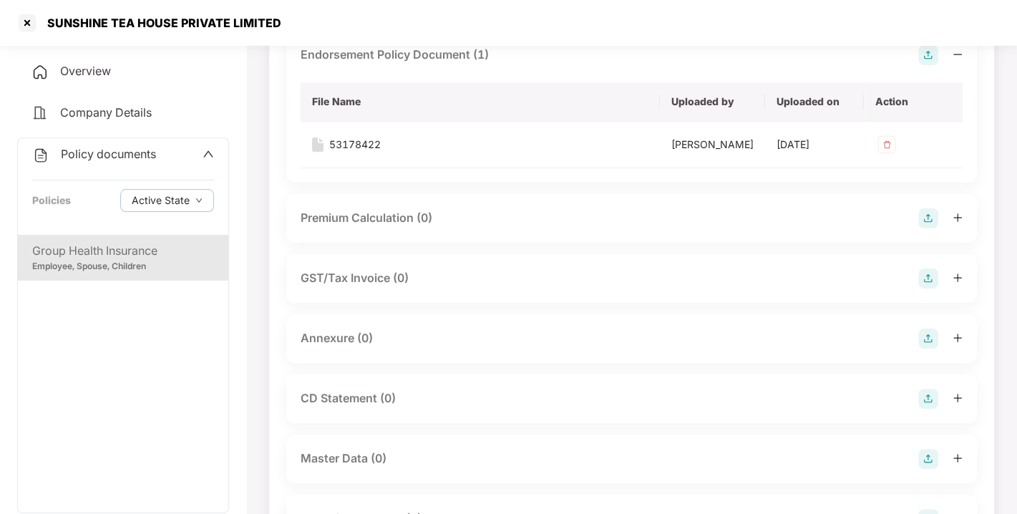
scroll to position [131, 0]
click at [932, 348] on img at bounding box center [928, 338] width 20 height 20
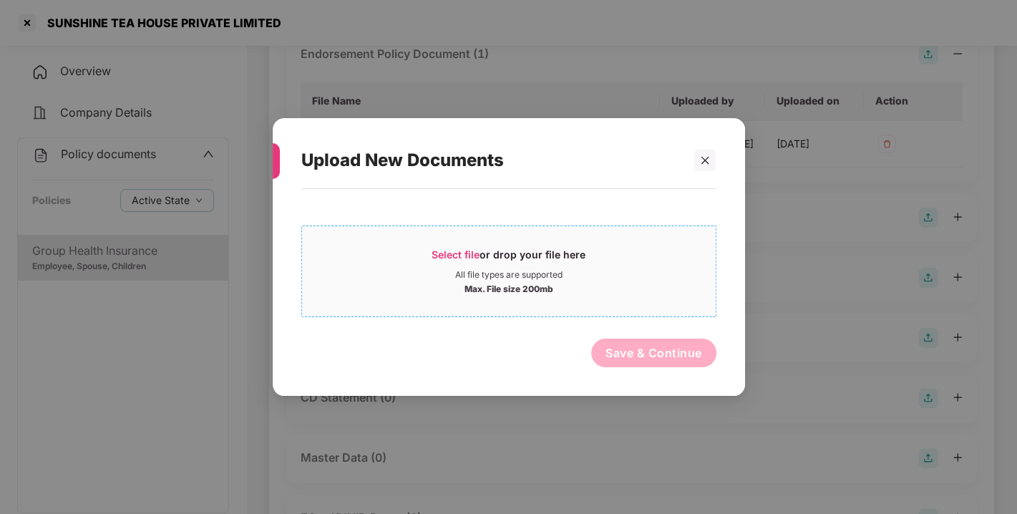
click at [481, 256] on div "Select file or drop your file here" at bounding box center [508, 258] width 154 height 21
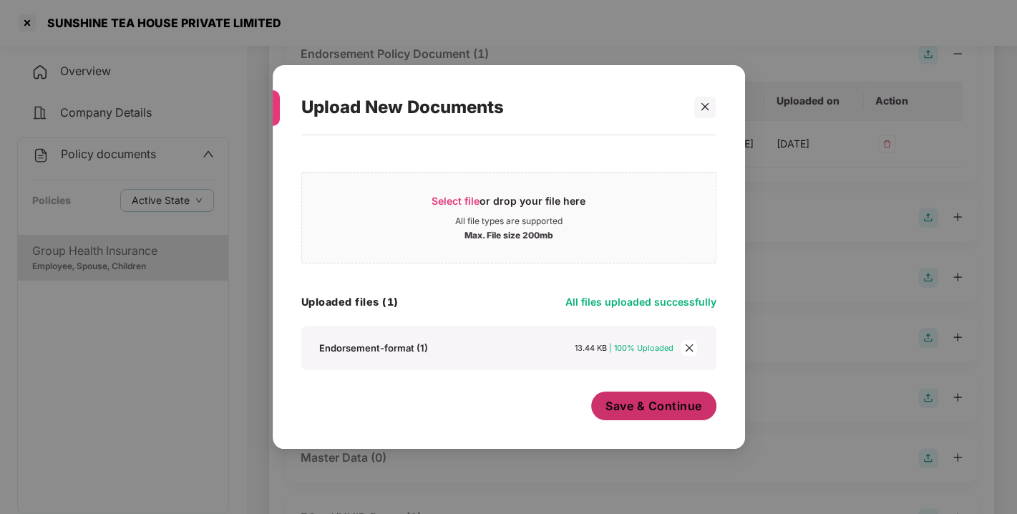
click at [657, 418] on button "Save & Continue" at bounding box center [653, 405] width 125 height 29
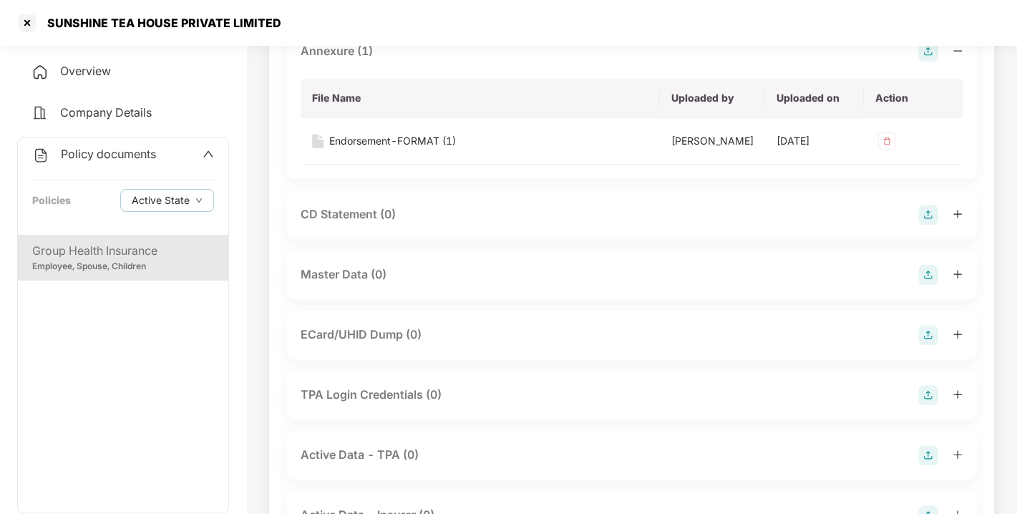
scroll to position [421, 0]
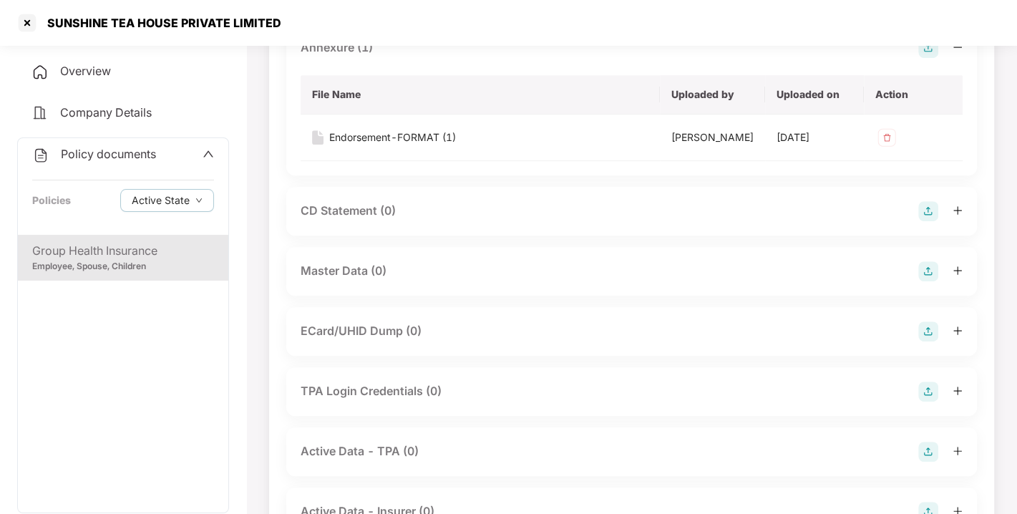
click at [928, 281] on img at bounding box center [928, 271] width 20 height 20
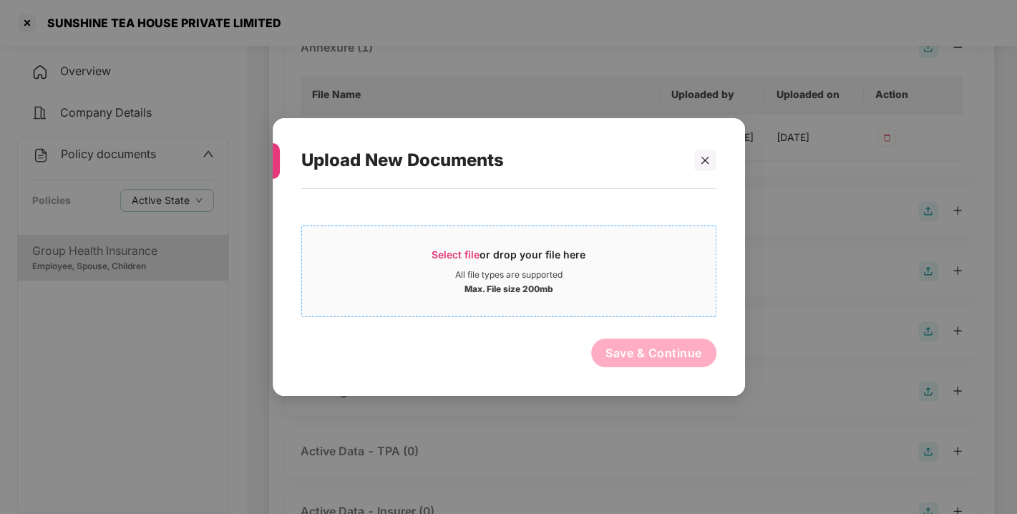
click at [449, 255] on span "Select file" at bounding box center [455, 254] width 48 height 12
click at [444, 255] on span "Select file" at bounding box center [455, 254] width 48 height 12
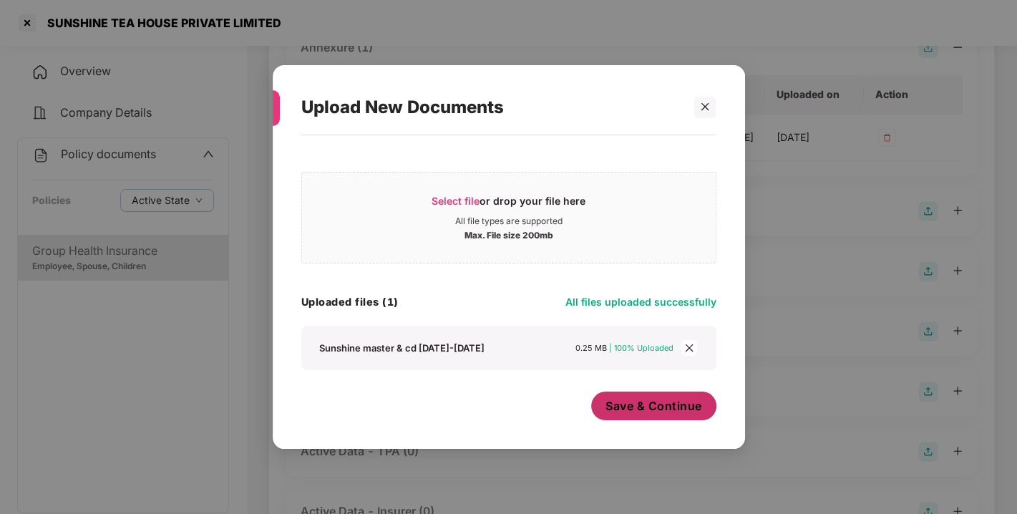
click at [643, 418] on button "Save & Continue" at bounding box center [653, 405] width 125 height 29
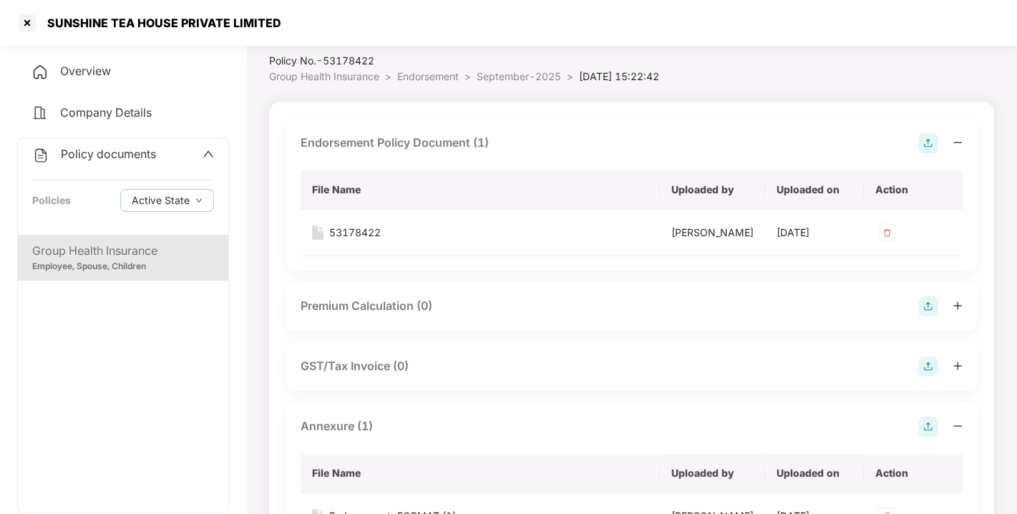
scroll to position [0, 0]
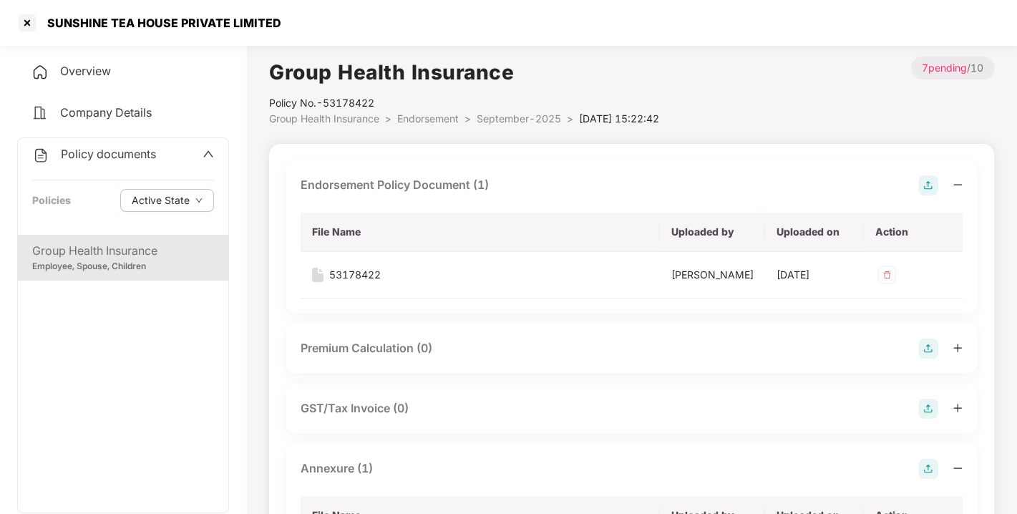
click at [428, 116] on span "Endorsement" at bounding box center [428, 118] width 62 height 12
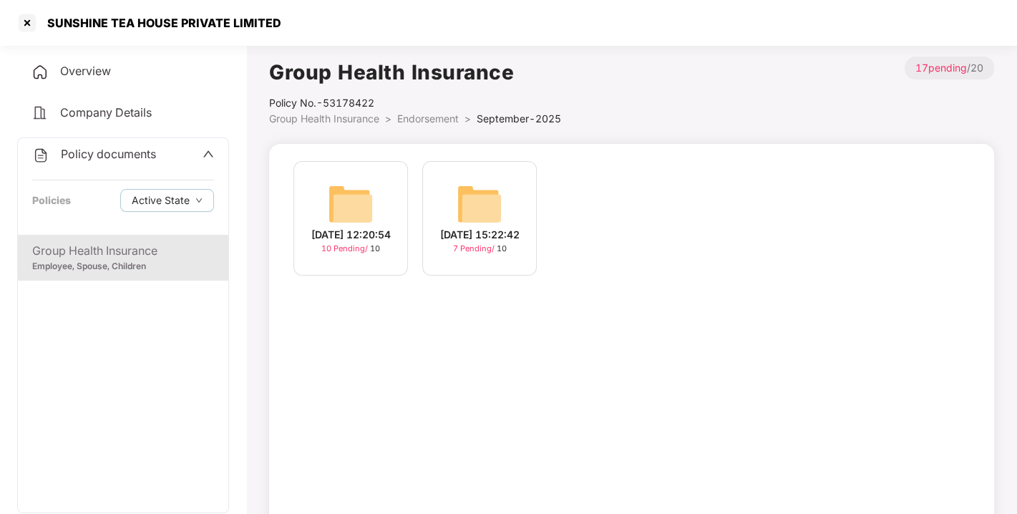
click at [346, 201] on img at bounding box center [351, 204] width 46 height 46
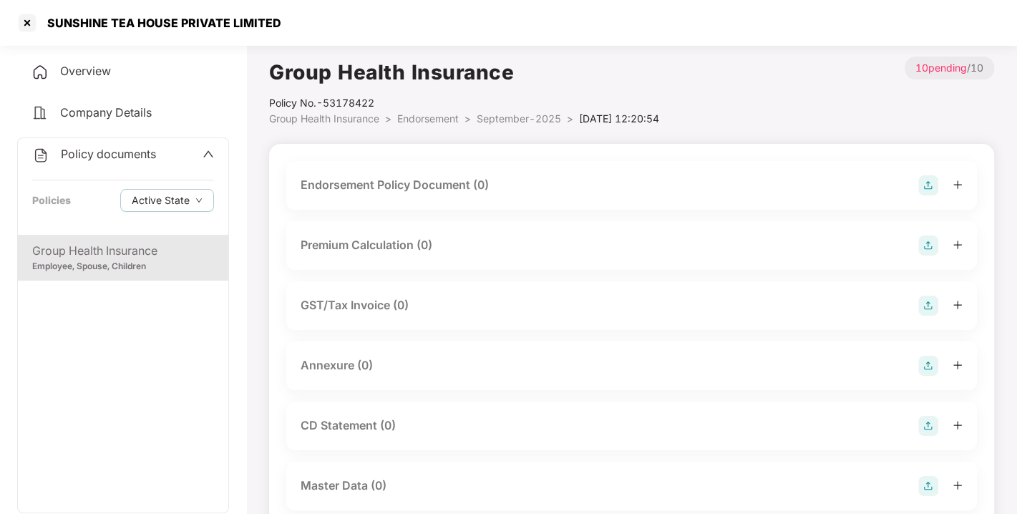
click at [926, 185] on img at bounding box center [928, 185] width 20 height 20
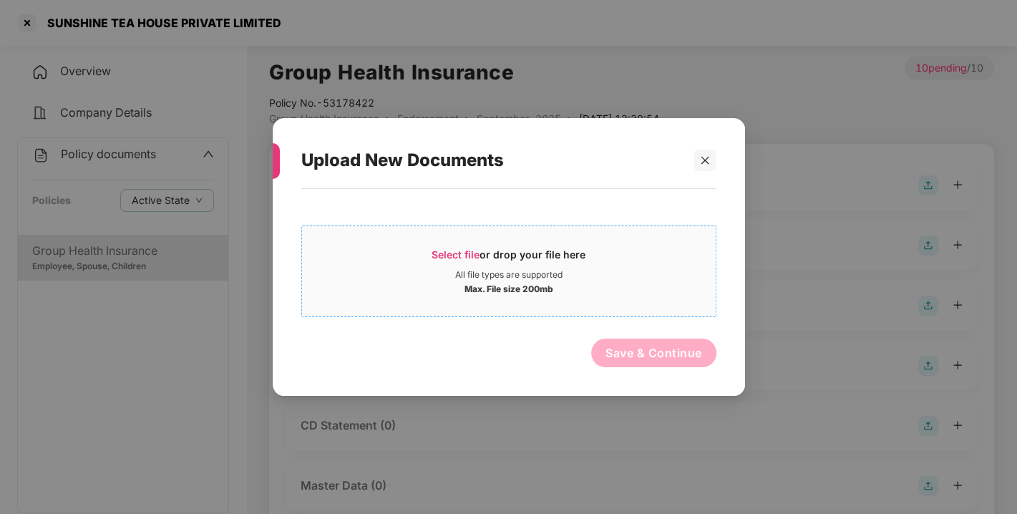
click at [464, 253] on span "Select file" at bounding box center [455, 254] width 48 height 12
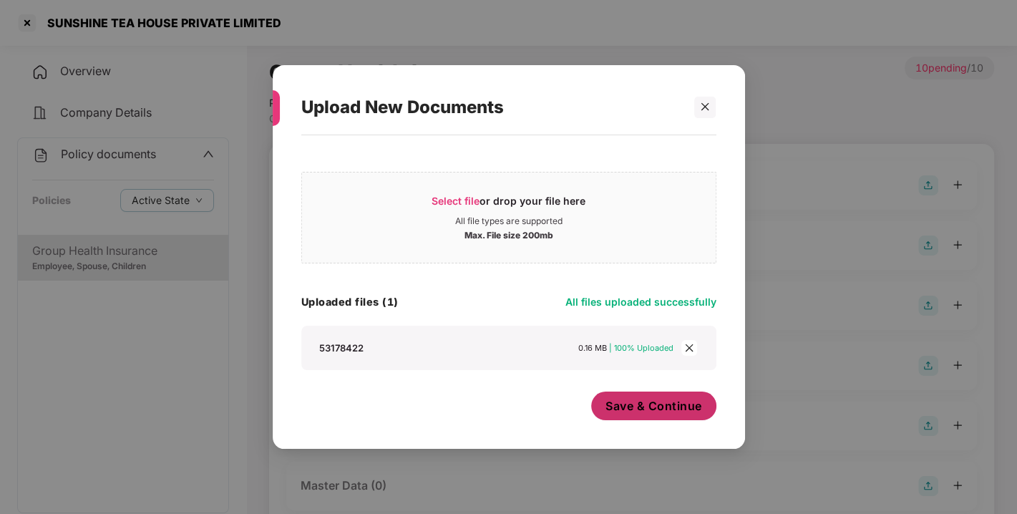
click at [670, 412] on span "Save & Continue" at bounding box center [653, 406] width 97 height 16
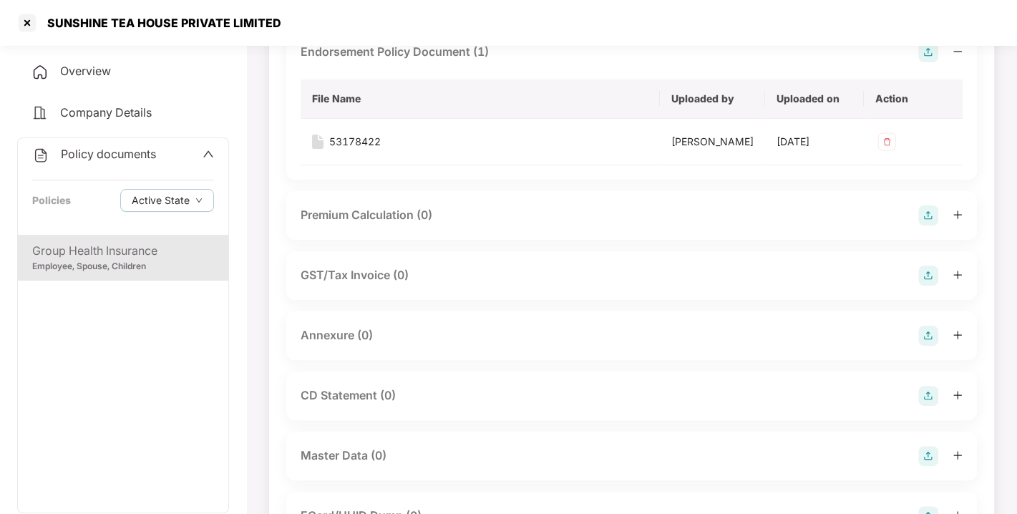
scroll to position [215, 0]
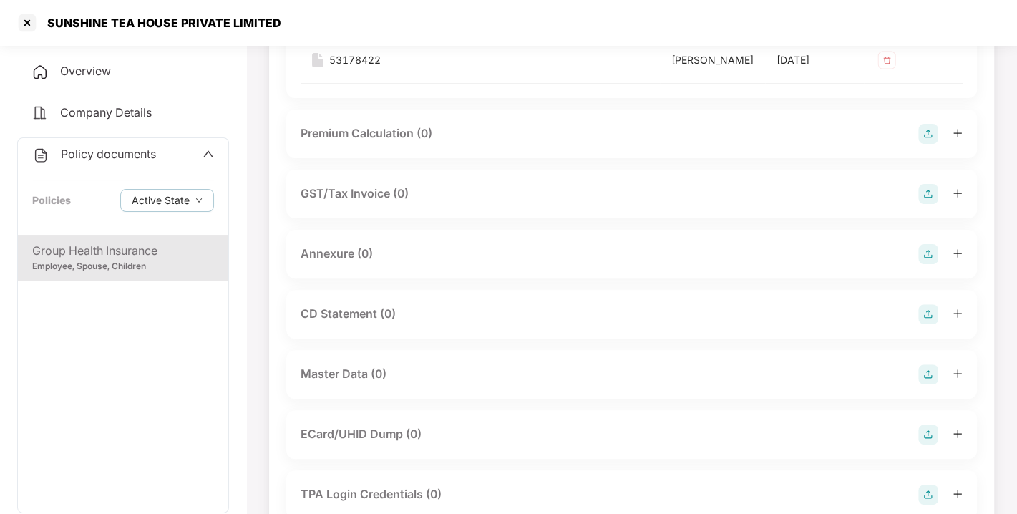
click at [926, 264] on img at bounding box center [928, 254] width 20 height 20
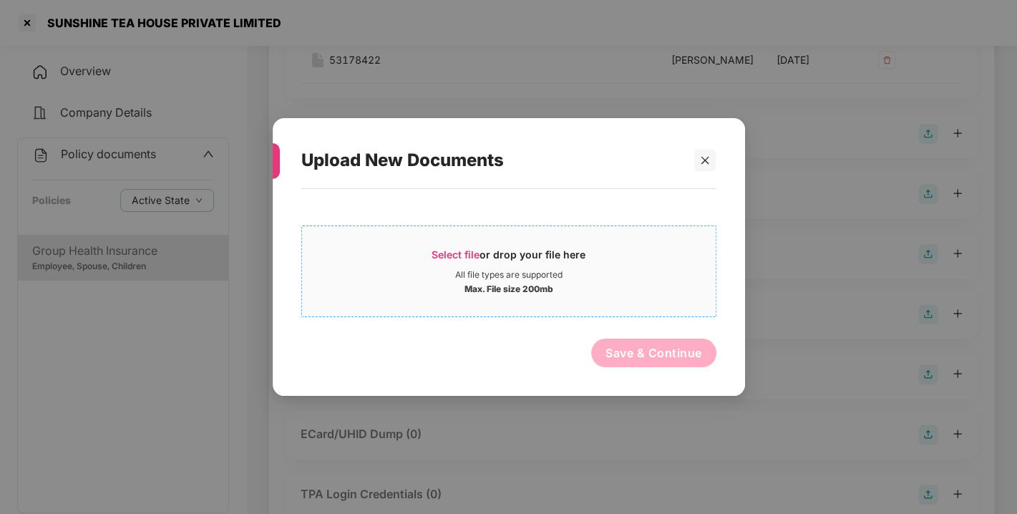
click at [436, 256] on span "Select file" at bounding box center [455, 254] width 48 height 12
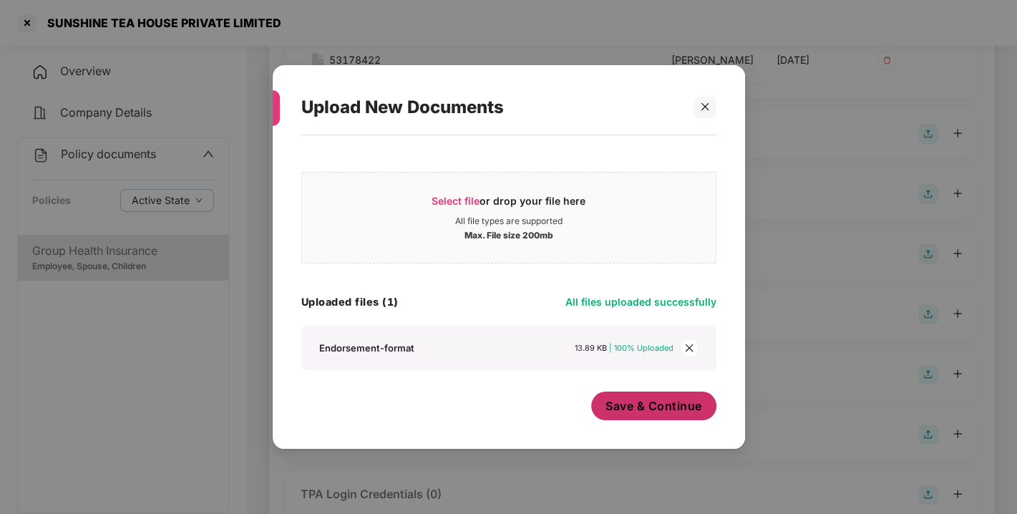
click at [682, 403] on span "Save & Continue" at bounding box center [653, 406] width 97 height 16
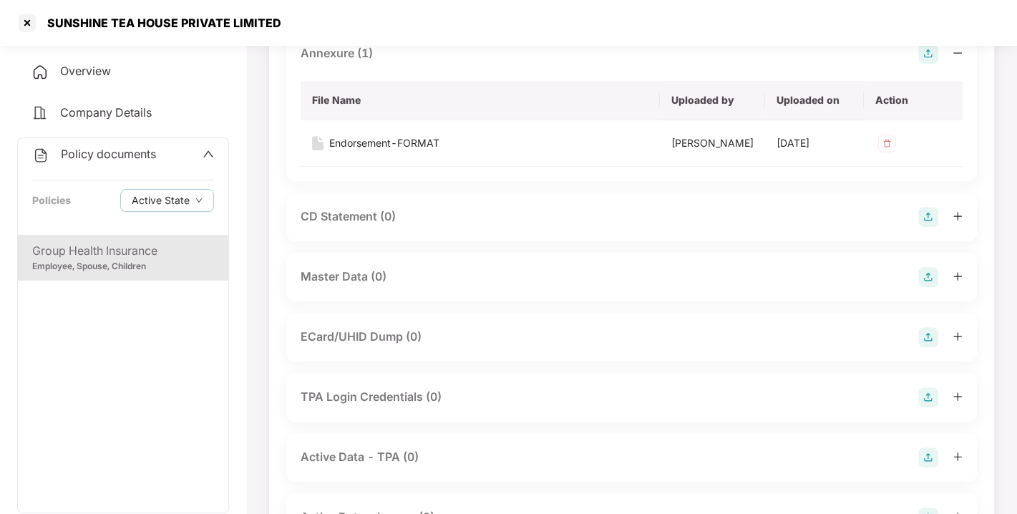
scroll to position [424, 0]
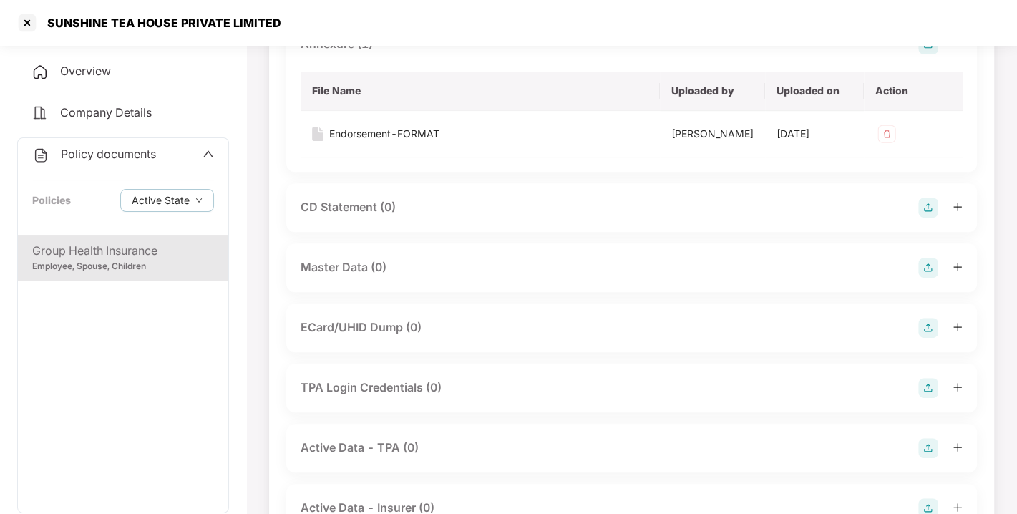
click at [931, 278] on img at bounding box center [928, 268] width 20 height 20
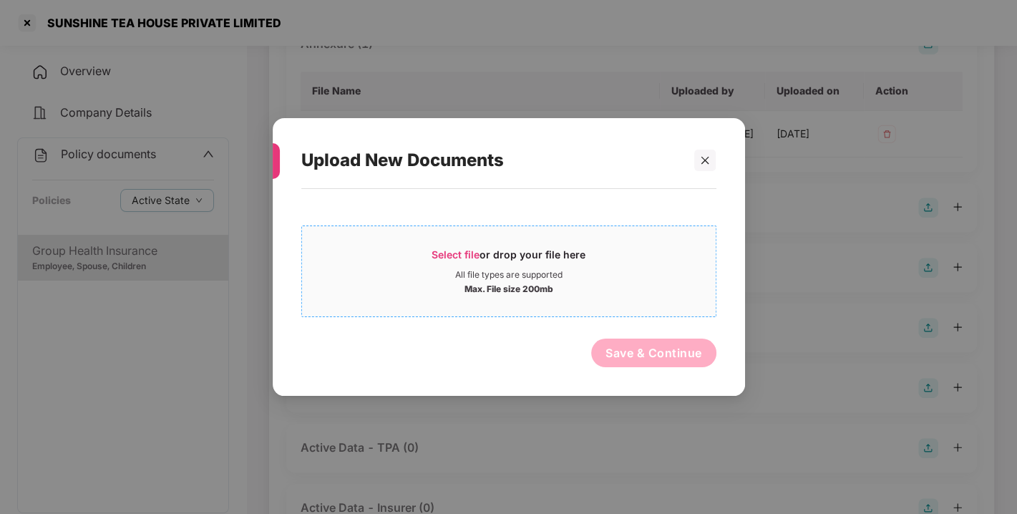
click at [439, 251] on span "Select file" at bounding box center [455, 254] width 48 height 12
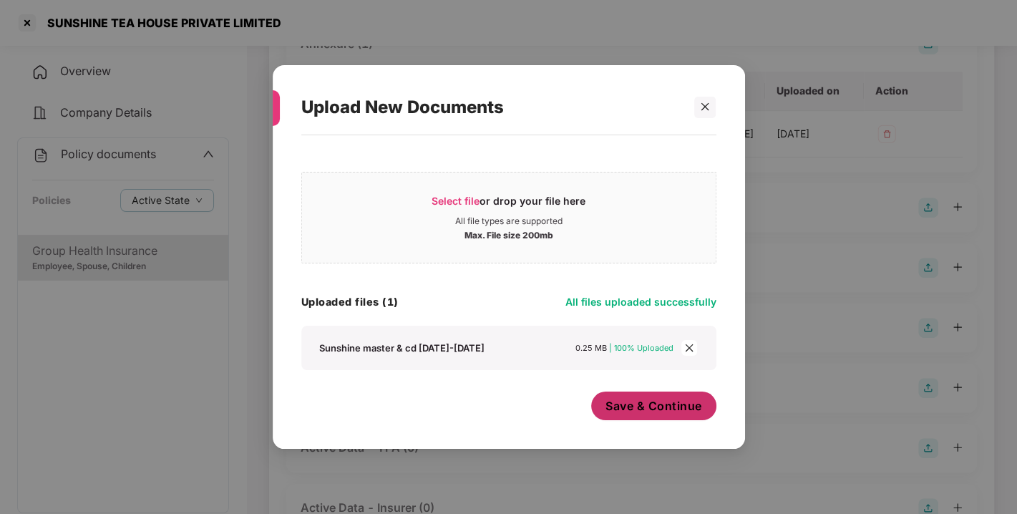
click at [645, 411] on span "Save & Continue" at bounding box center [653, 406] width 97 height 16
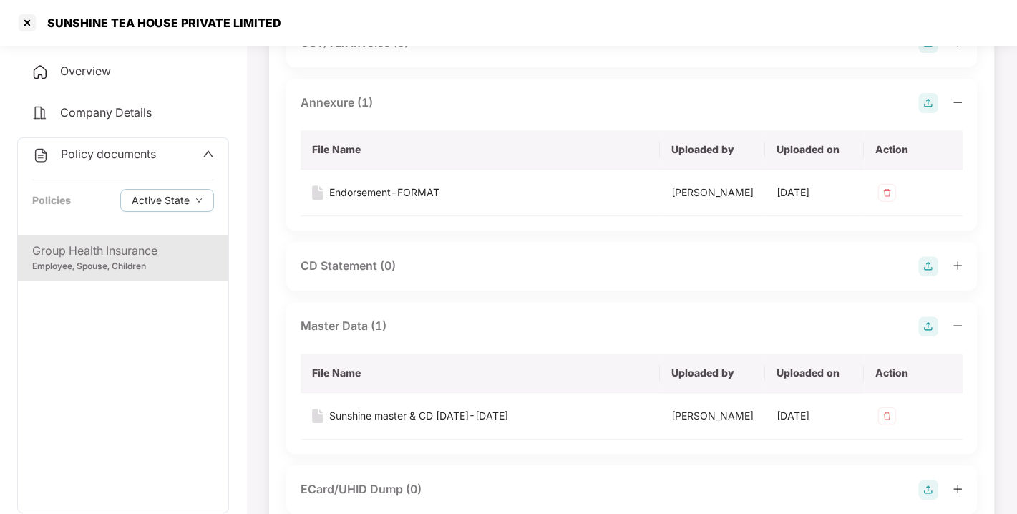
scroll to position [0, 0]
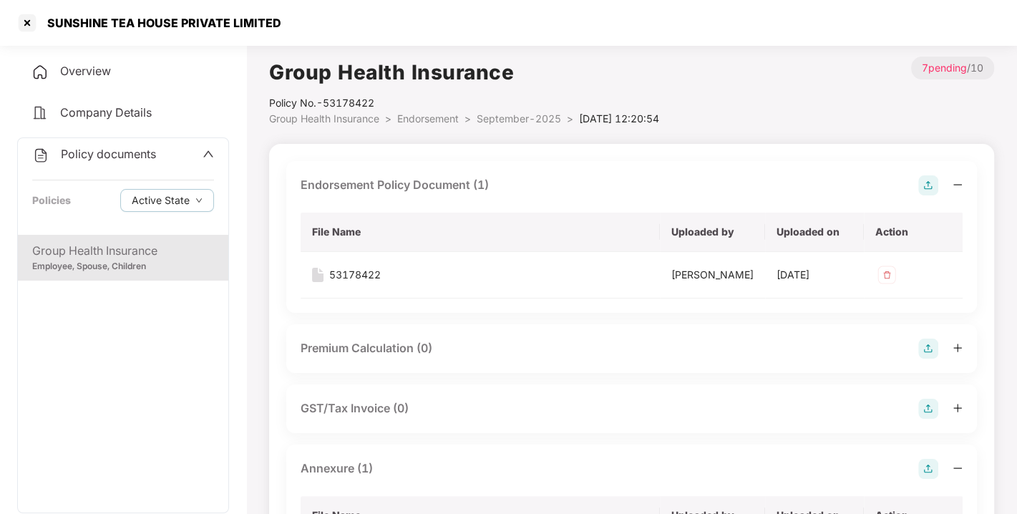
drag, startPoint x: 415, startPoint y: 106, endPoint x: 439, endPoint y: 115, distance: 26.0
click at [439, 115] on div "Group Health Insurance Policy No.- 53178422 Group Health Insurance > Endorsemen…" at bounding box center [464, 92] width 390 height 70
click at [439, 115] on span "Endorsement" at bounding box center [428, 118] width 62 height 12
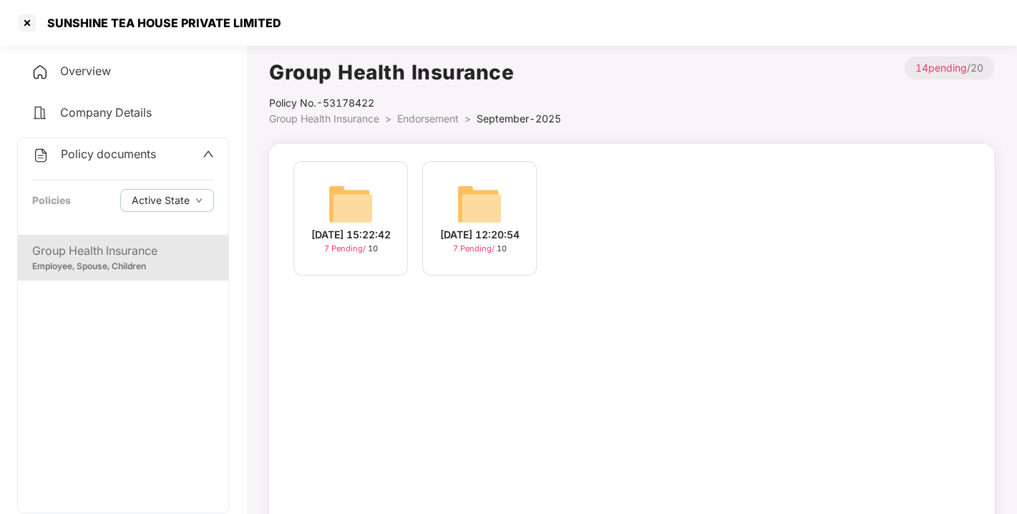
click at [439, 115] on span "Endorsement" at bounding box center [428, 118] width 62 height 12
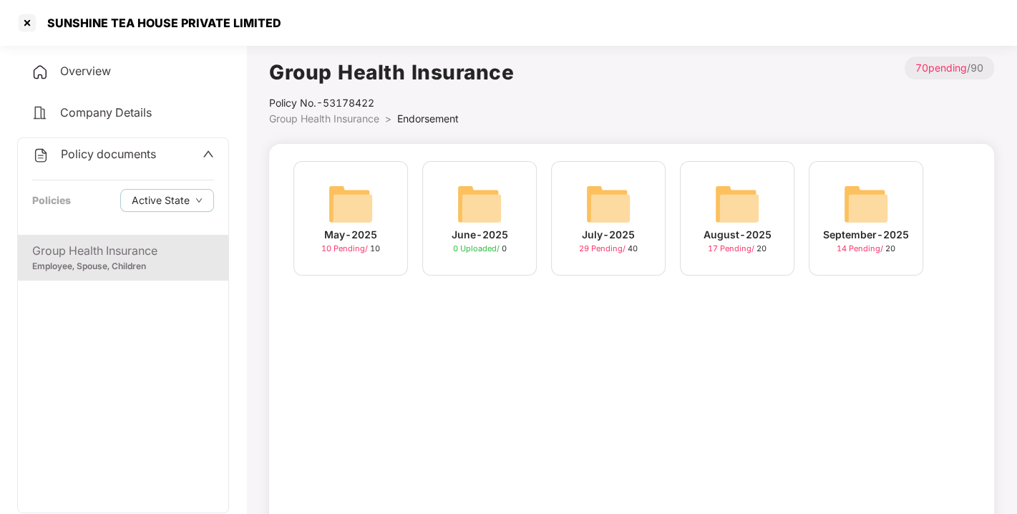
click at [103, 150] on span "Policy documents" at bounding box center [108, 154] width 95 height 14
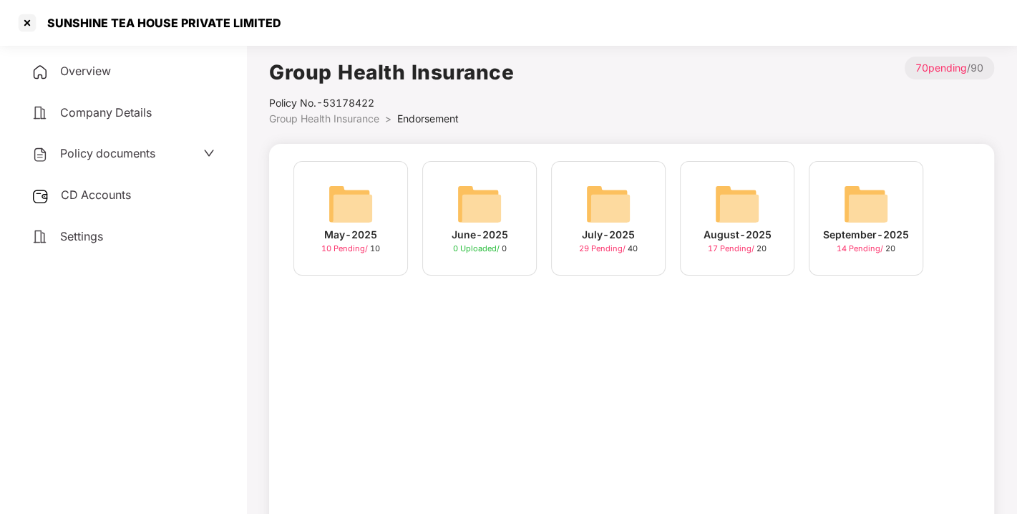
click at [82, 191] on span "CD Accounts" at bounding box center [96, 194] width 70 height 14
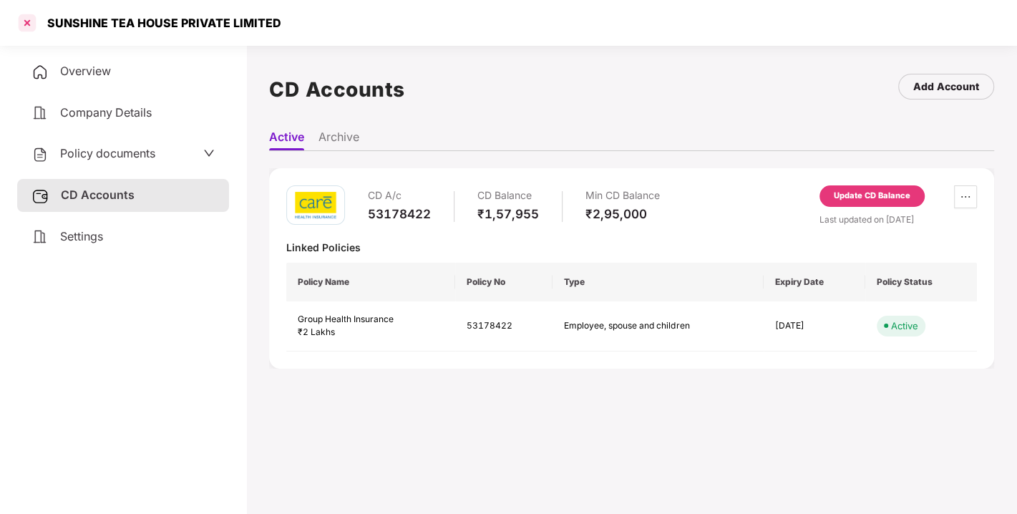
click at [31, 21] on div at bounding box center [27, 22] width 23 height 23
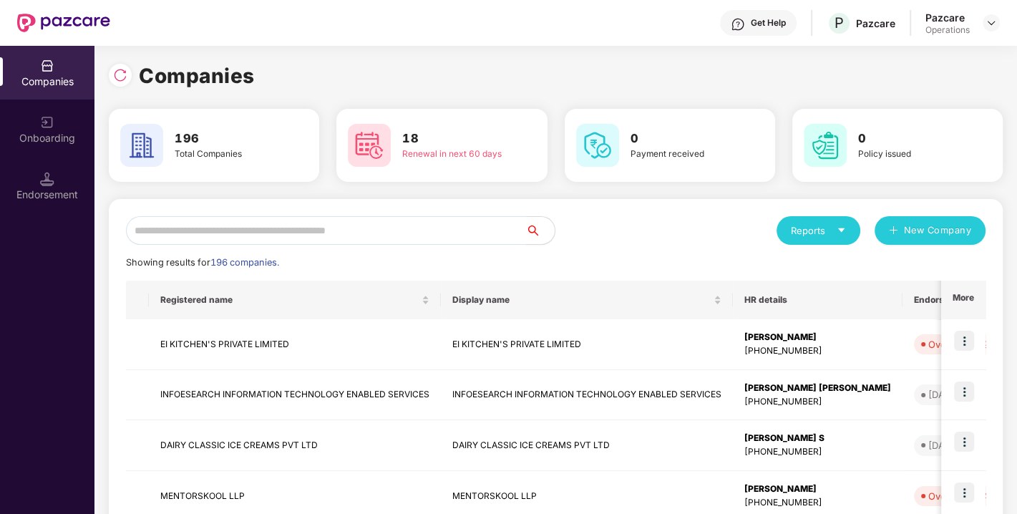
click at [285, 226] on input "text" at bounding box center [326, 230] width 400 height 29
type input "*"
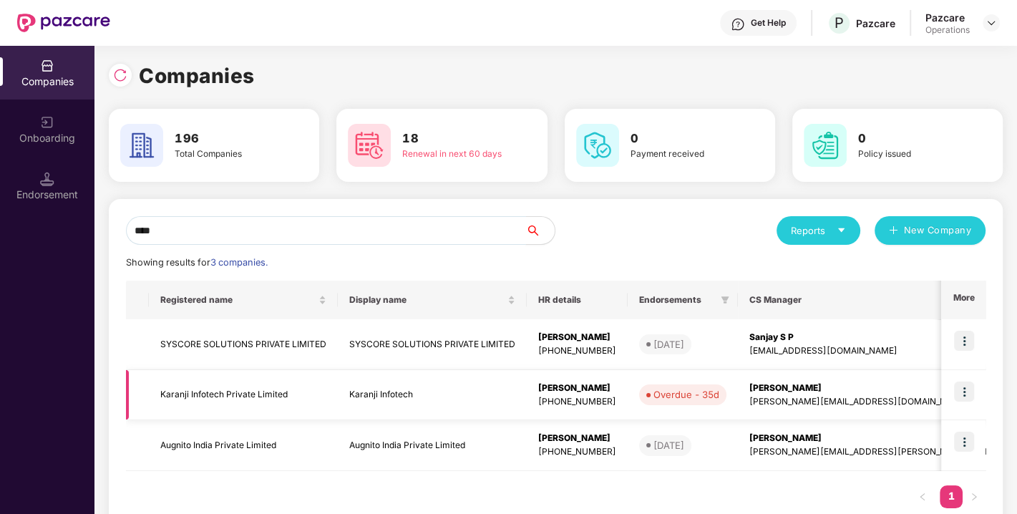
type input "****"
click at [202, 397] on td "Karanji Infotech Private Limited" at bounding box center [243, 395] width 189 height 51
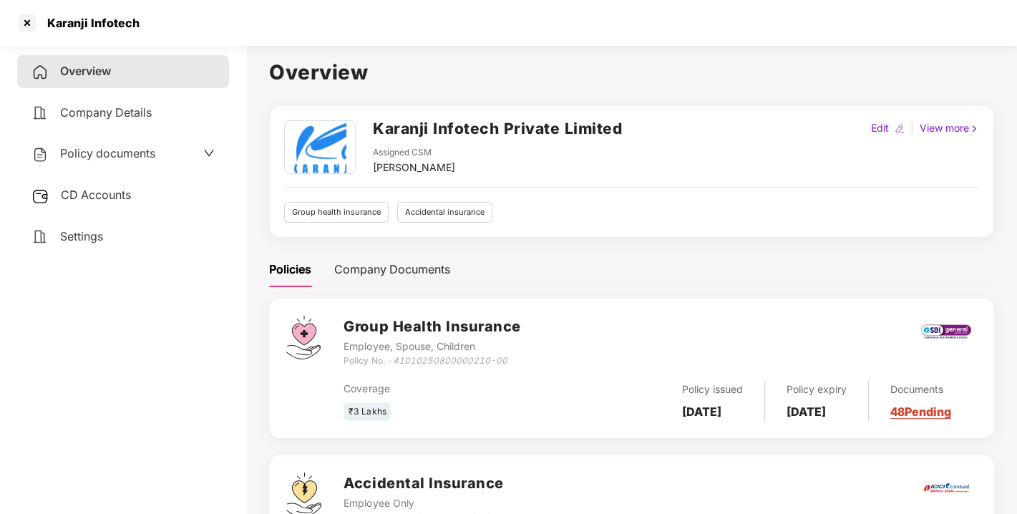
click at [108, 195] on span "CD Accounts" at bounding box center [96, 194] width 70 height 14
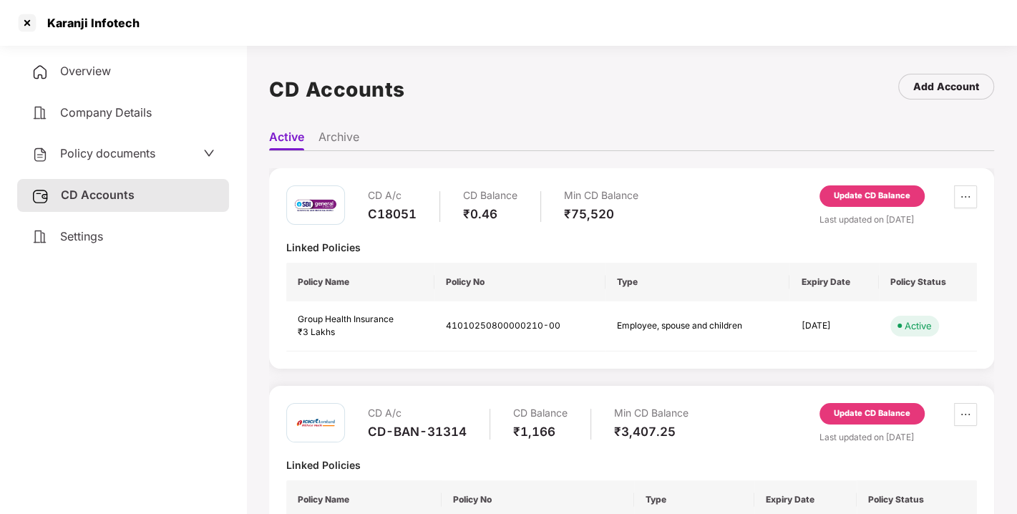
scroll to position [134, 0]
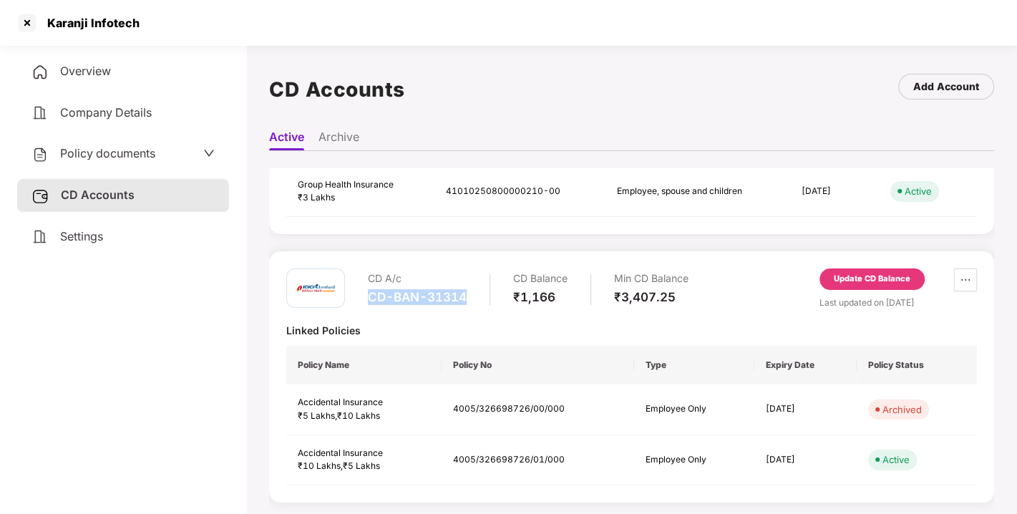
drag, startPoint x: 368, startPoint y: 296, endPoint x: 501, endPoint y: 297, distance: 133.1
click at [501, 297] on div "CD A/c CD-BAN-31314 CD Balance ₹1,166 Min CD Balance ₹3,407.25" at bounding box center [528, 288] width 320 height 41
copy div "CD-BAN-31314"
drag, startPoint x: 98, startPoint y: 132, endPoint x: 119, endPoint y: 157, distance: 32.4
click at [119, 157] on div "Overview Company Details Policy documents CD Accounts Settings" at bounding box center [123, 153] width 212 height 197
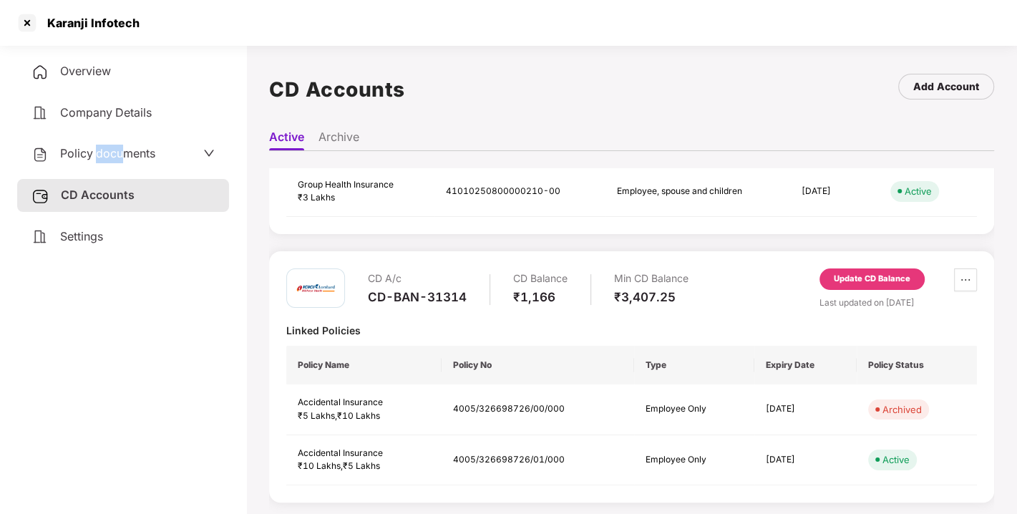
click at [119, 157] on span "Policy documents" at bounding box center [107, 153] width 95 height 14
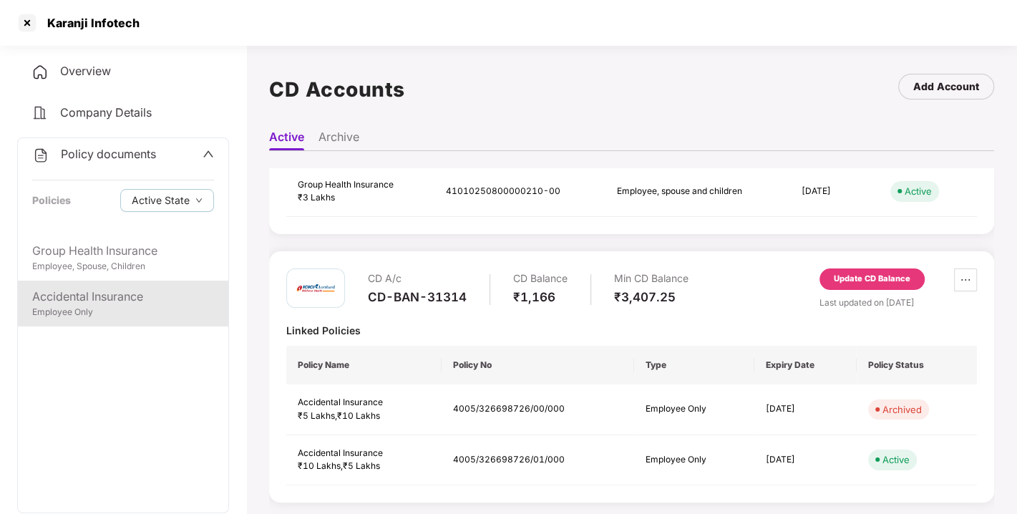
click at [102, 300] on div "Accidental Insurance" at bounding box center [123, 297] width 182 height 18
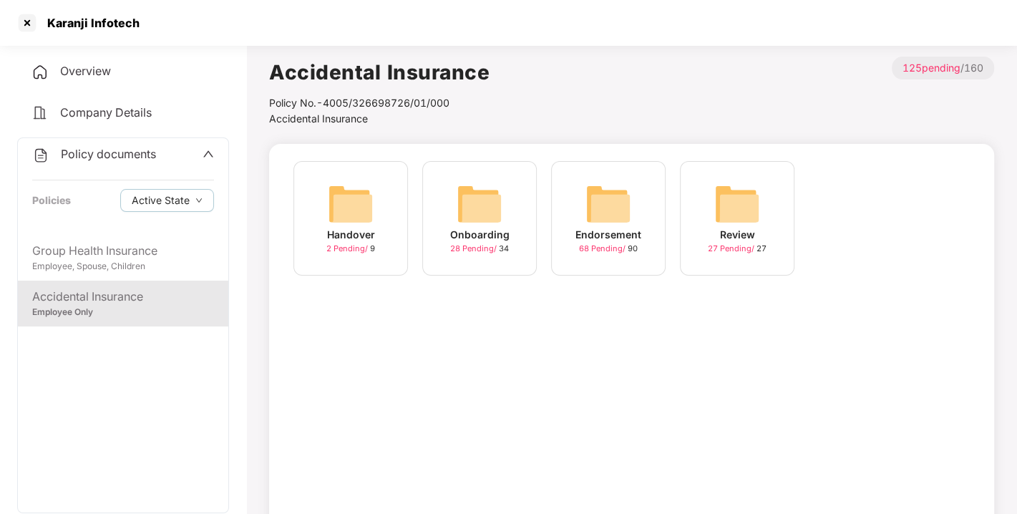
click at [599, 211] on img at bounding box center [608, 204] width 46 height 46
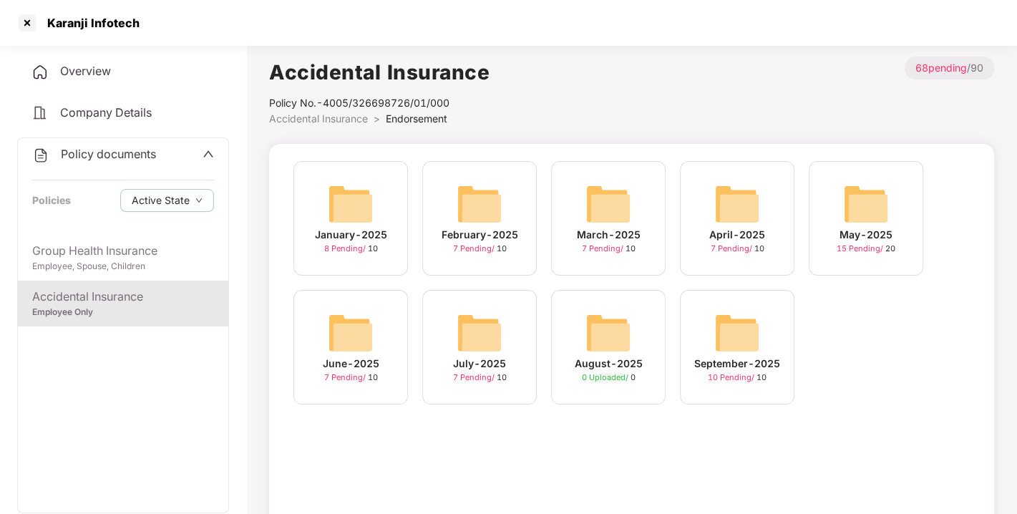
click at [753, 329] on img at bounding box center [737, 333] width 46 height 46
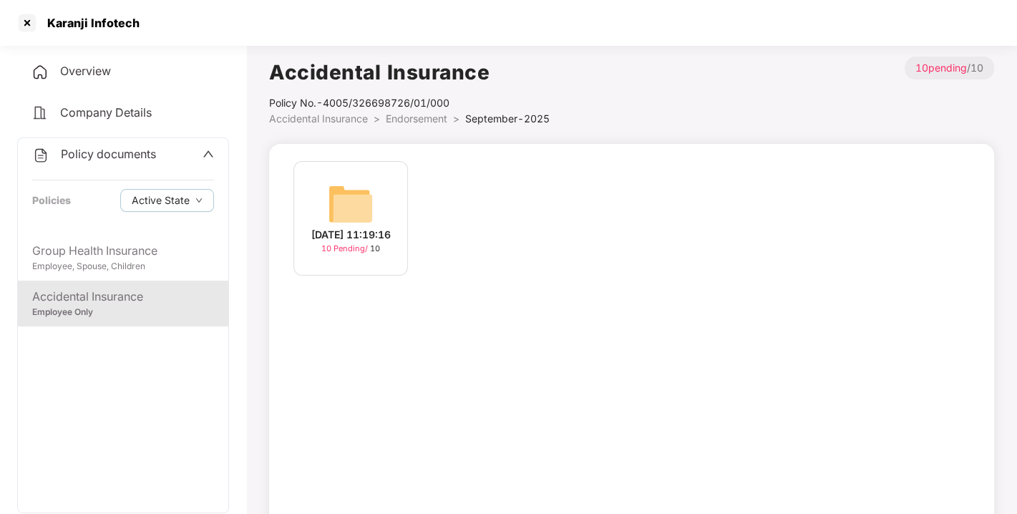
click at [368, 204] on img at bounding box center [351, 204] width 46 height 46
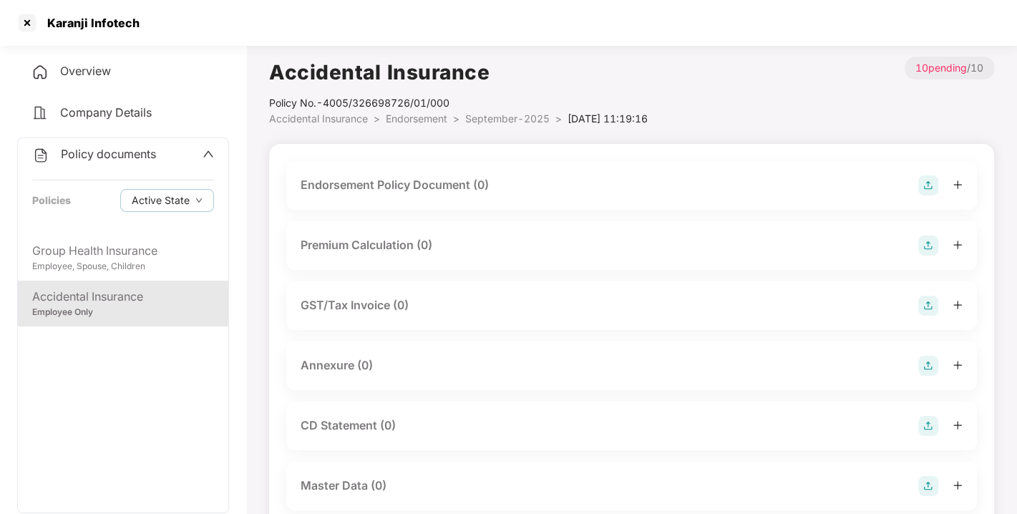
click at [916, 187] on div "Endorsement Policy Document (0)" at bounding box center [631, 185] width 662 height 20
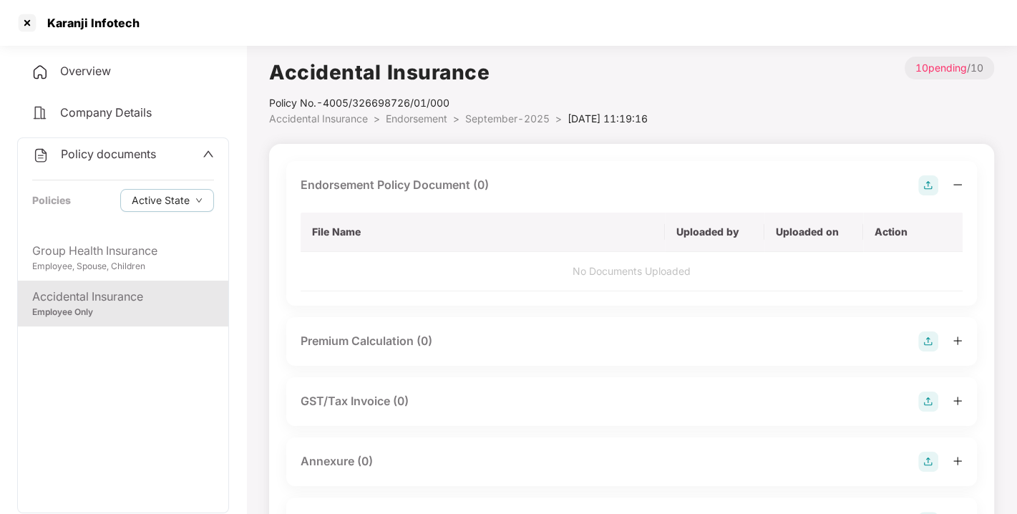
click at [930, 180] on img at bounding box center [928, 185] width 20 height 20
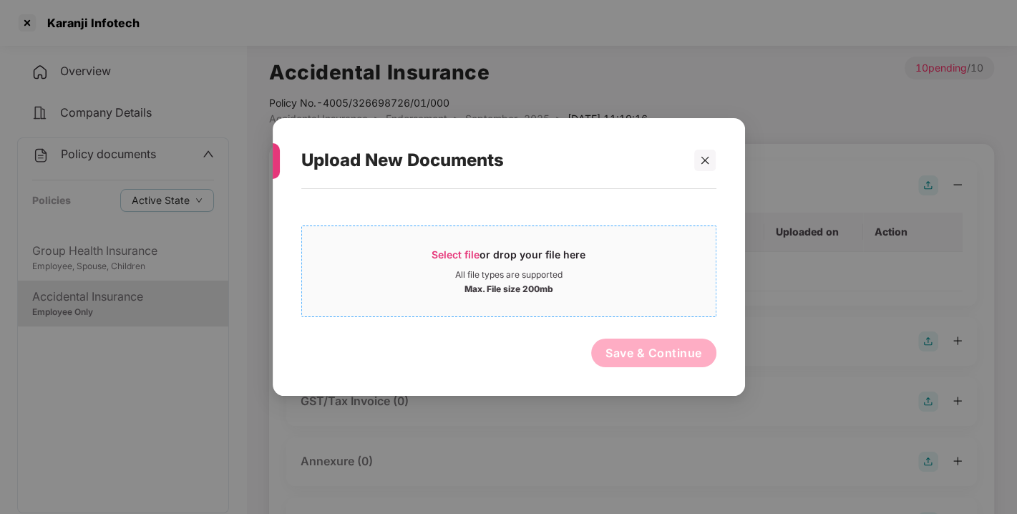
click at [472, 243] on span "Select file or drop your file here All file types are supported Max. File size …" at bounding box center [508, 271] width 413 height 69
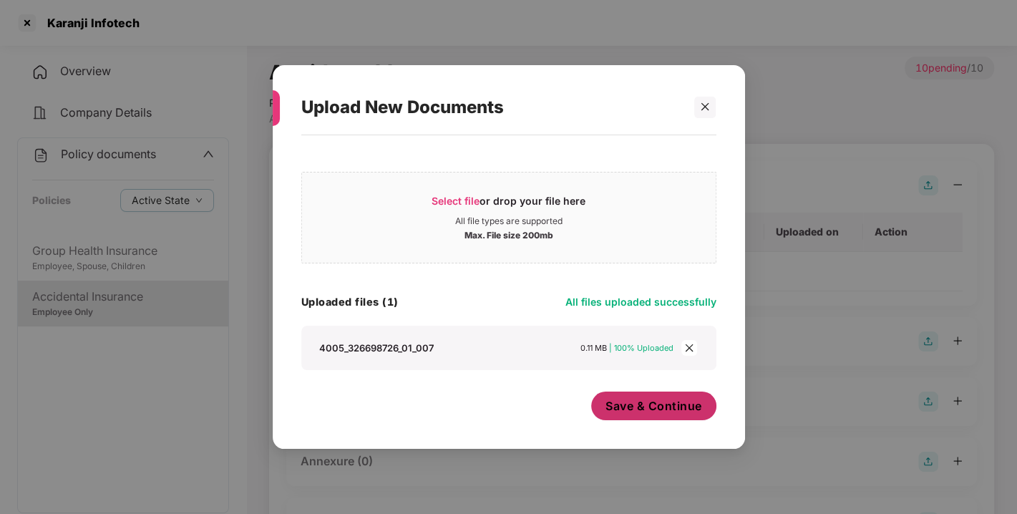
click at [637, 412] on span "Save & Continue" at bounding box center [653, 406] width 97 height 16
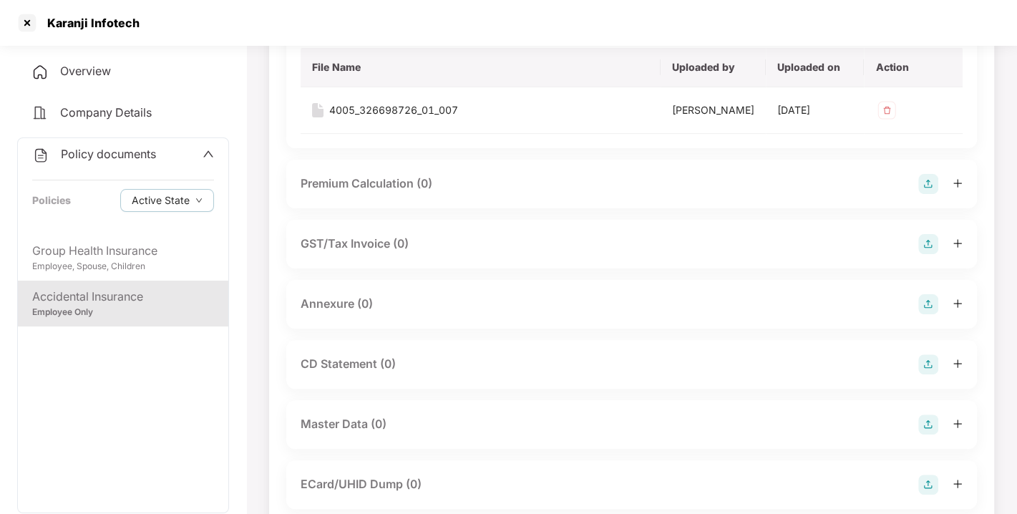
scroll to position [200, 0]
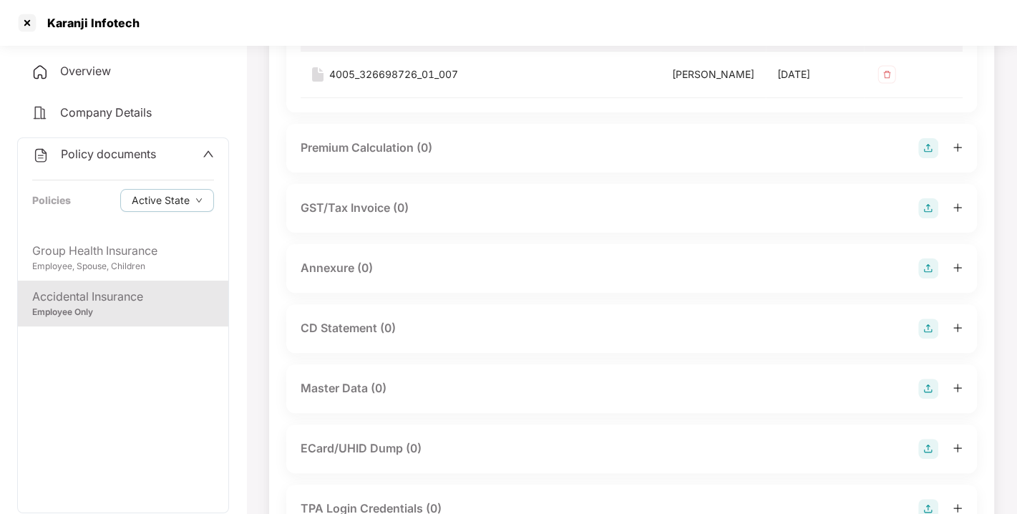
click at [919, 278] on img at bounding box center [928, 268] width 20 height 20
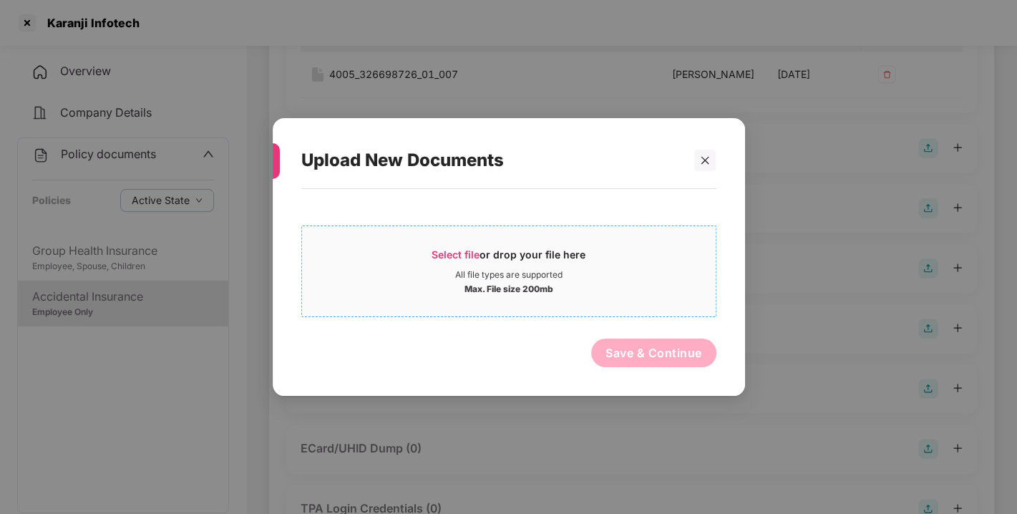
click at [476, 260] on div "Select file or drop your file here" at bounding box center [508, 258] width 154 height 21
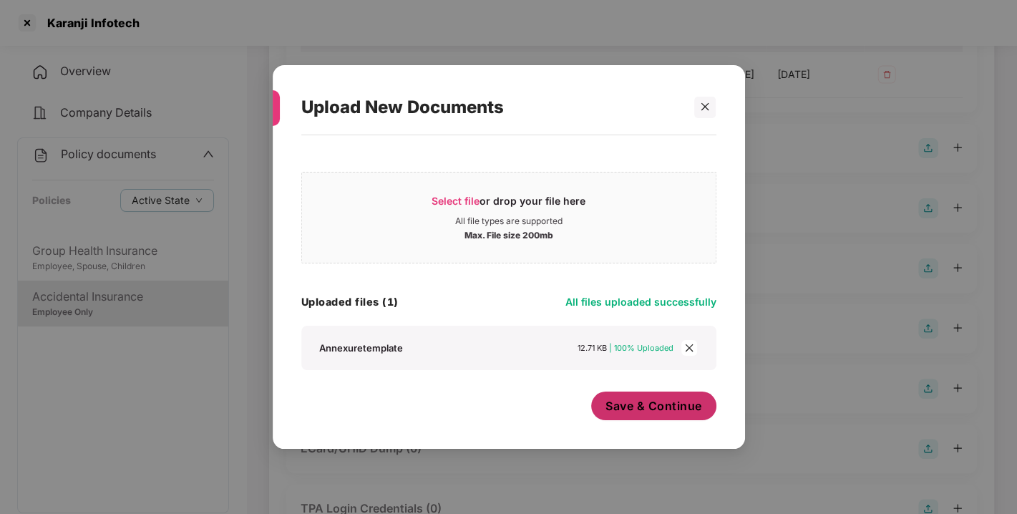
click at [645, 413] on span "Save & Continue" at bounding box center [653, 406] width 97 height 16
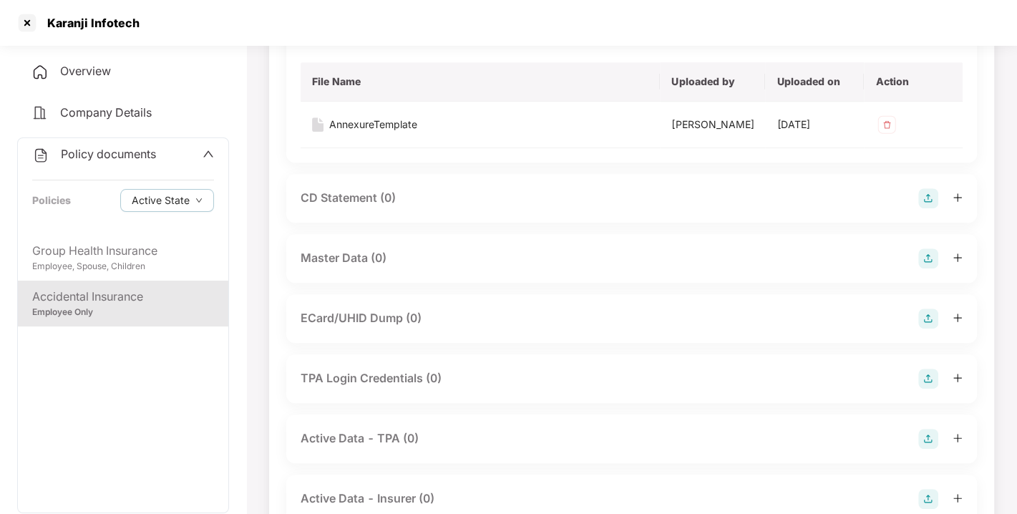
scroll to position [435, 0]
drag, startPoint x: 916, startPoint y: 302, endPoint x: 926, endPoint y: 304, distance: 10.2
click at [926, 267] on div "Master Data (0)" at bounding box center [631, 257] width 662 height 20
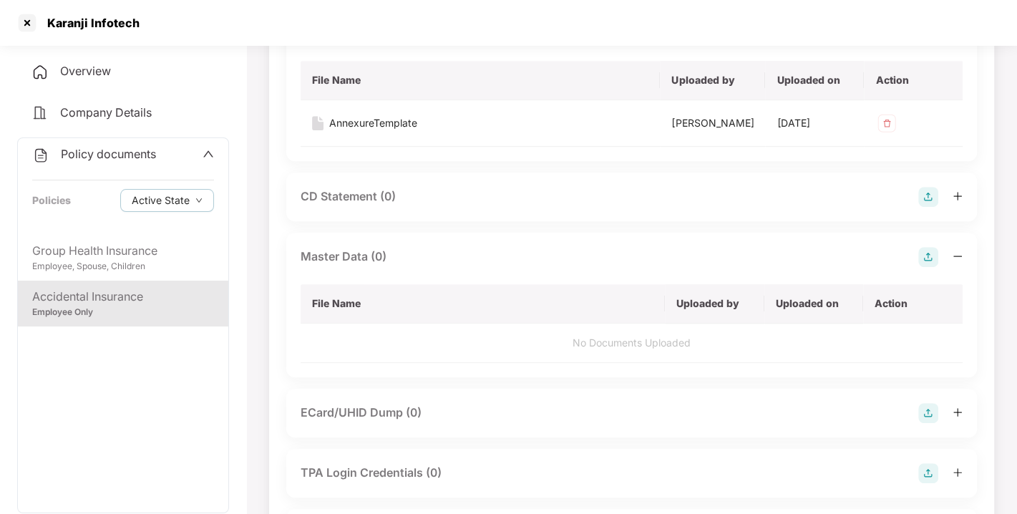
click at [926, 267] on img at bounding box center [928, 257] width 20 height 20
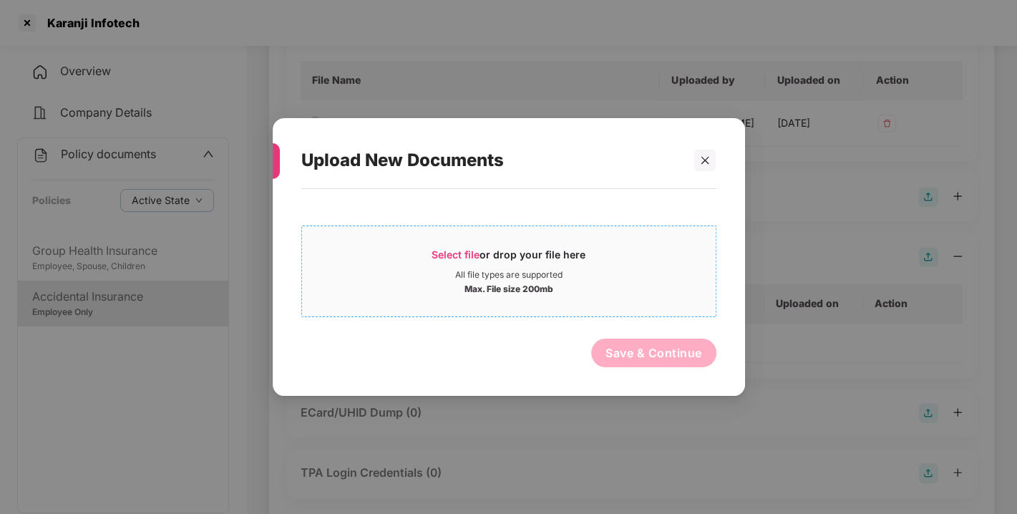
click at [466, 241] on span "Select file or drop your file here All file types are supported Max. File size …" at bounding box center [508, 271] width 413 height 69
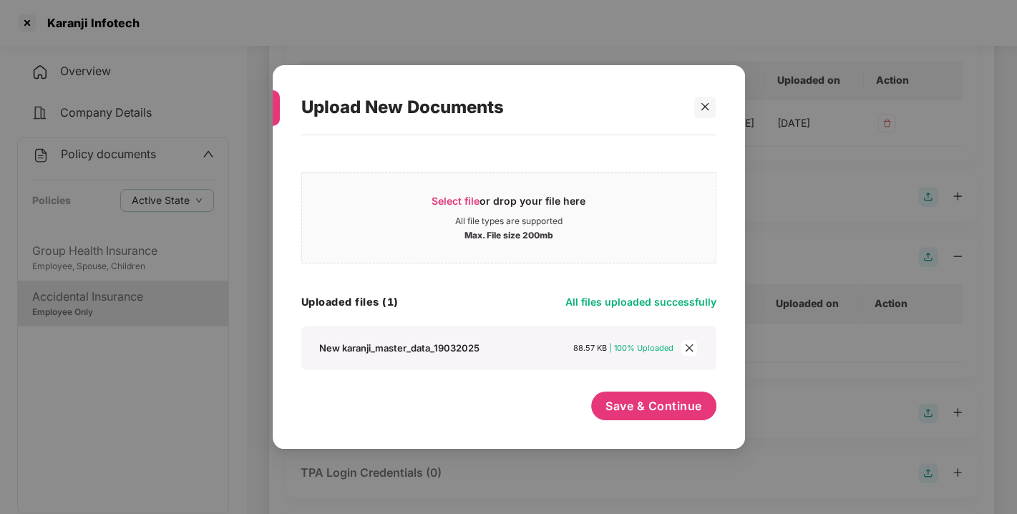
click at [688, 347] on icon "close" at bounding box center [689, 348] width 8 height 8
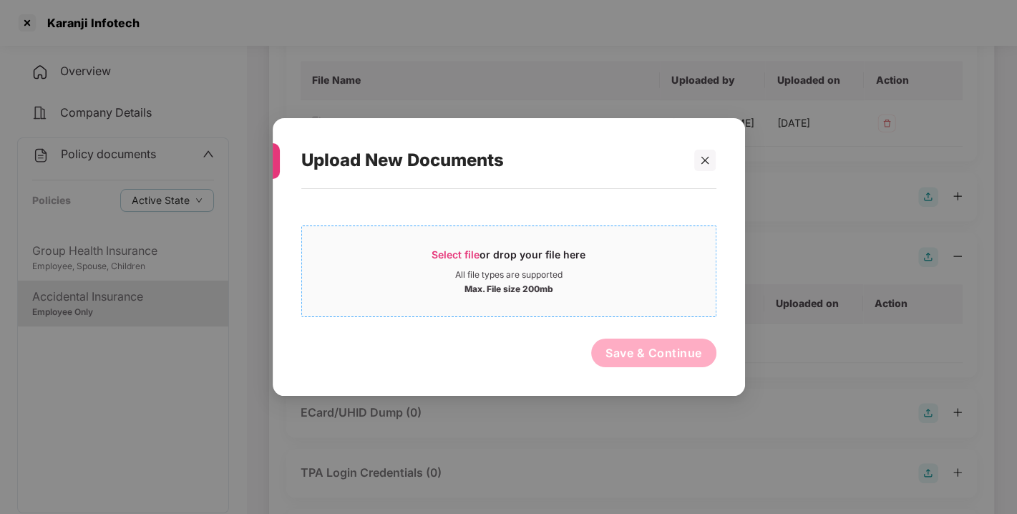
click at [457, 245] on span "Select file or drop your file here All file types are supported Max. File size …" at bounding box center [508, 271] width 413 height 69
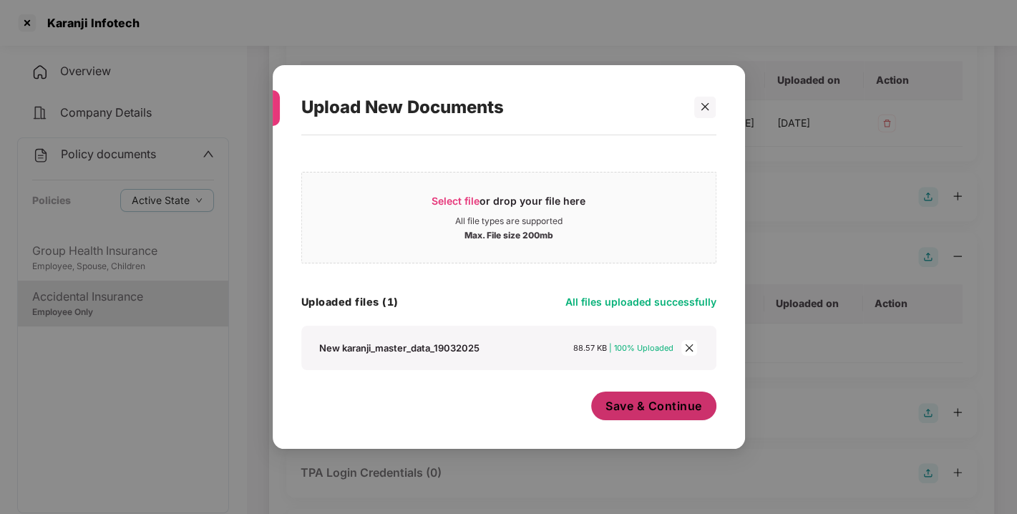
click at [652, 406] on span "Save & Continue" at bounding box center [653, 406] width 97 height 16
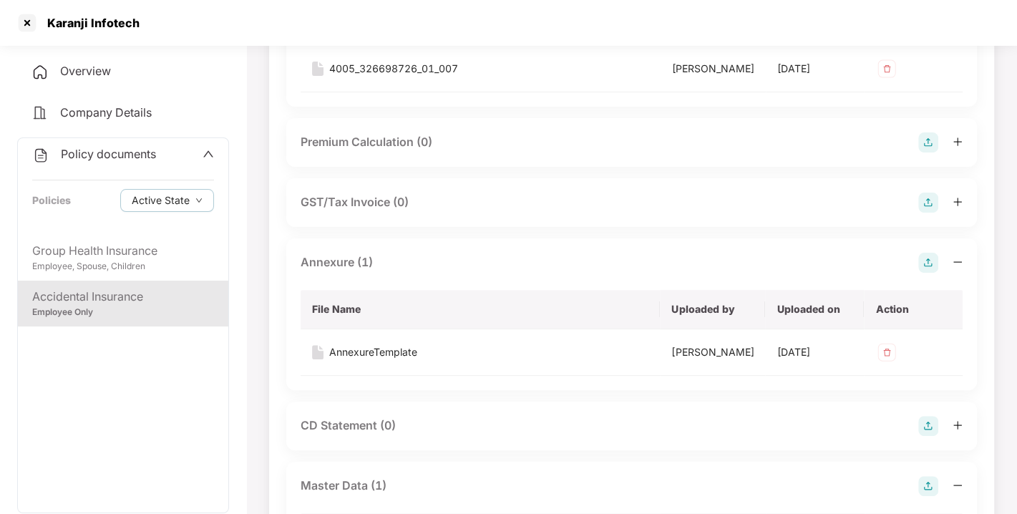
scroll to position [0, 0]
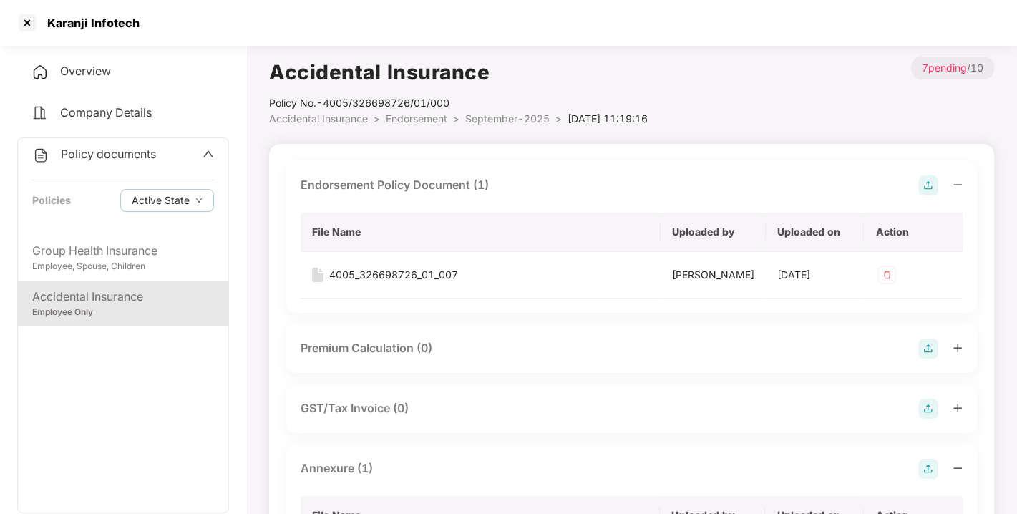
click at [122, 142] on div "Policy documents Policies Active State" at bounding box center [123, 186] width 210 height 97
click at [111, 145] on div "Policy documents" at bounding box center [94, 154] width 124 height 19
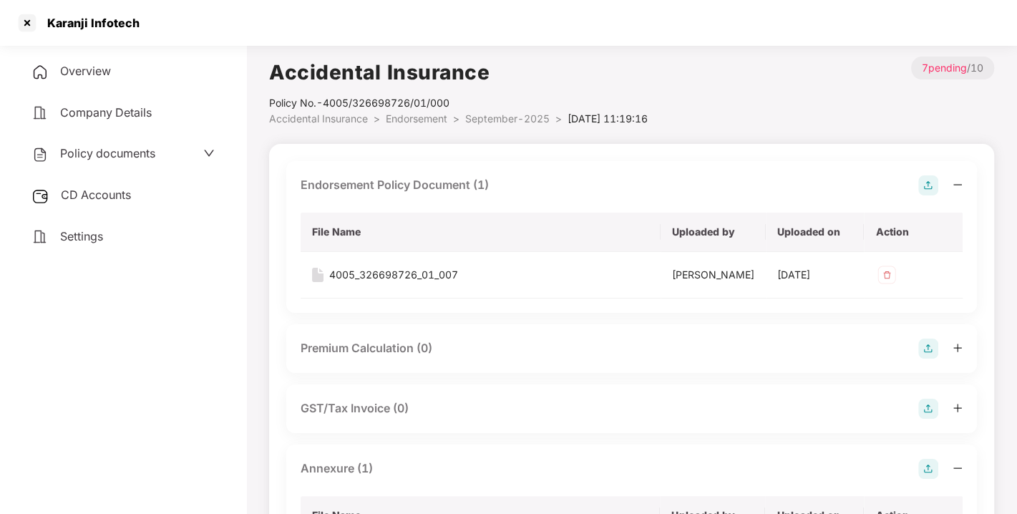
click at [92, 201] on div "CD Accounts" at bounding box center [123, 195] width 212 height 33
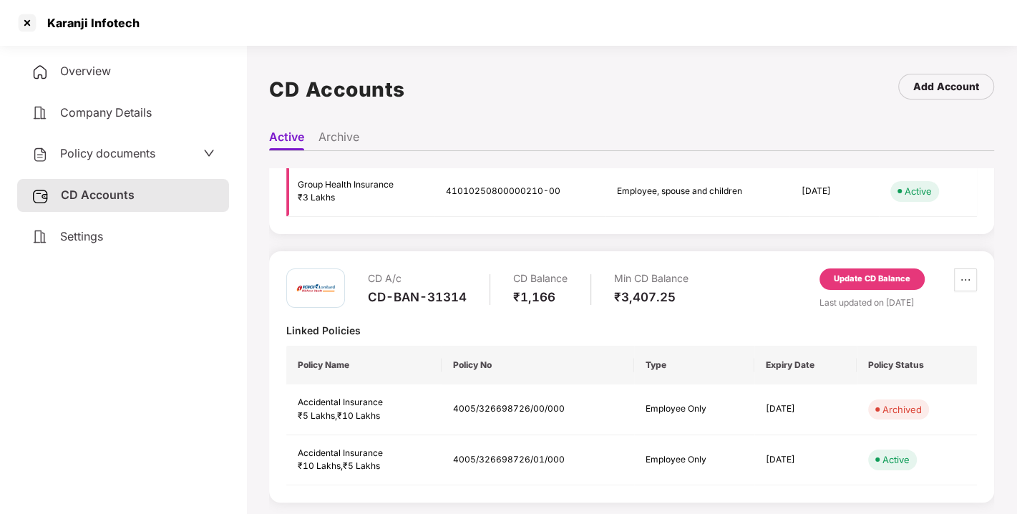
scroll to position [134, 0]
click at [869, 273] on div "Update CD Balance" at bounding box center [871, 279] width 77 height 13
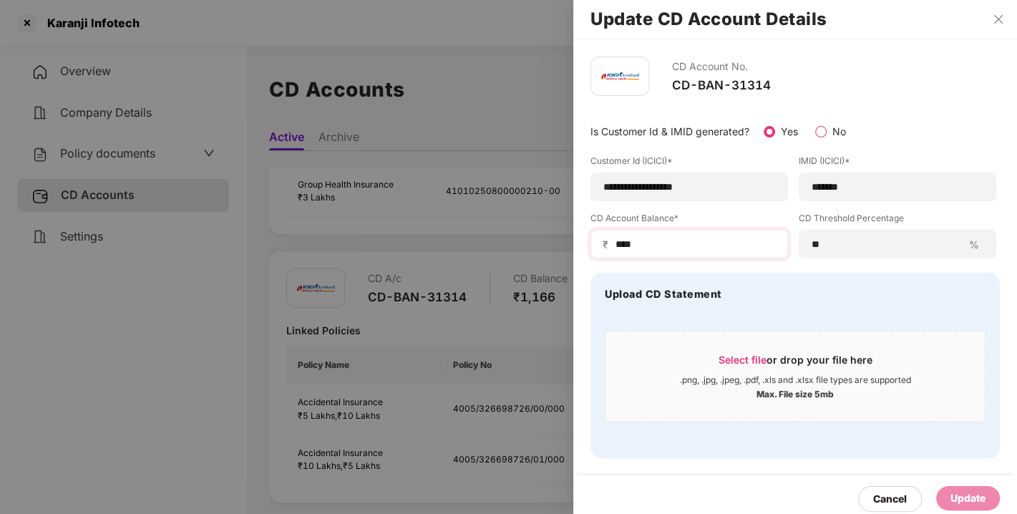
click at [645, 249] on div "₹ ****" at bounding box center [688, 244] width 197 height 29
click at [645, 249] on input "****" at bounding box center [695, 244] width 162 height 15
drag, startPoint x: 645, startPoint y: 249, endPoint x: 612, endPoint y: 253, distance: 33.2
click at [612, 253] on div "₹ ****" at bounding box center [688, 244] width 197 height 29
type input "***"
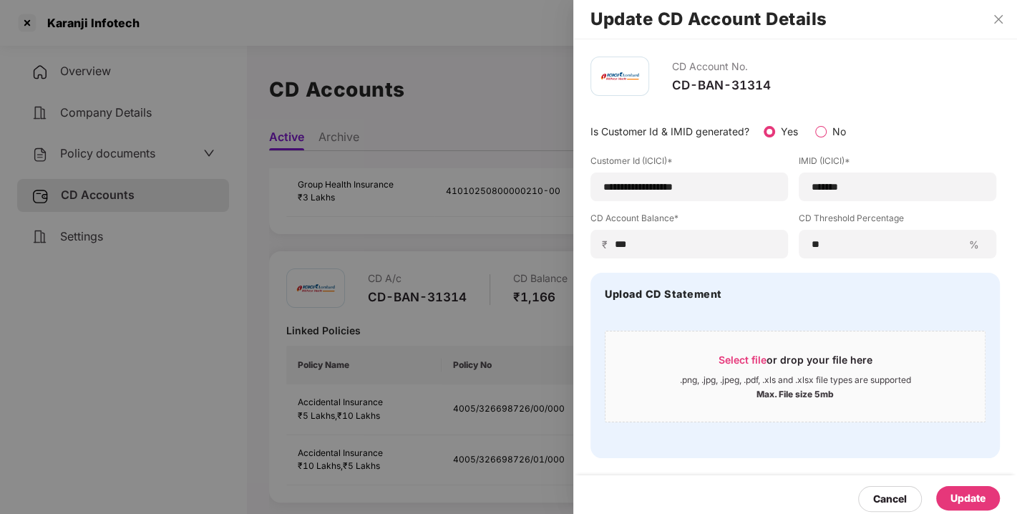
click at [962, 496] on div "Update" at bounding box center [967, 498] width 35 height 16
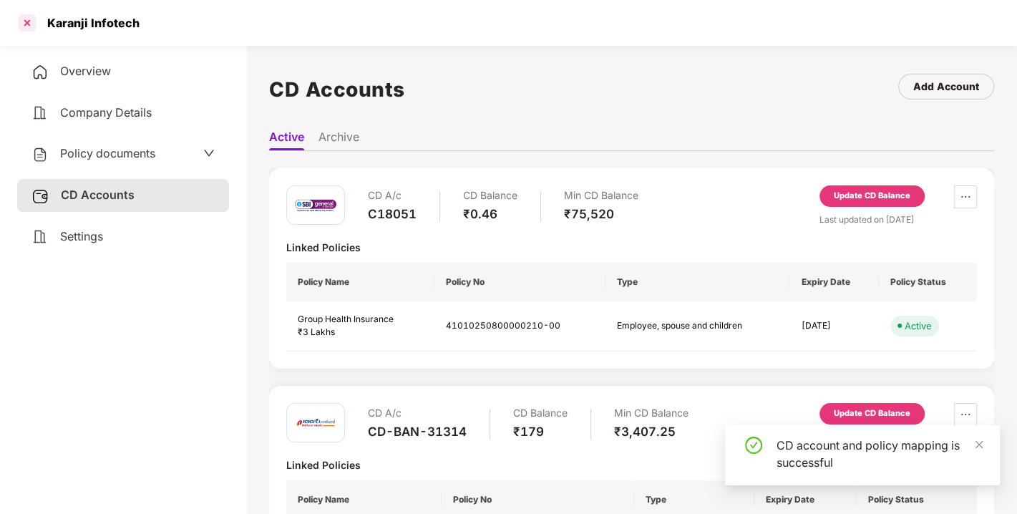
click at [26, 21] on div at bounding box center [27, 22] width 23 height 23
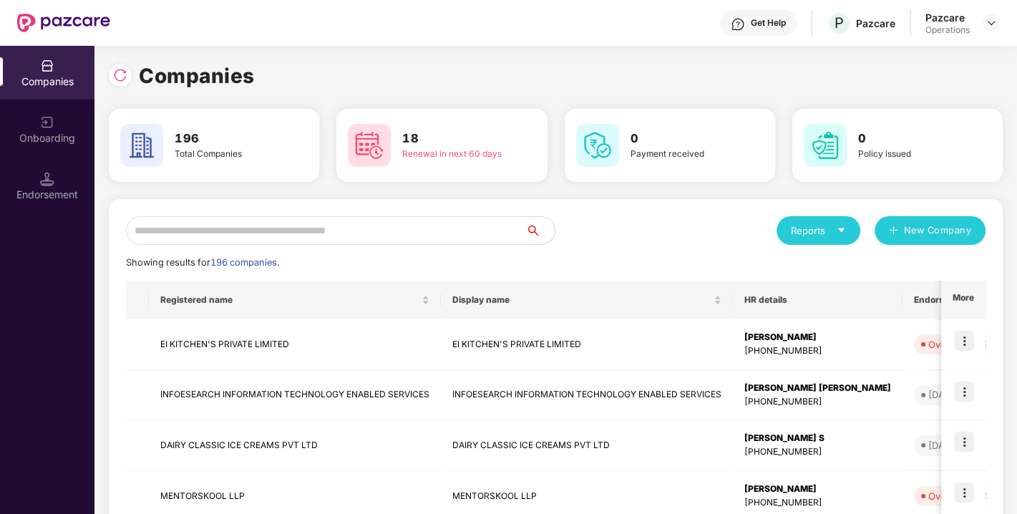
click at [360, 216] on input "text" at bounding box center [326, 230] width 400 height 29
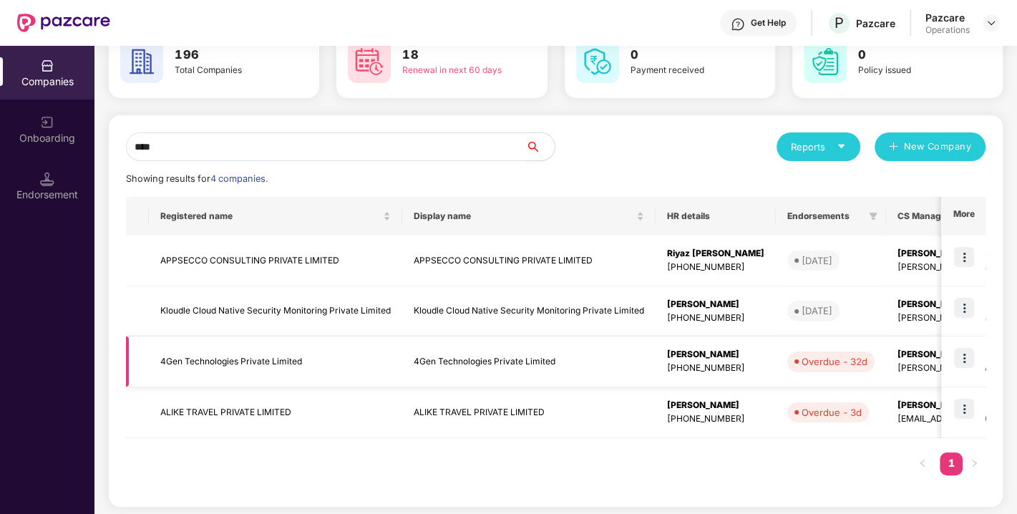
scroll to position [85, 0]
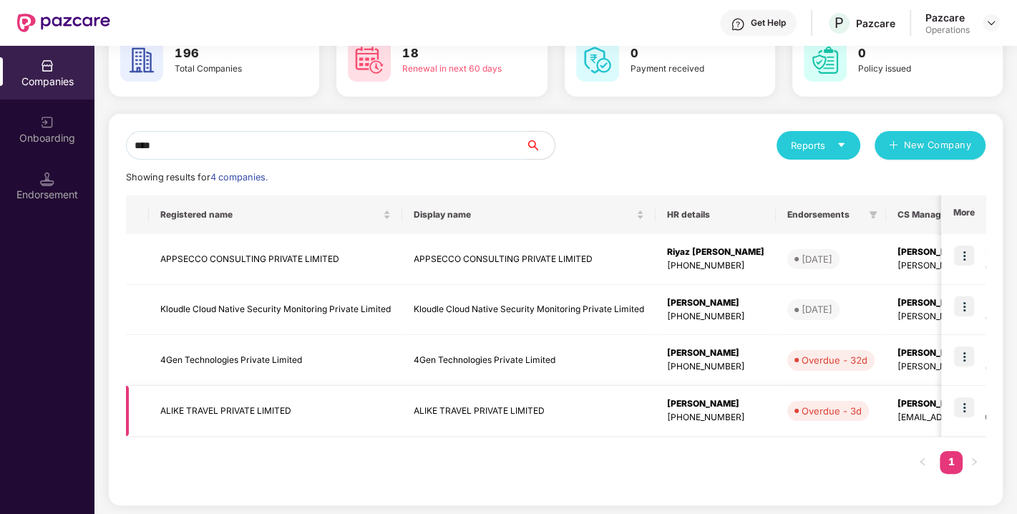
type input "****"
click at [225, 411] on td "ALIKE TRAVEL PRIVATE LIMITED" at bounding box center [275, 411] width 253 height 51
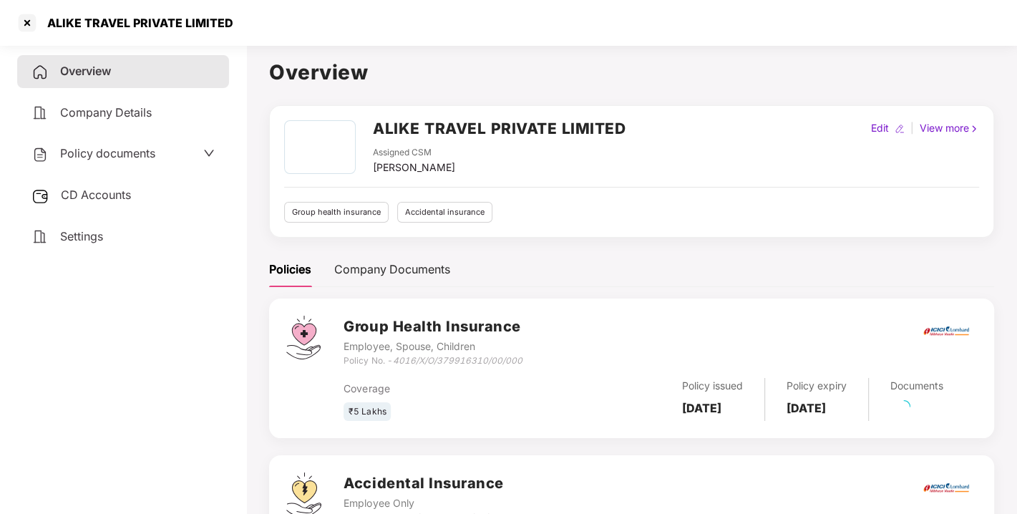
click at [94, 149] on span "Policy documents" at bounding box center [107, 153] width 95 height 14
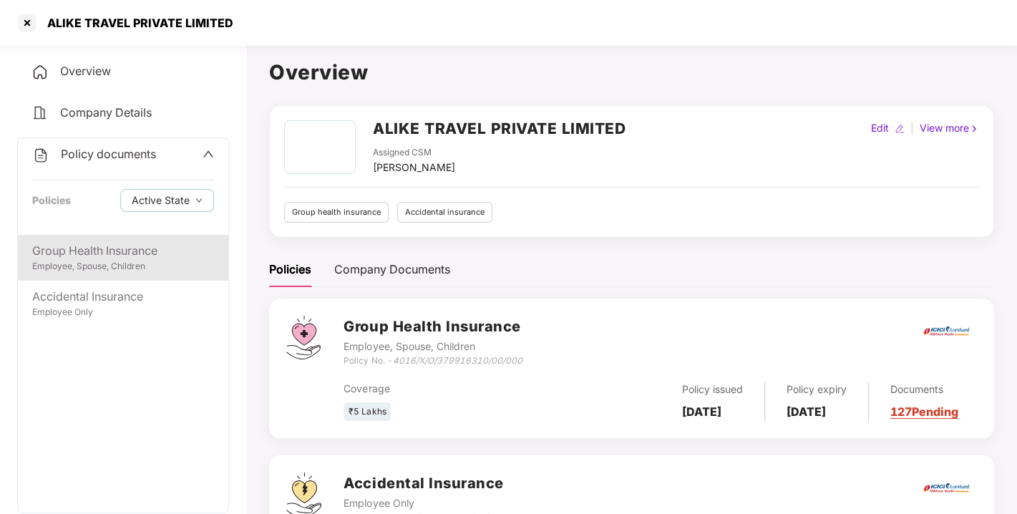
click at [107, 255] on div "Group Health Insurance" at bounding box center [123, 251] width 182 height 18
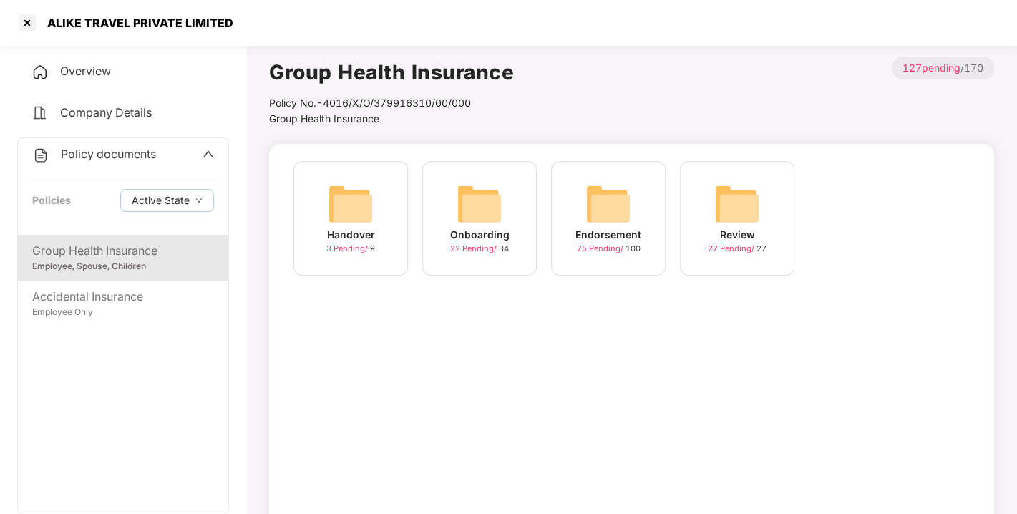
click at [627, 216] on img at bounding box center [608, 204] width 46 height 46
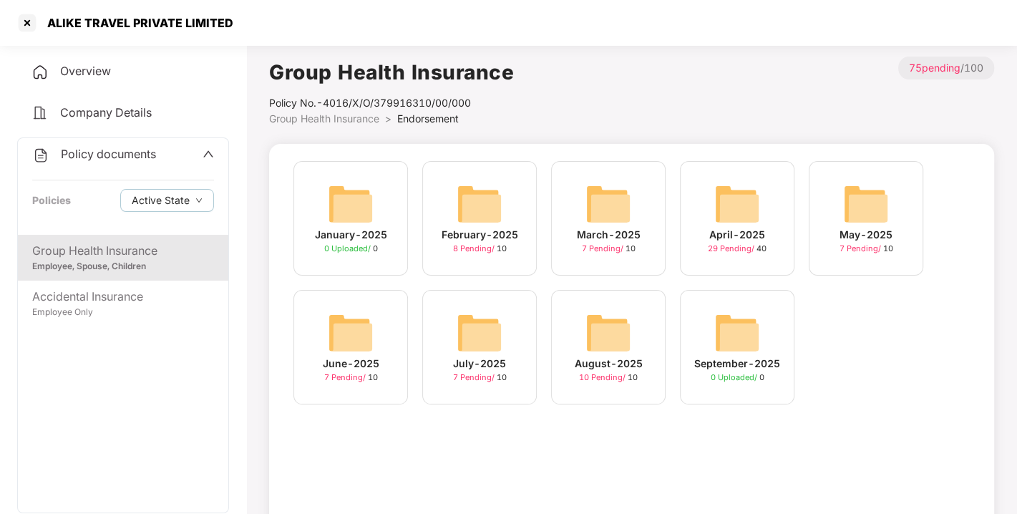
click at [606, 335] on img at bounding box center [608, 333] width 46 height 46
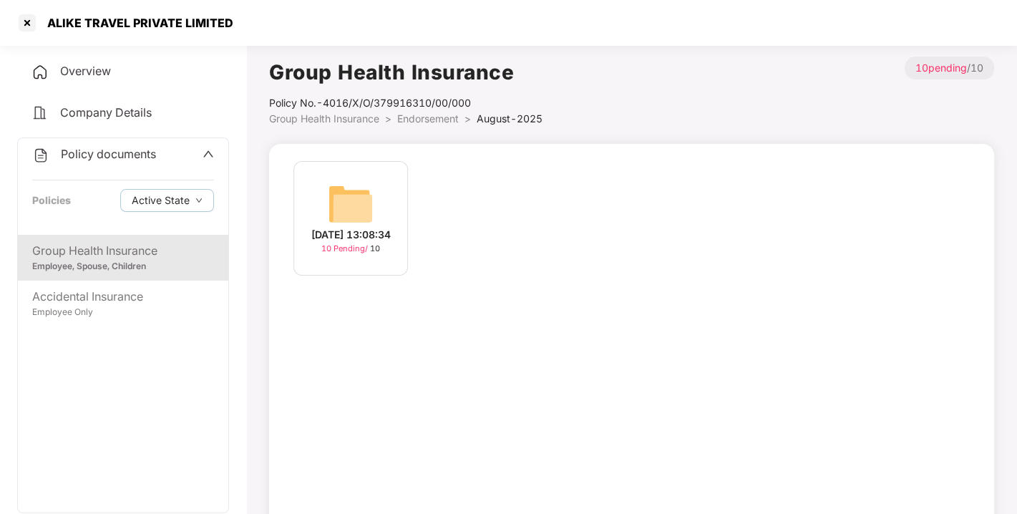
click at [75, 69] on span "Overview" at bounding box center [85, 71] width 51 height 14
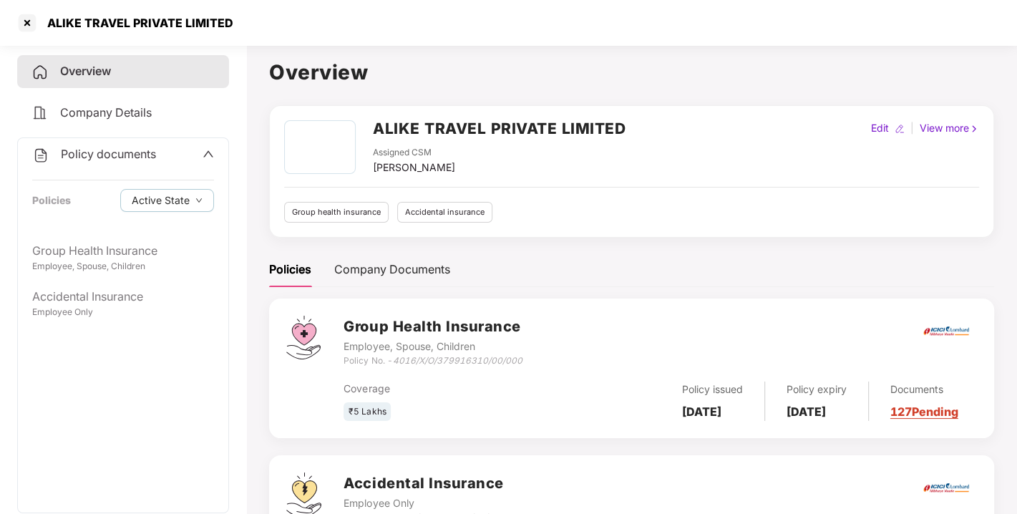
scroll to position [122, 0]
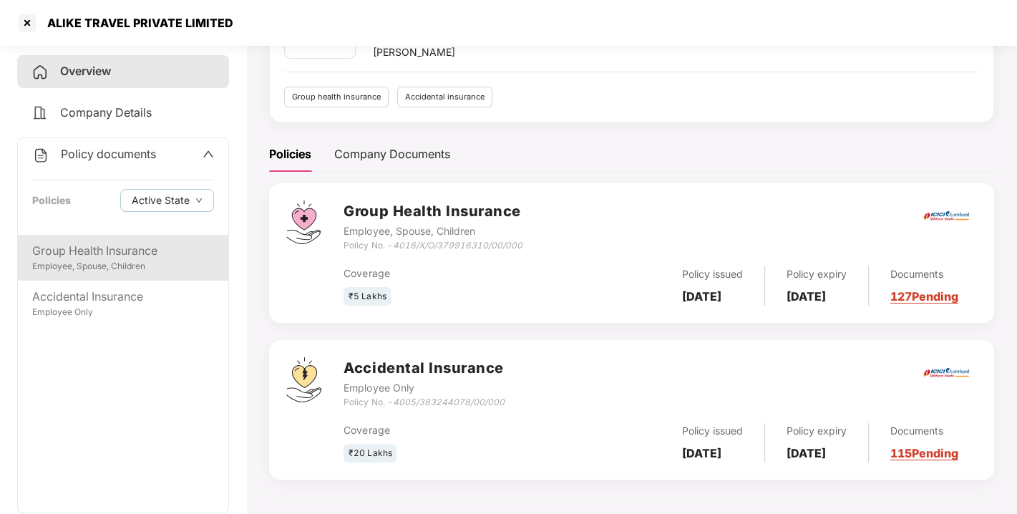
click at [102, 235] on div "Group Health Insurance Employee, Spouse, Children" at bounding box center [123, 258] width 210 height 46
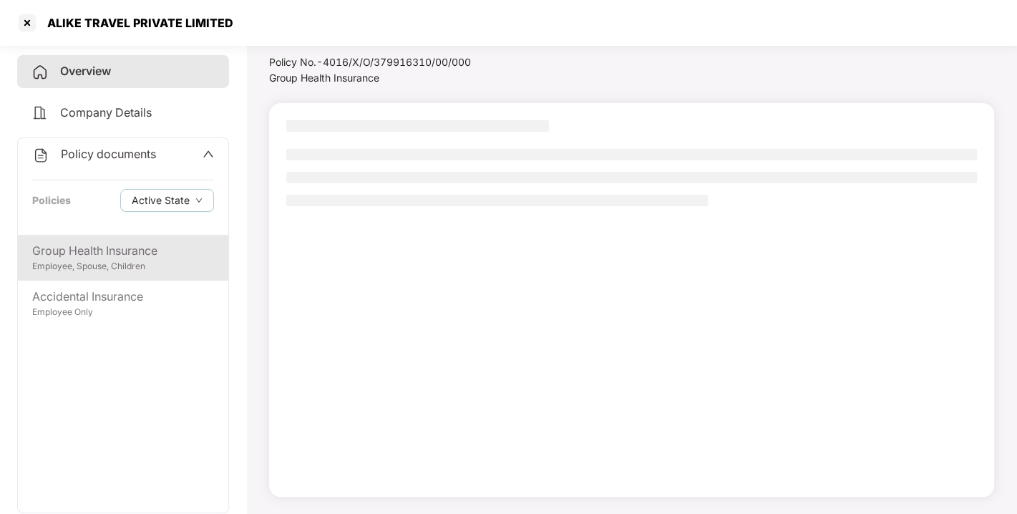
scroll to position [41, 0]
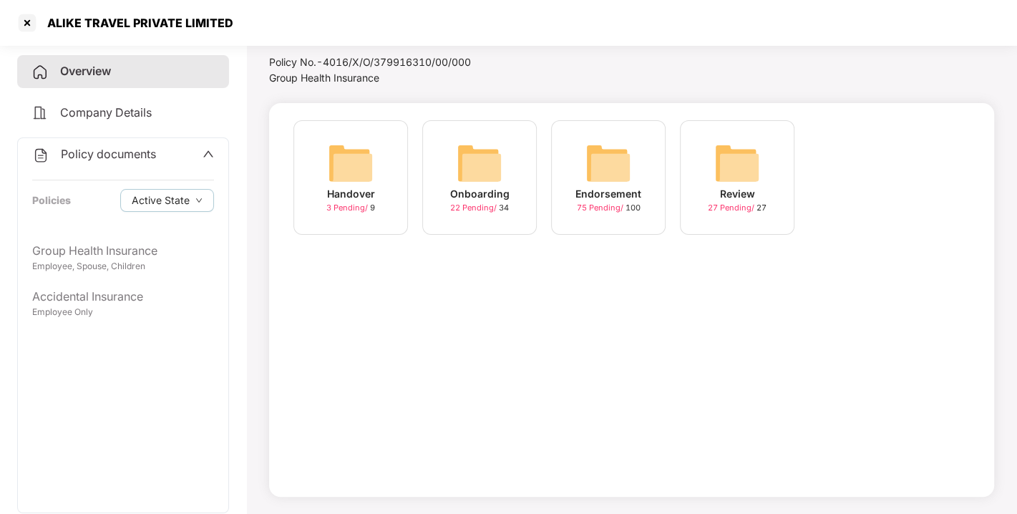
click at [614, 160] on img at bounding box center [608, 163] width 46 height 46
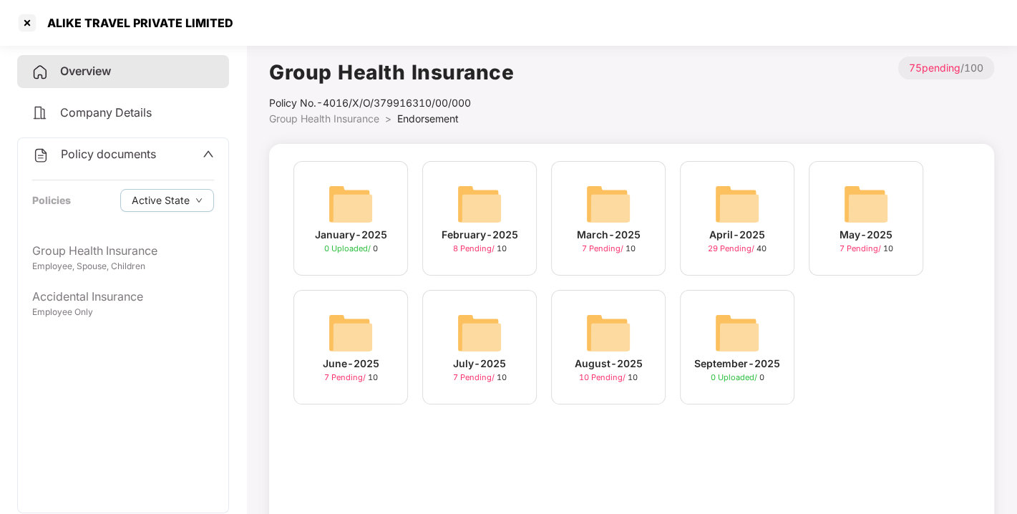
click at [617, 310] on img at bounding box center [608, 333] width 46 height 46
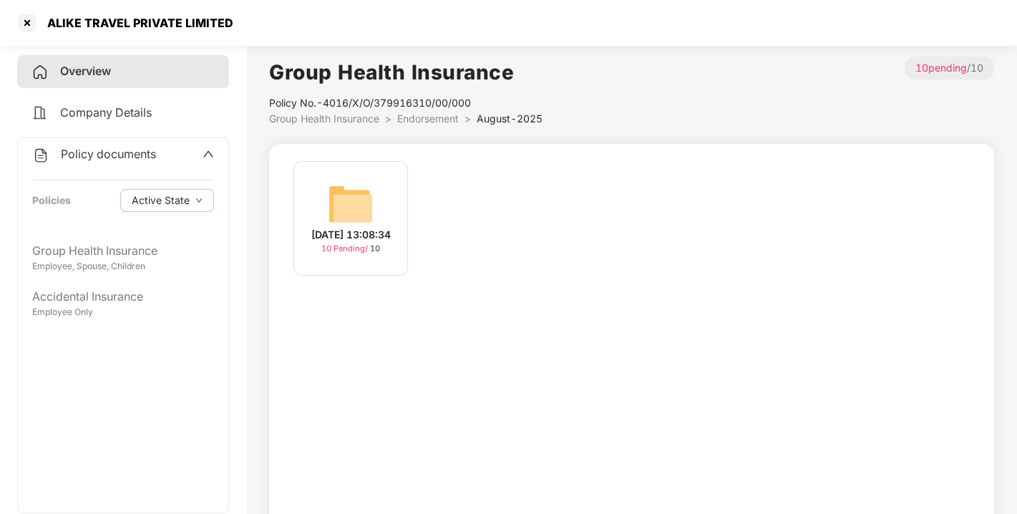
click at [358, 198] on img at bounding box center [351, 204] width 46 height 46
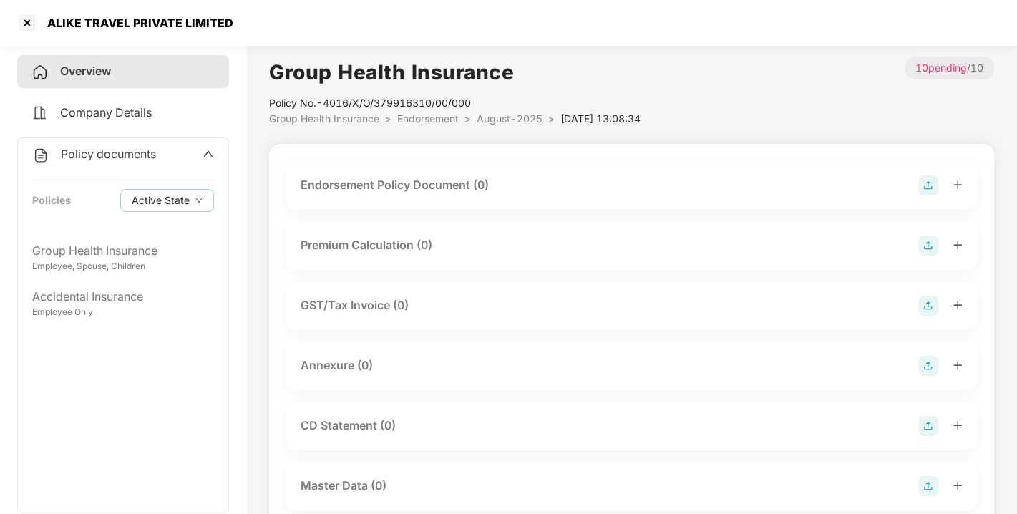
click at [928, 187] on img at bounding box center [928, 185] width 20 height 20
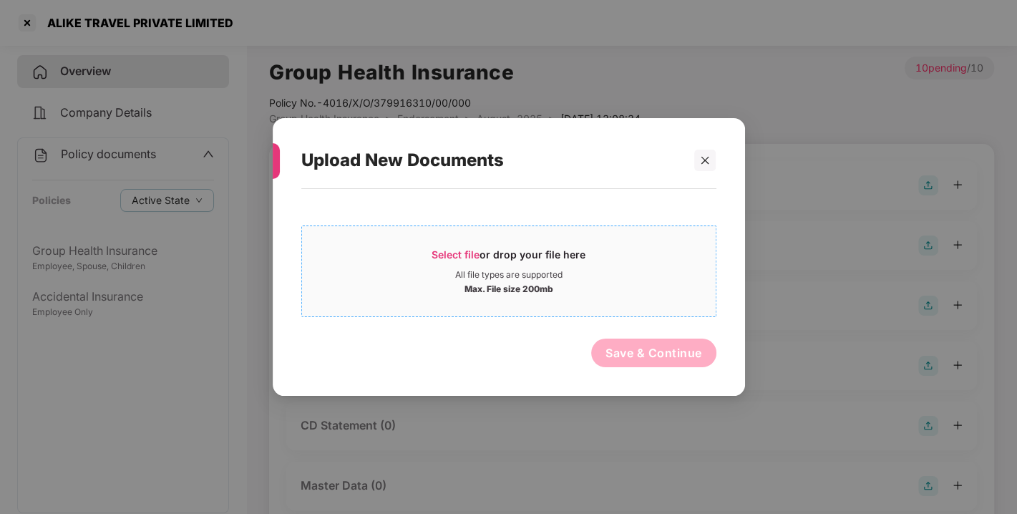
click at [441, 248] on div "Select file or drop your file here" at bounding box center [508, 258] width 154 height 21
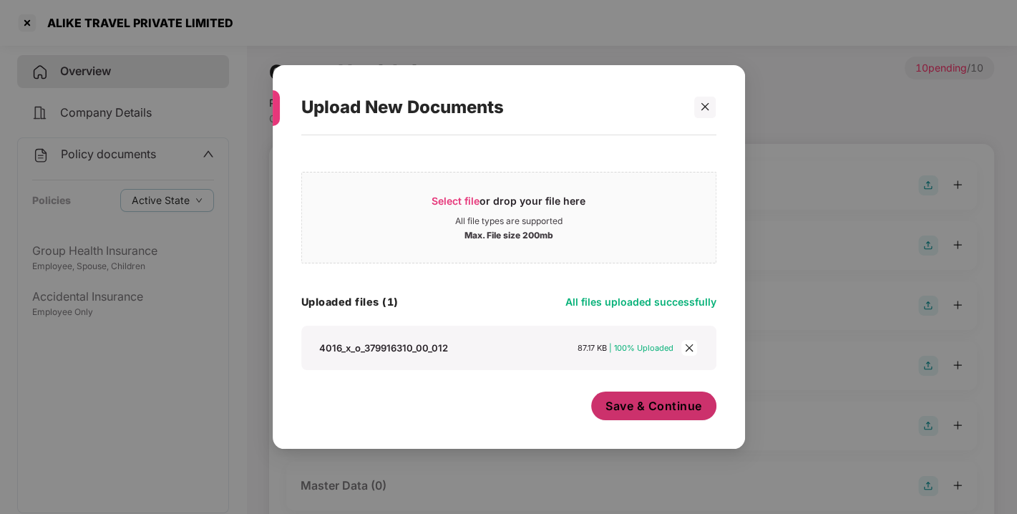
click at [649, 398] on span "Save & Continue" at bounding box center [653, 406] width 97 height 16
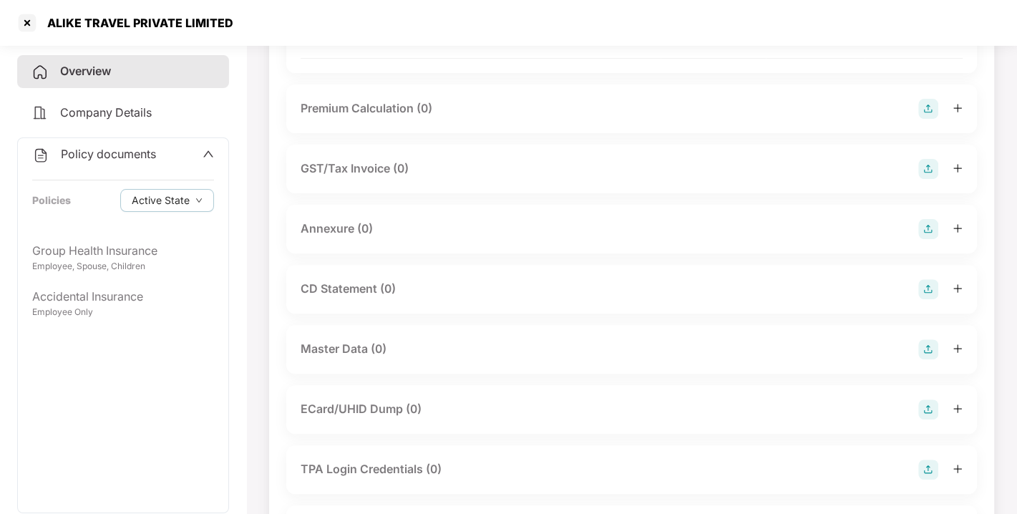
scroll to position [261, 0]
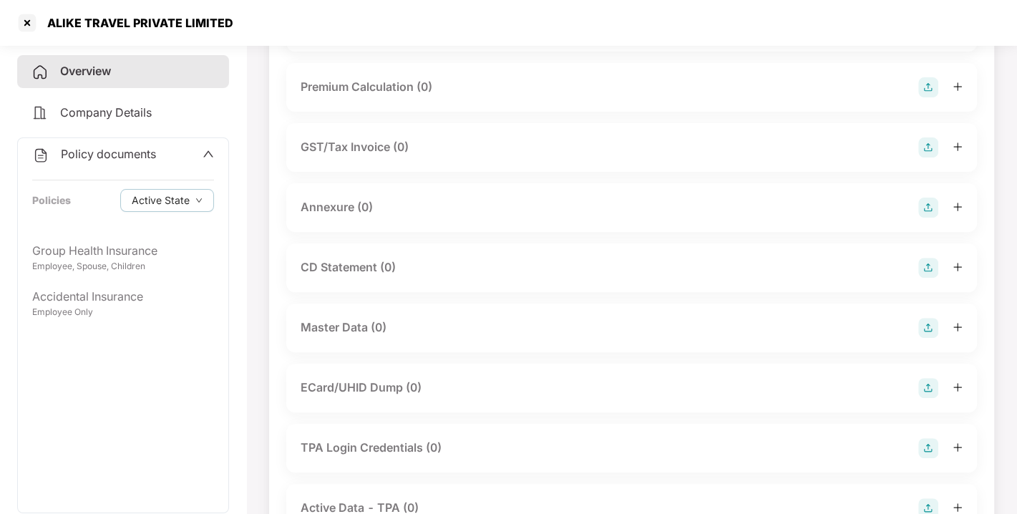
click at [924, 217] on img at bounding box center [928, 207] width 20 height 20
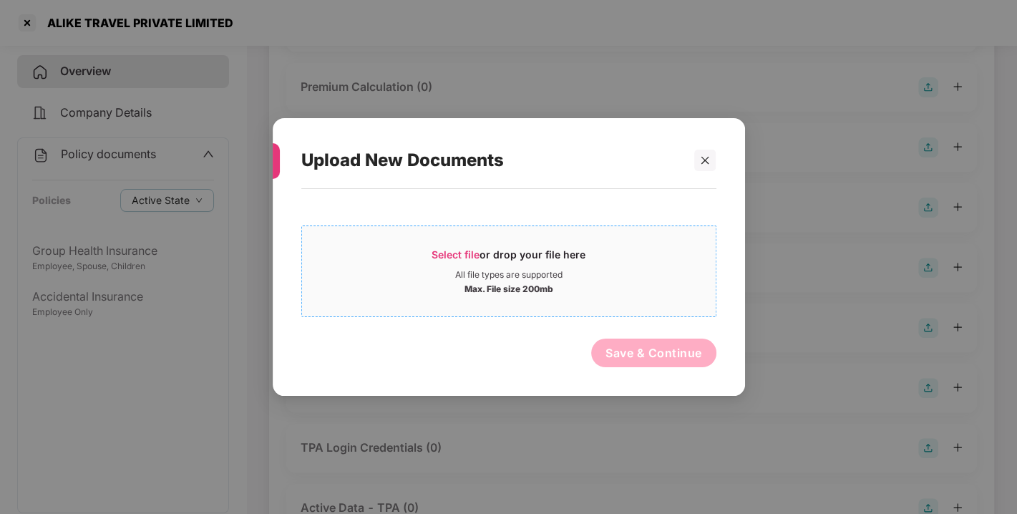
click at [455, 252] on span "Select file" at bounding box center [455, 254] width 48 height 12
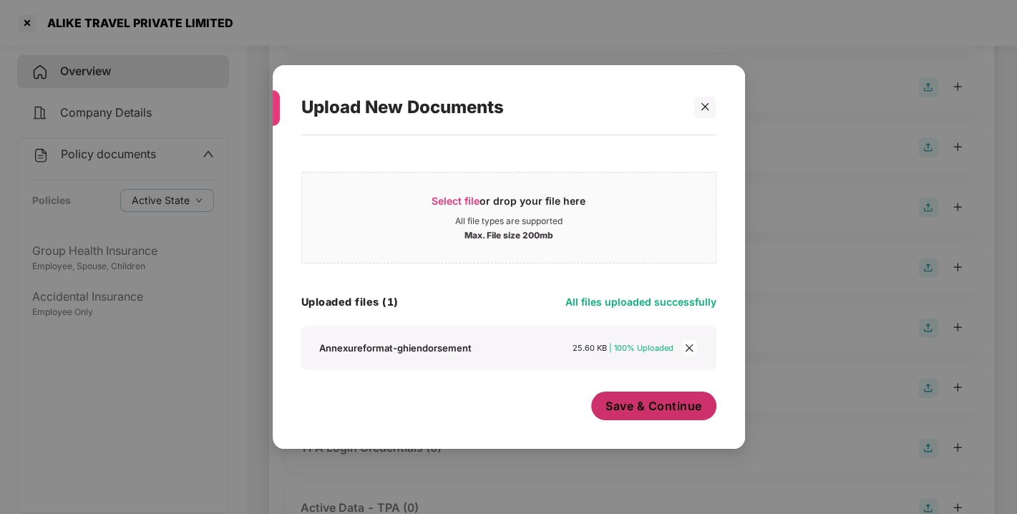
click at [662, 417] on button "Save & Continue" at bounding box center [653, 405] width 125 height 29
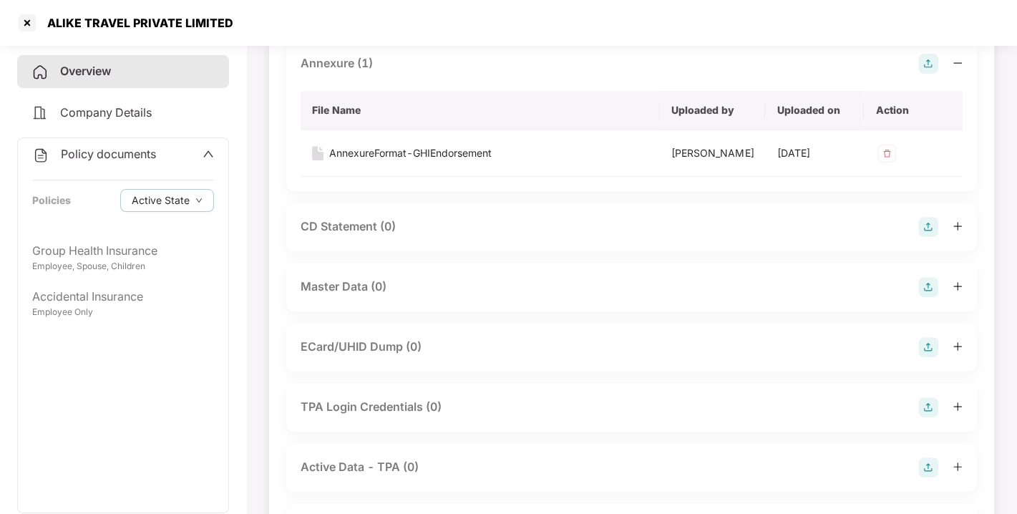
scroll to position [410, 0]
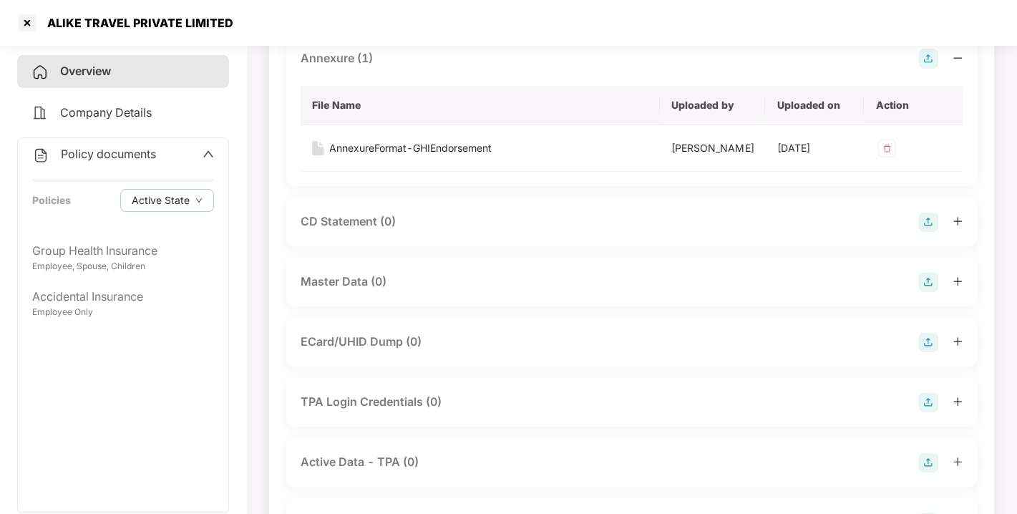
click at [924, 292] on img at bounding box center [928, 282] width 20 height 20
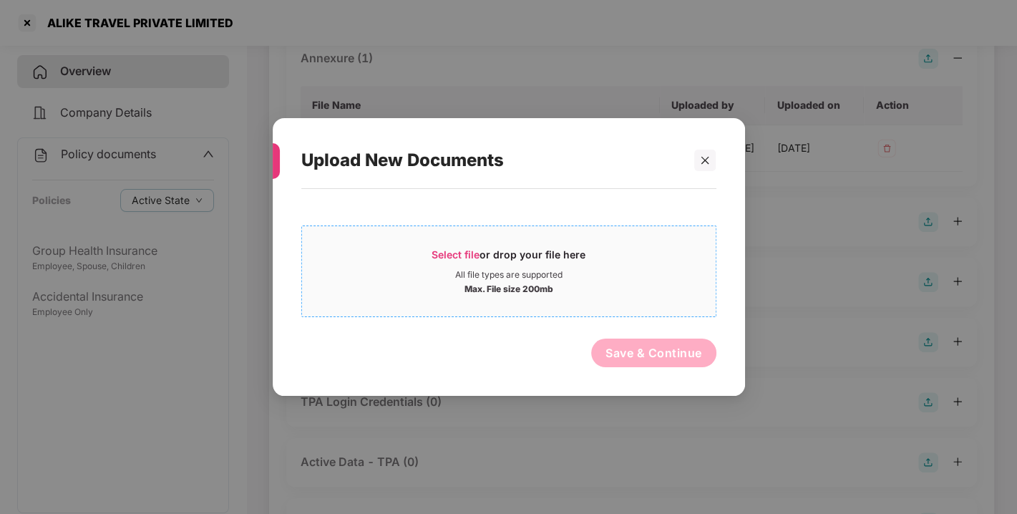
click at [442, 253] on span "Select file" at bounding box center [455, 254] width 48 height 12
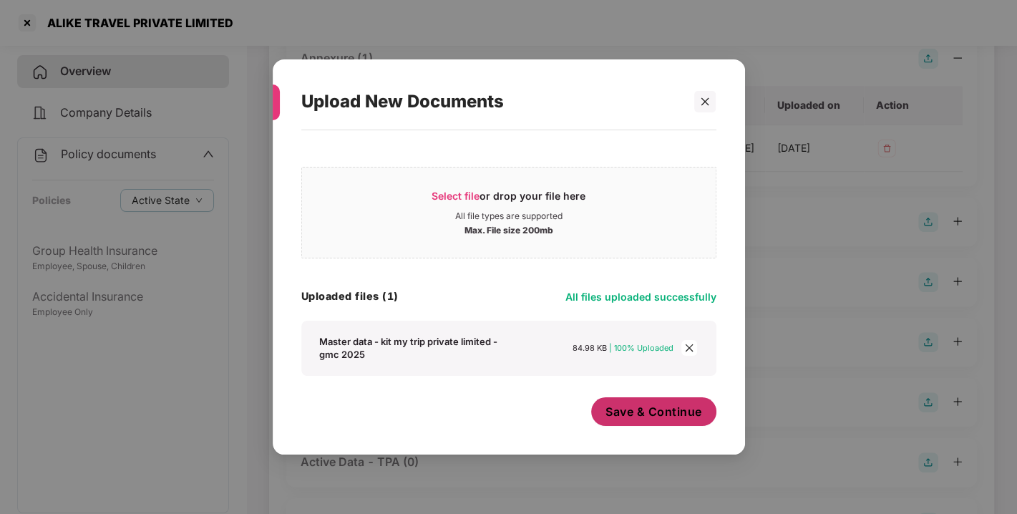
click at [672, 409] on span "Save & Continue" at bounding box center [653, 411] width 97 height 16
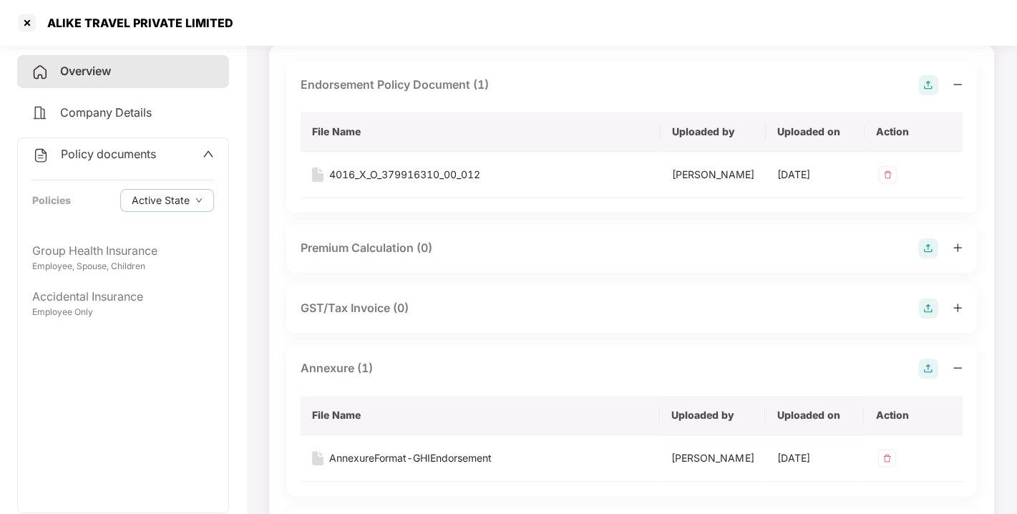
scroll to position [0, 0]
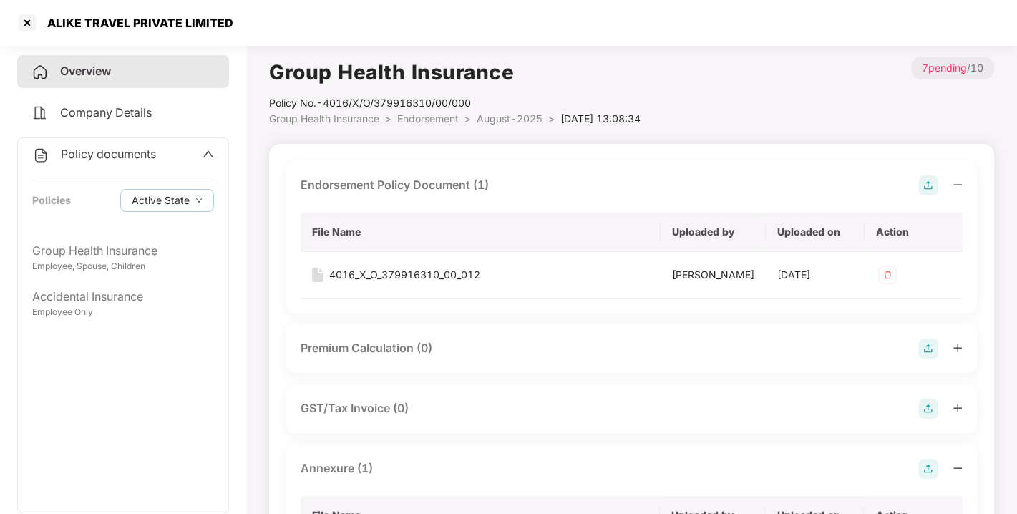
click at [411, 112] on li "Endorsement >" at bounding box center [436, 119] width 79 height 16
click at [428, 118] on span "Endorsement" at bounding box center [428, 118] width 62 height 12
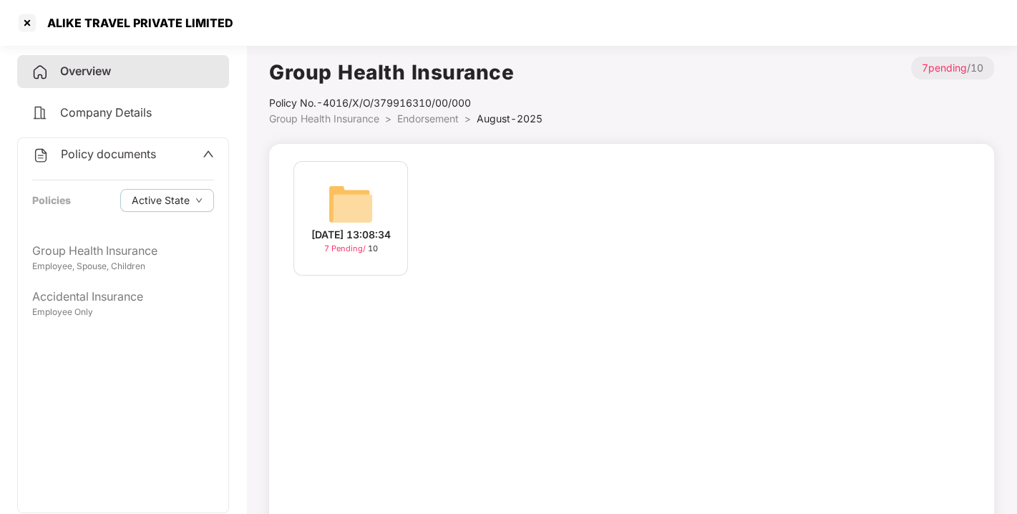
click at [428, 118] on span "Endorsement" at bounding box center [428, 118] width 62 height 12
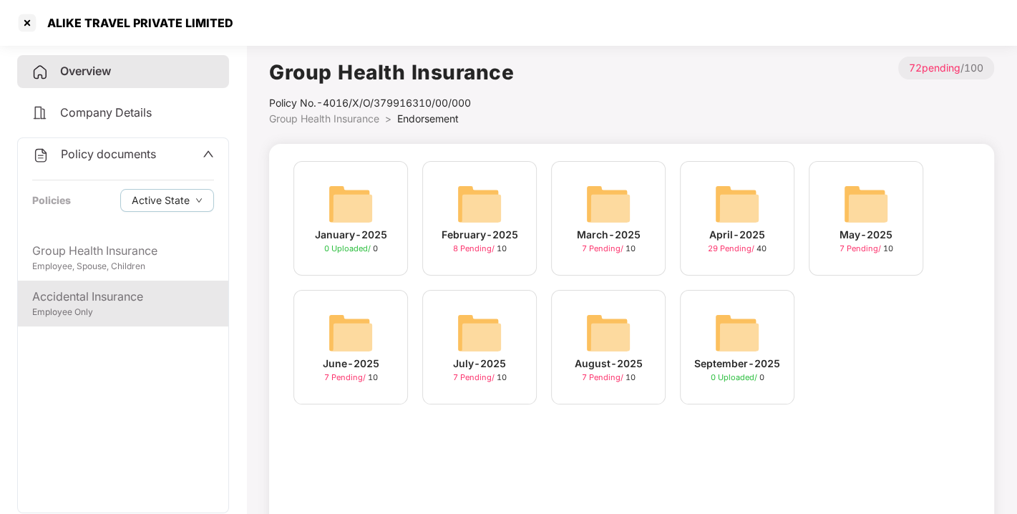
click at [132, 286] on div "Accidental Insurance Employee Only" at bounding box center [123, 303] width 210 height 46
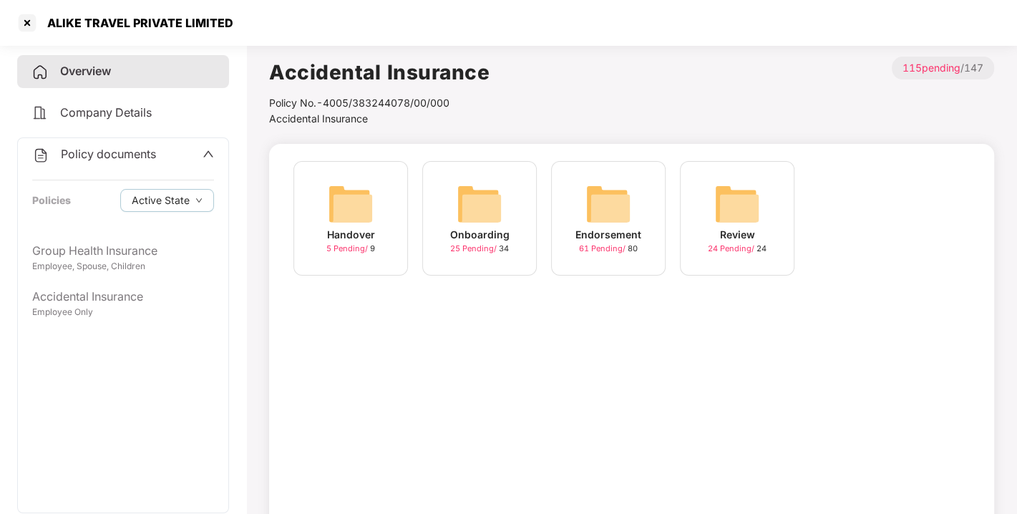
click at [622, 204] on img at bounding box center [608, 204] width 46 height 46
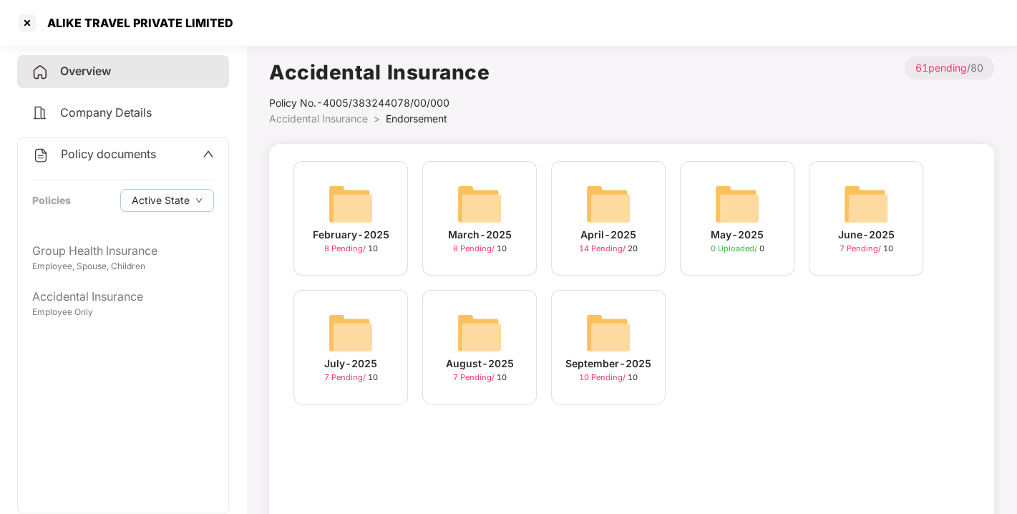
click at [623, 340] on img at bounding box center [608, 333] width 46 height 46
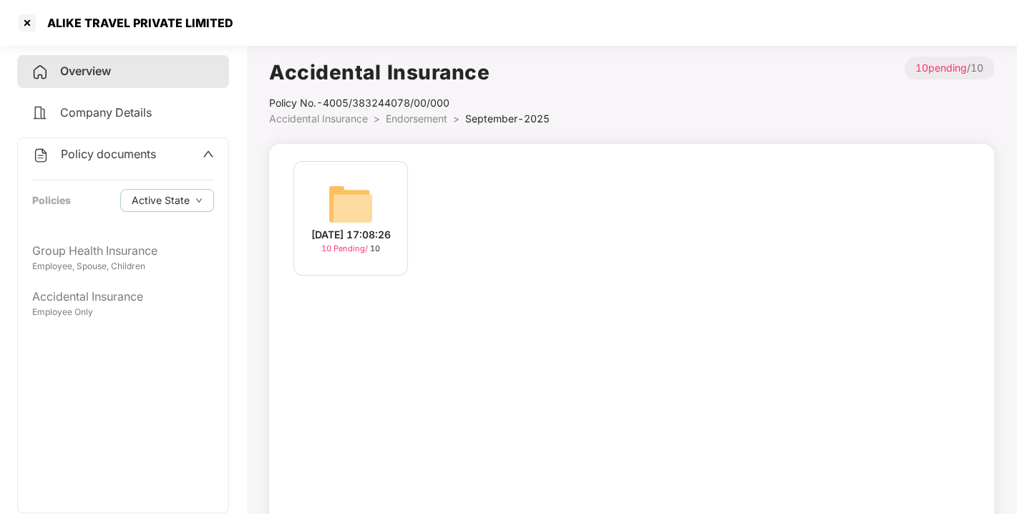
click at [365, 202] on img at bounding box center [351, 204] width 46 height 46
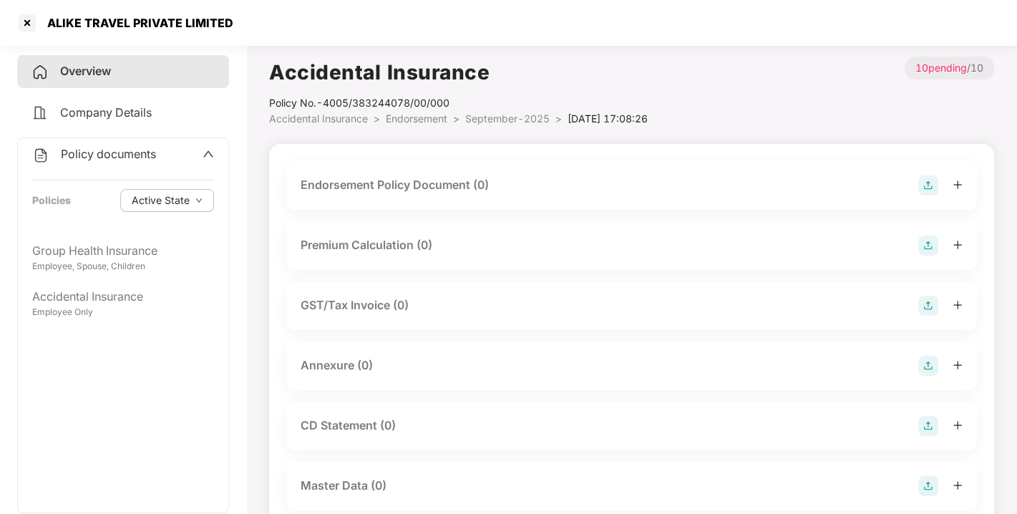
click at [921, 183] on img at bounding box center [928, 185] width 20 height 20
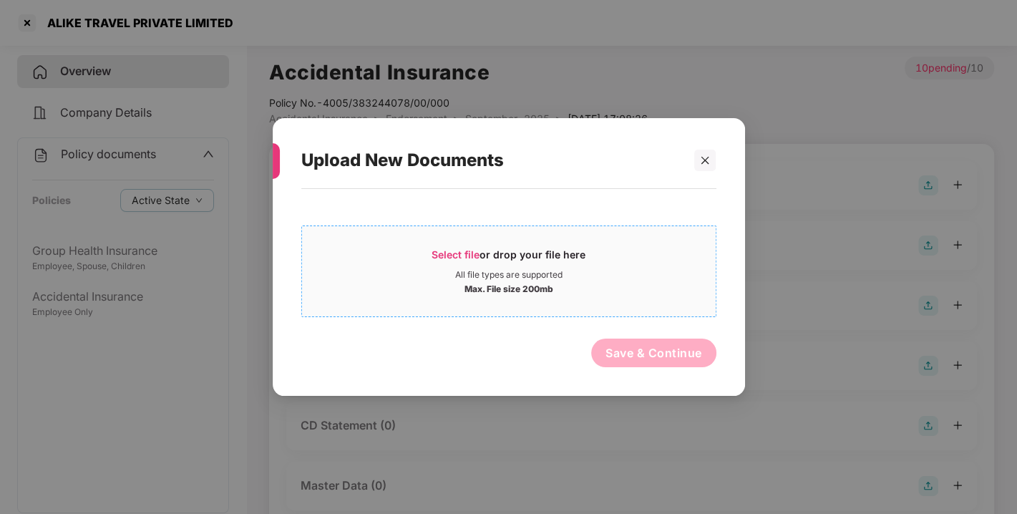
click at [464, 243] on span "Select file or drop your file here All file types are supported Max. File size …" at bounding box center [508, 271] width 413 height 69
click at [464, 251] on span "Select file" at bounding box center [455, 254] width 48 height 12
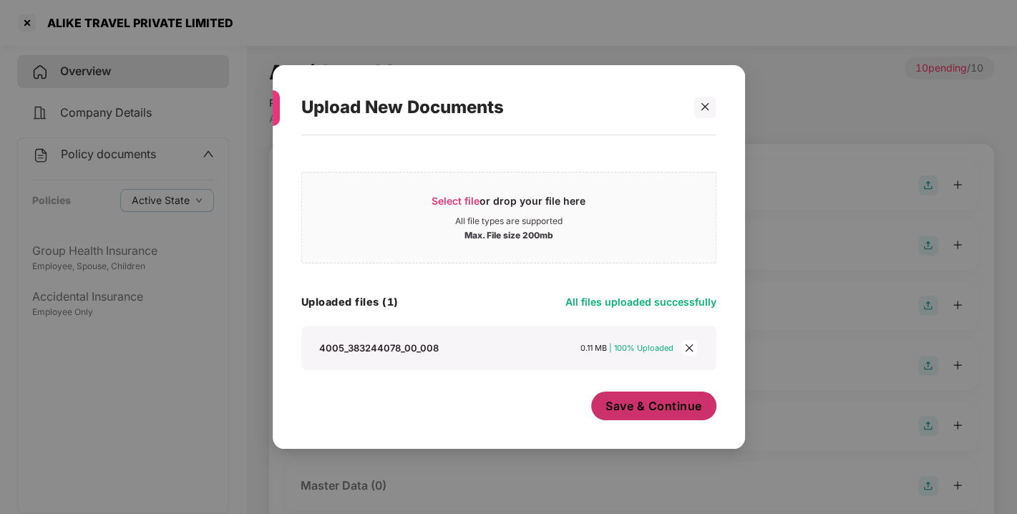
click at [636, 410] on span "Save & Continue" at bounding box center [653, 406] width 97 height 16
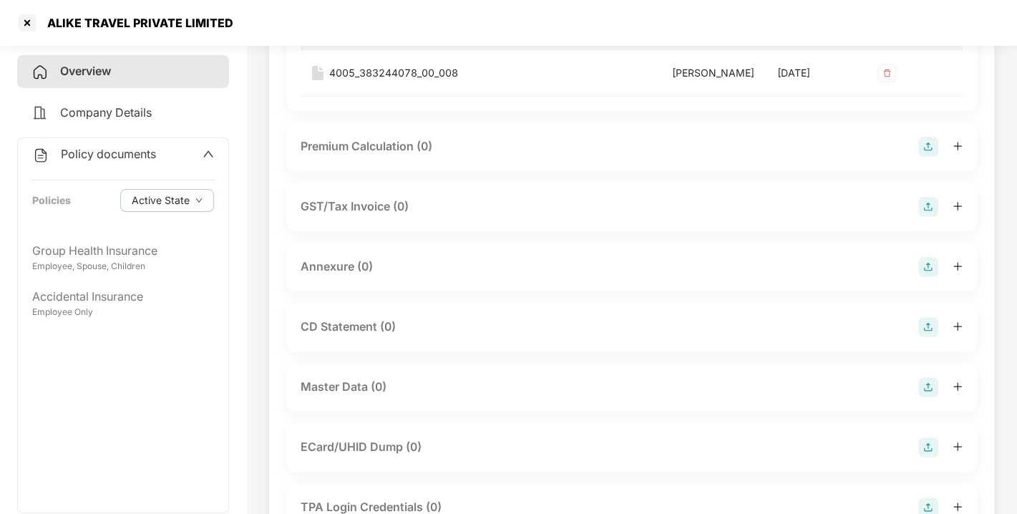
scroll to position [205, 0]
click at [930, 274] on img at bounding box center [928, 264] width 20 height 20
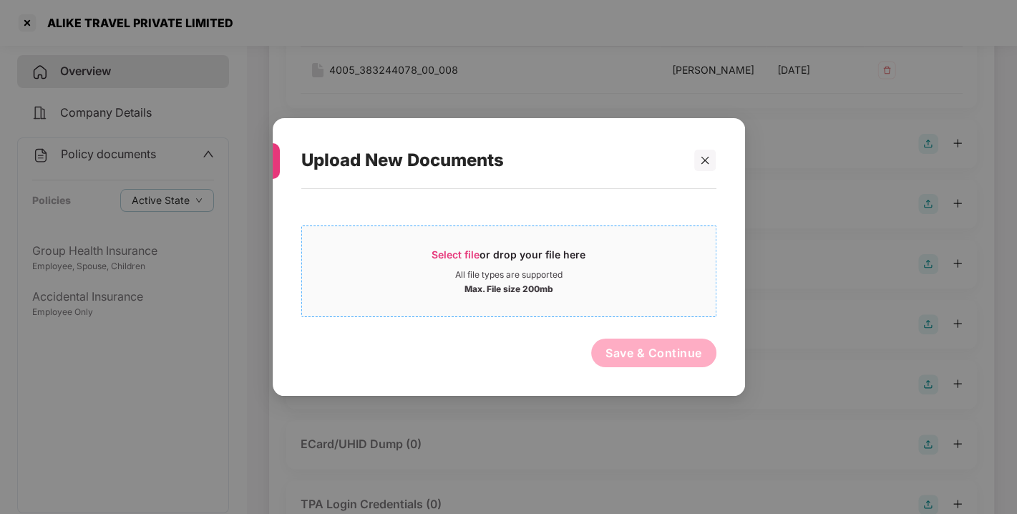
click at [460, 252] on span "Select file" at bounding box center [455, 254] width 48 height 12
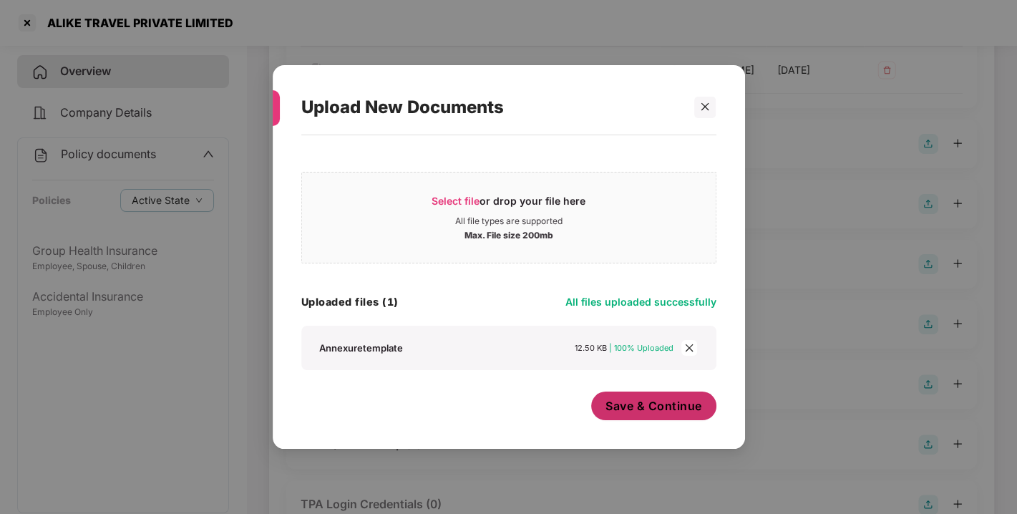
click at [662, 406] on span "Save & Continue" at bounding box center [653, 406] width 97 height 16
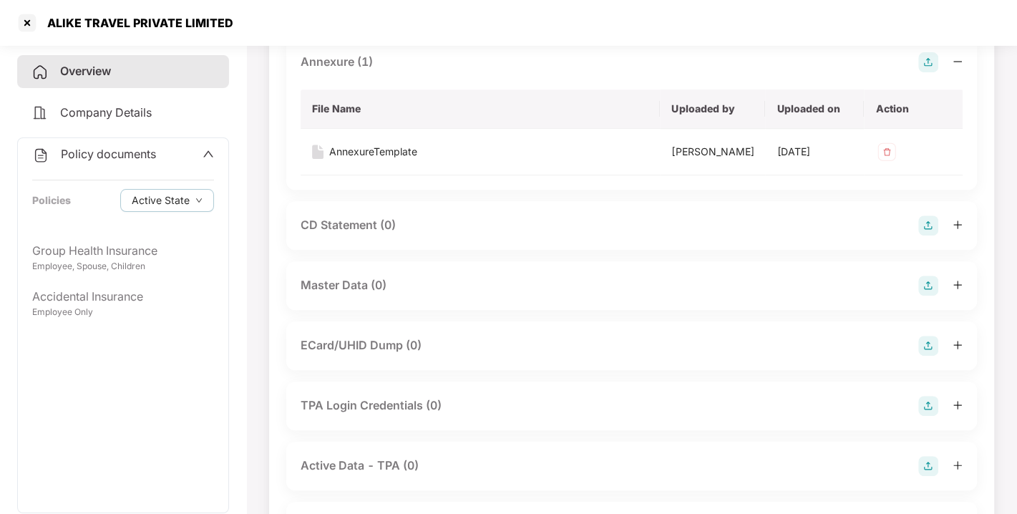
scroll to position [406, 0]
click at [922, 295] on img at bounding box center [928, 285] width 20 height 20
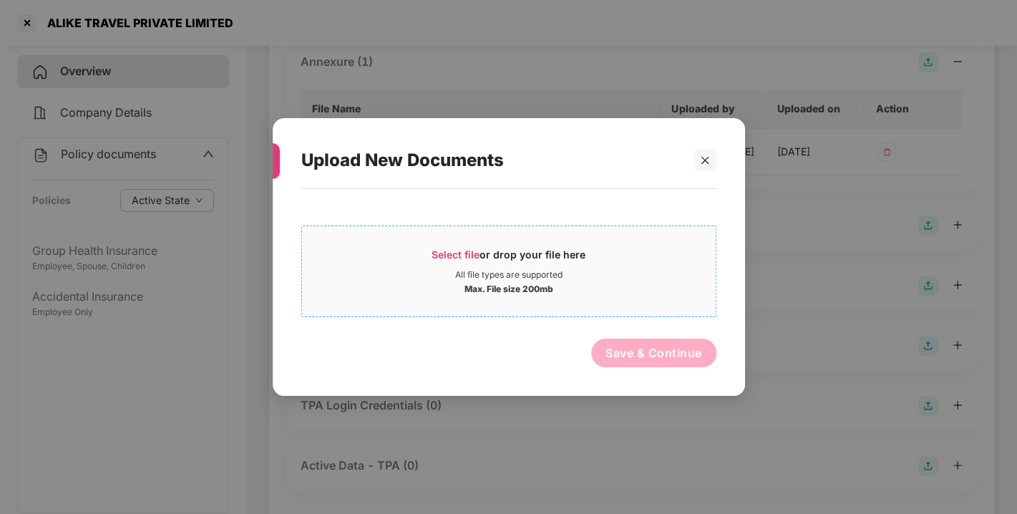
click at [464, 251] on span "Select file" at bounding box center [455, 254] width 48 height 12
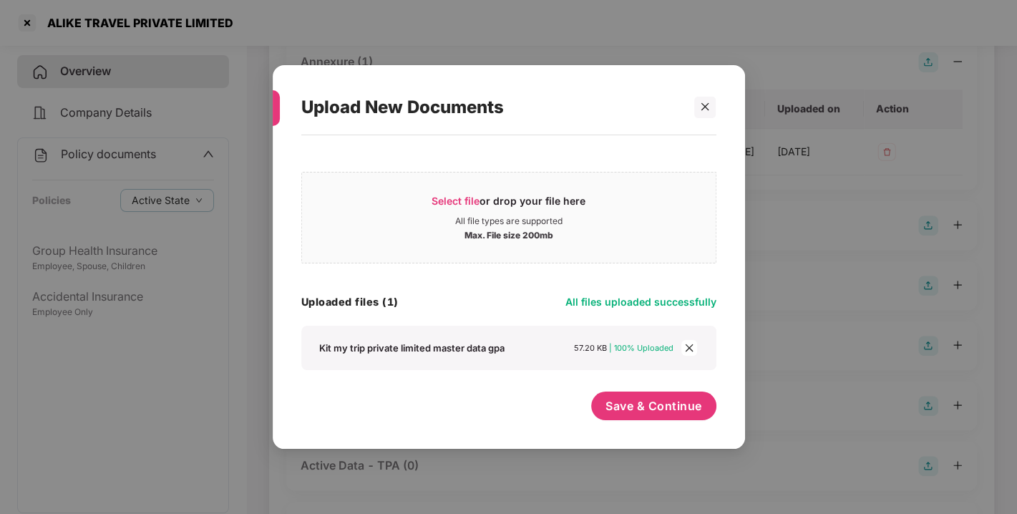
click at [667, 421] on div "Save & Continue" at bounding box center [653, 409] width 125 height 36
click at [652, 411] on span "Save & Continue" at bounding box center [653, 406] width 97 height 16
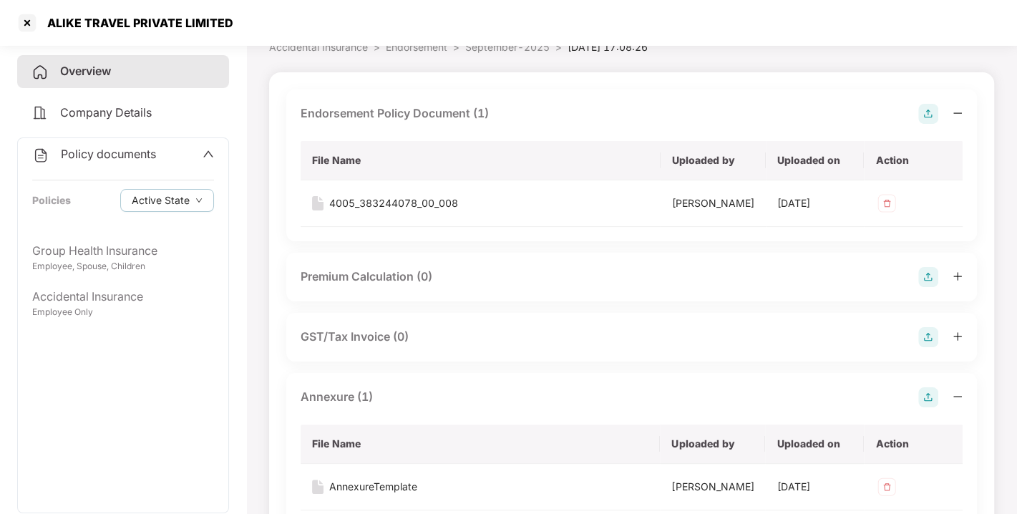
scroll to position [0, 0]
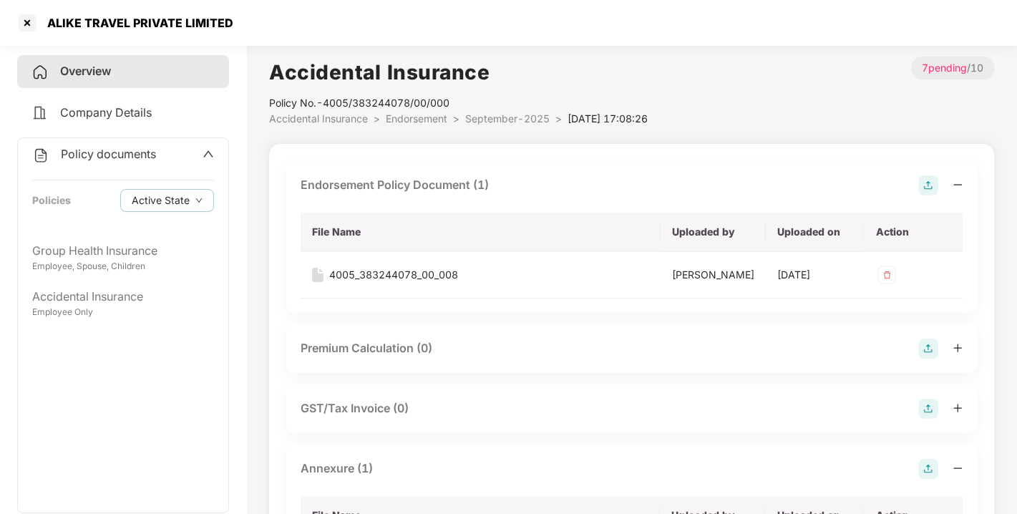
click at [108, 147] on span "Policy documents" at bounding box center [108, 154] width 95 height 14
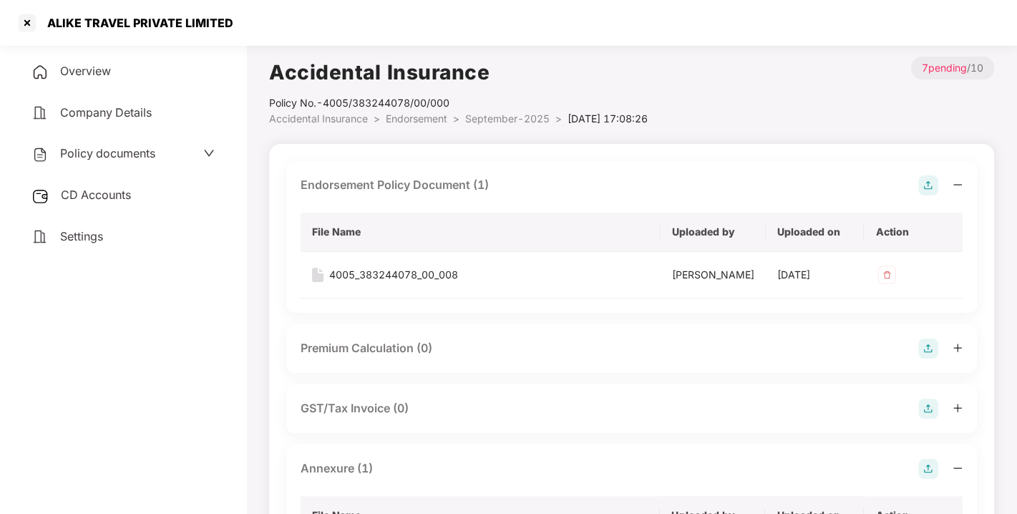
click at [89, 182] on div "CD Accounts" at bounding box center [123, 195] width 212 height 33
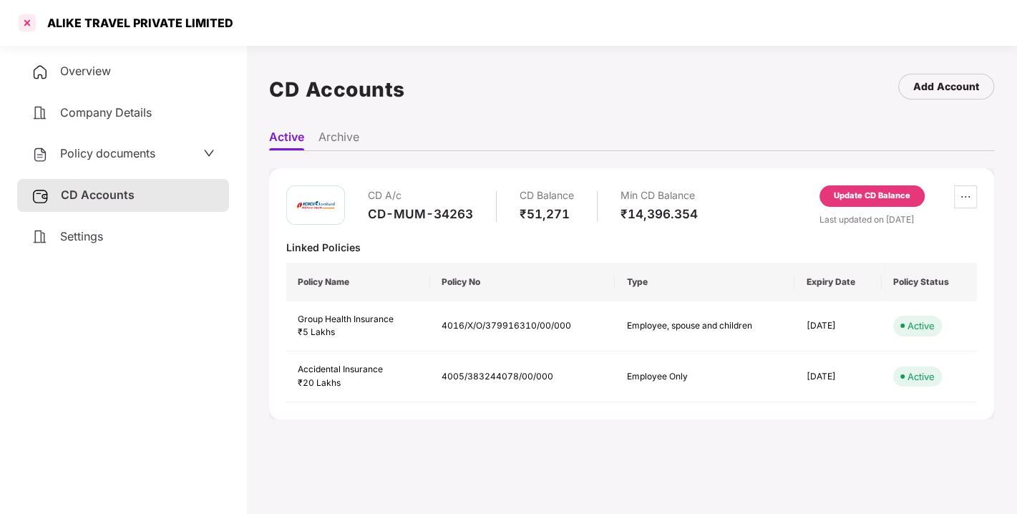
click at [25, 20] on div at bounding box center [27, 22] width 23 height 23
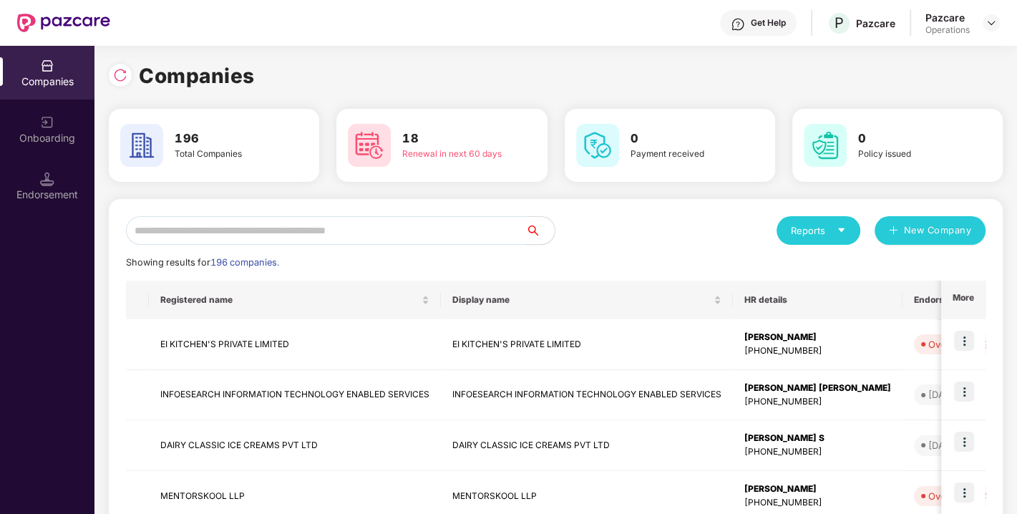
click at [274, 222] on input "text" at bounding box center [326, 230] width 400 height 29
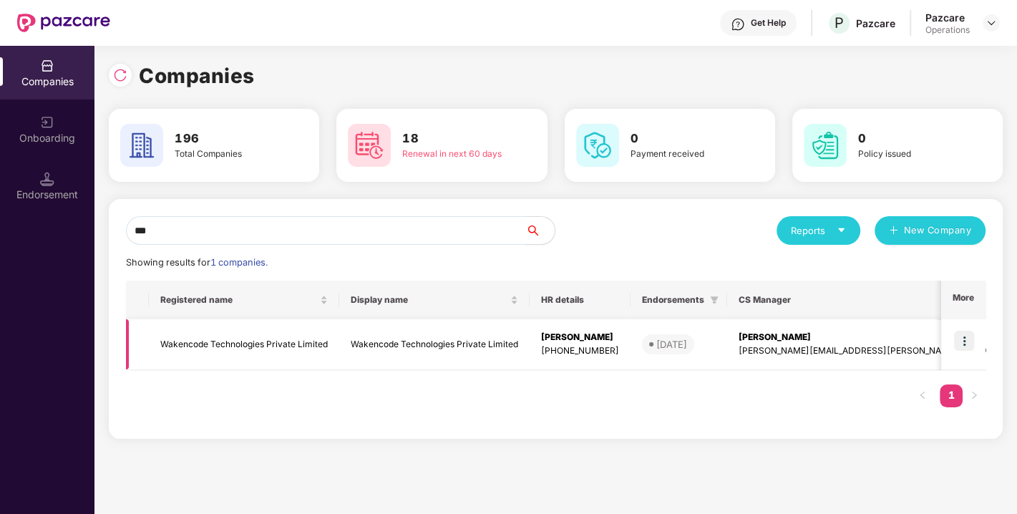
type input "***"
click at [202, 341] on td "Wakencode Technologies Private Limited" at bounding box center [244, 344] width 190 height 51
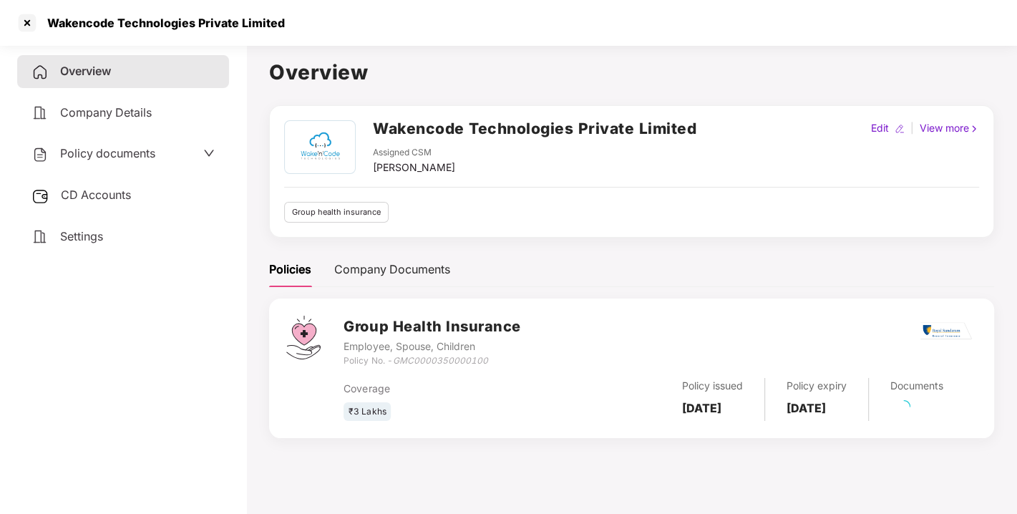
click at [116, 147] on span "Policy documents" at bounding box center [107, 153] width 95 height 14
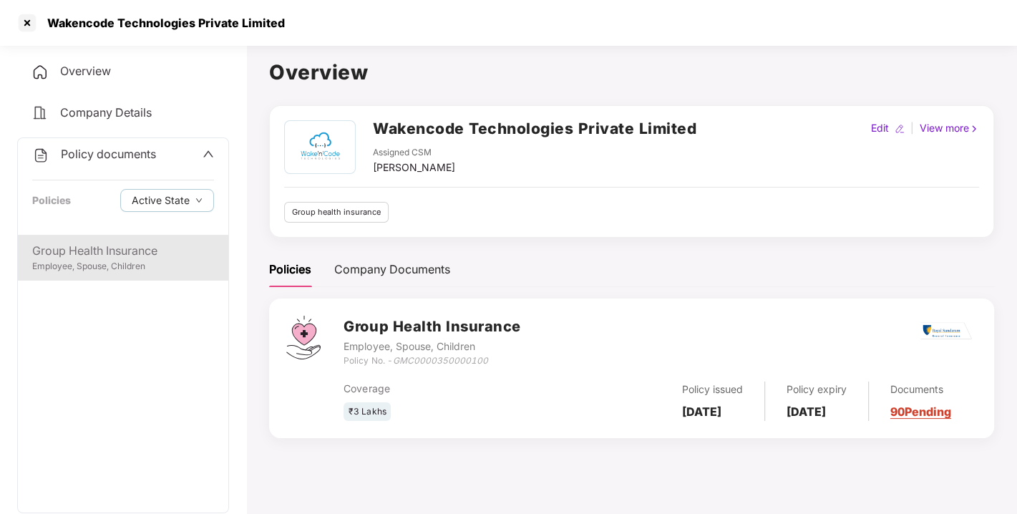
click at [84, 255] on div "Group Health Insurance" at bounding box center [123, 251] width 182 height 18
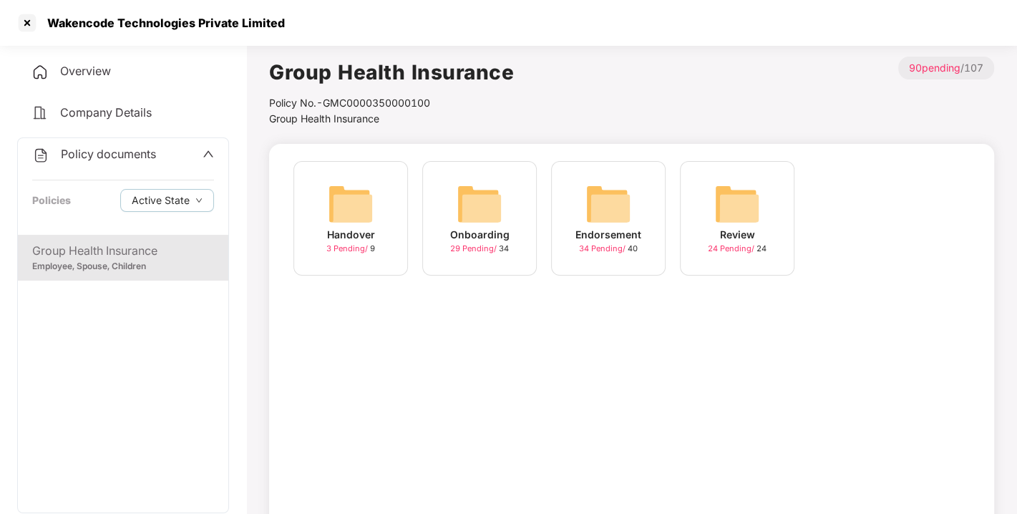
click at [613, 200] on img at bounding box center [608, 204] width 46 height 46
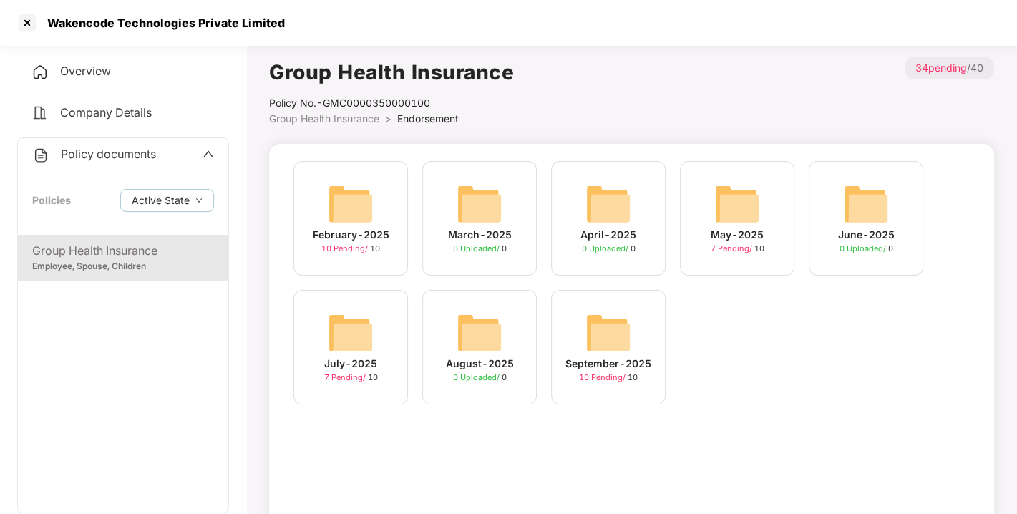
click at [602, 335] on img at bounding box center [608, 333] width 46 height 46
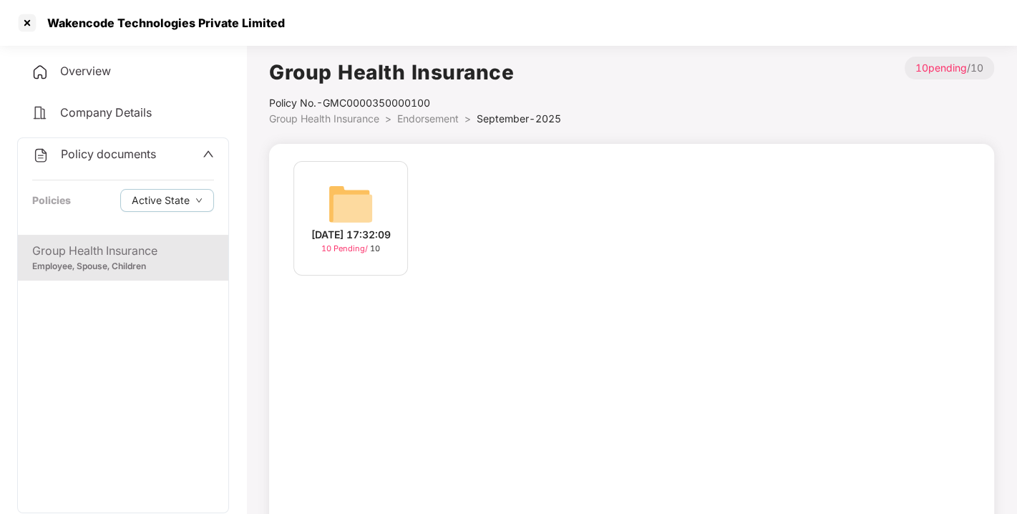
click at [337, 210] on img at bounding box center [351, 204] width 46 height 46
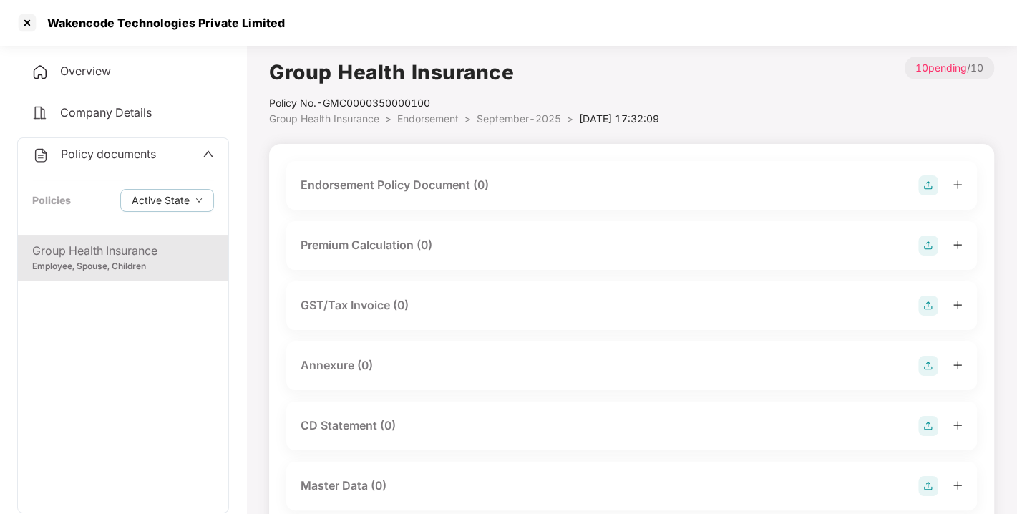
click at [924, 185] on img at bounding box center [928, 185] width 20 height 20
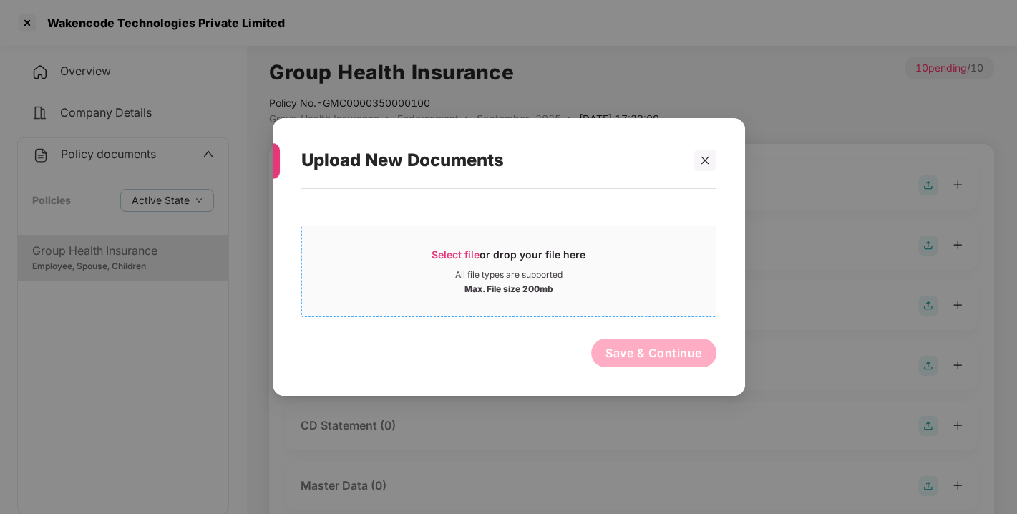
click at [476, 255] on span "Select file" at bounding box center [455, 254] width 48 height 12
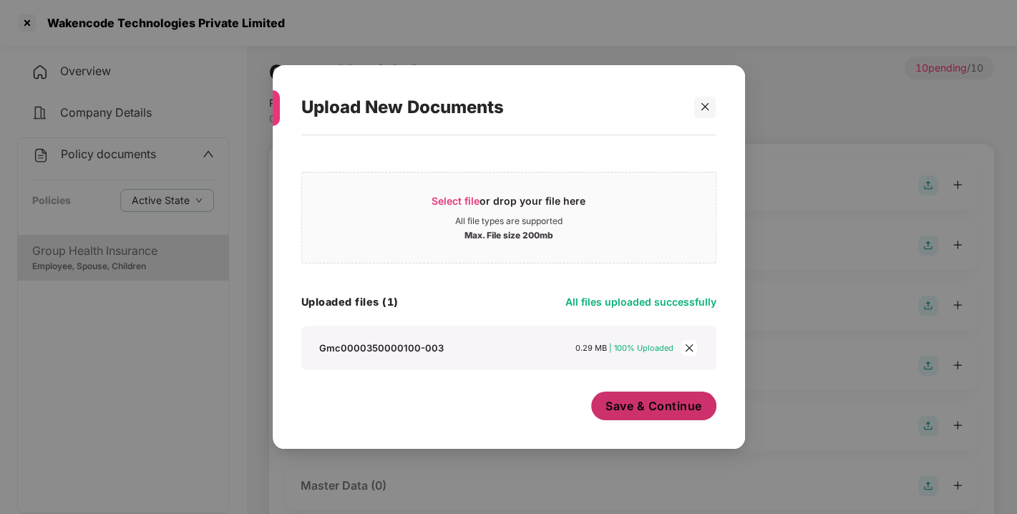
click at [655, 406] on span "Save & Continue" at bounding box center [653, 406] width 97 height 16
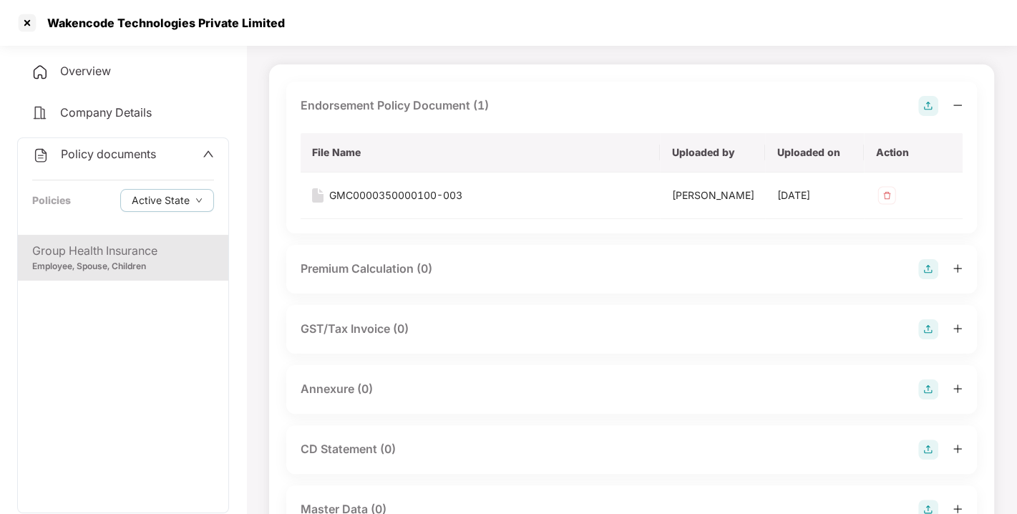
scroll to position [157, 0]
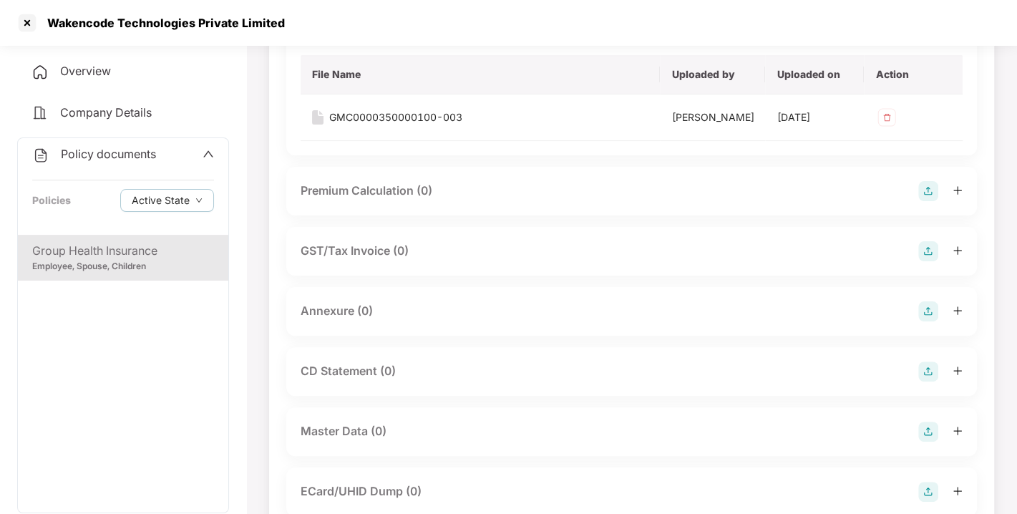
click at [929, 321] on img at bounding box center [928, 311] width 20 height 20
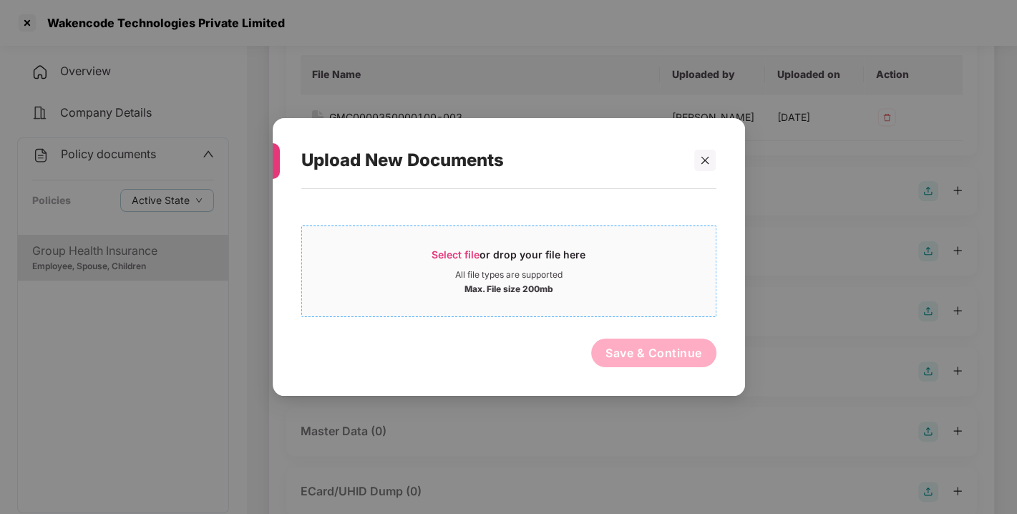
click at [468, 251] on span "Select file" at bounding box center [455, 254] width 48 height 12
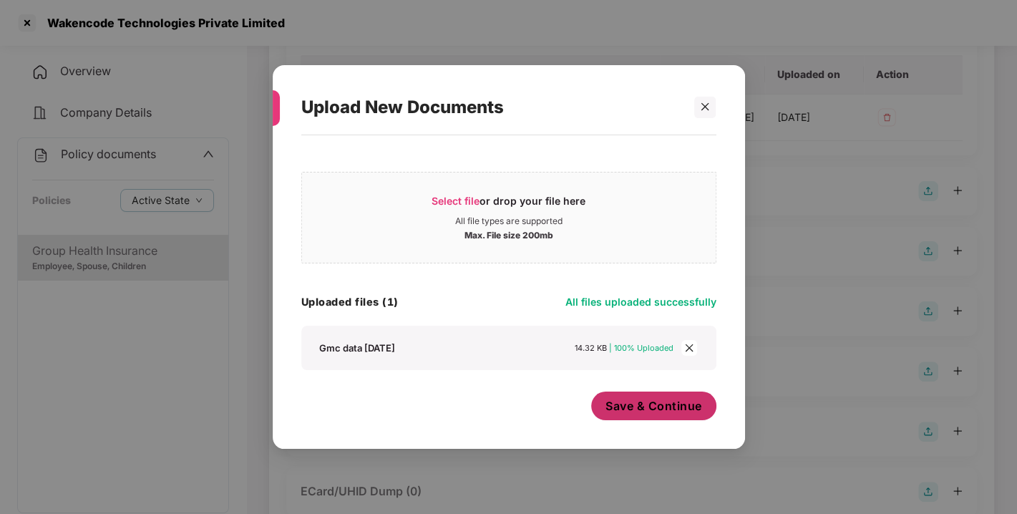
click at [663, 400] on span "Save & Continue" at bounding box center [653, 406] width 97 height 16
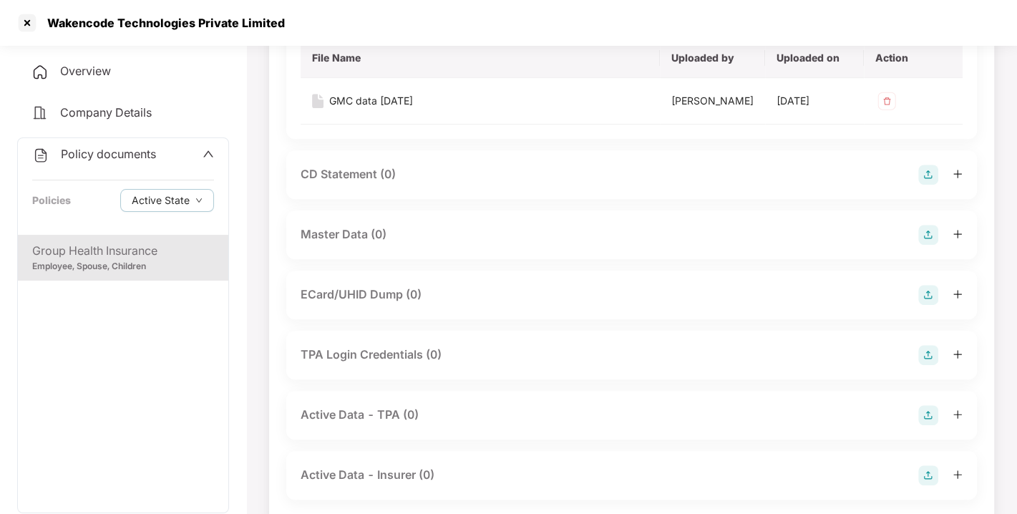
scroll to position [458, 0]
click at [931, 244] on img at bounding box center [928, 234] width 20 height 20
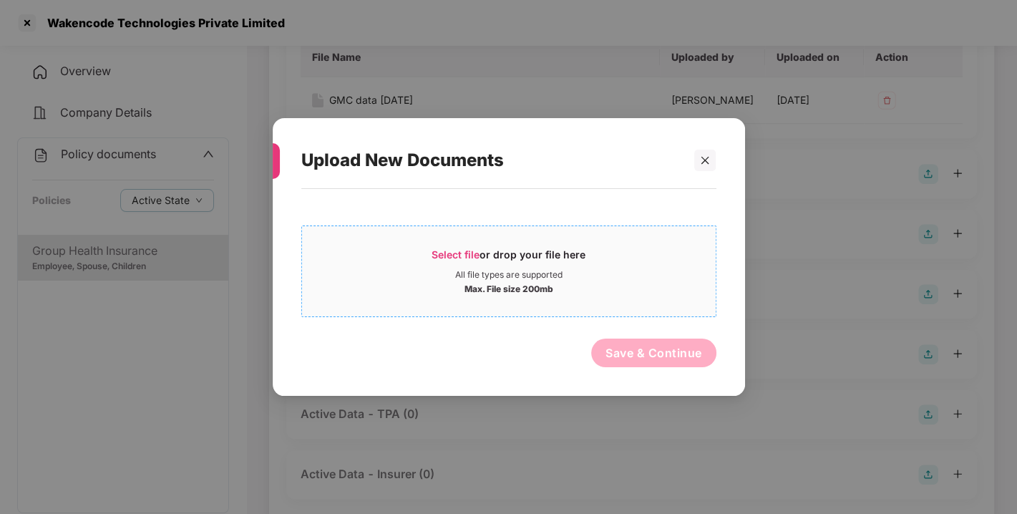
click at [486, 258] on div "Select file or drop your file here" at bounding box center [508, 258] width 154 height 21
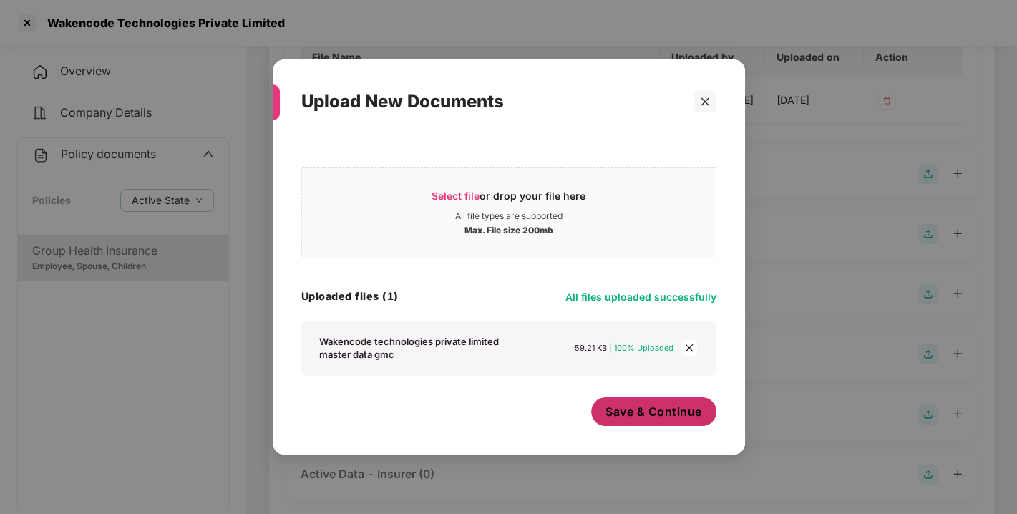
click at [635, 416] on span "Save & Continue" at bounding box center [653, 411] width 97 height 16
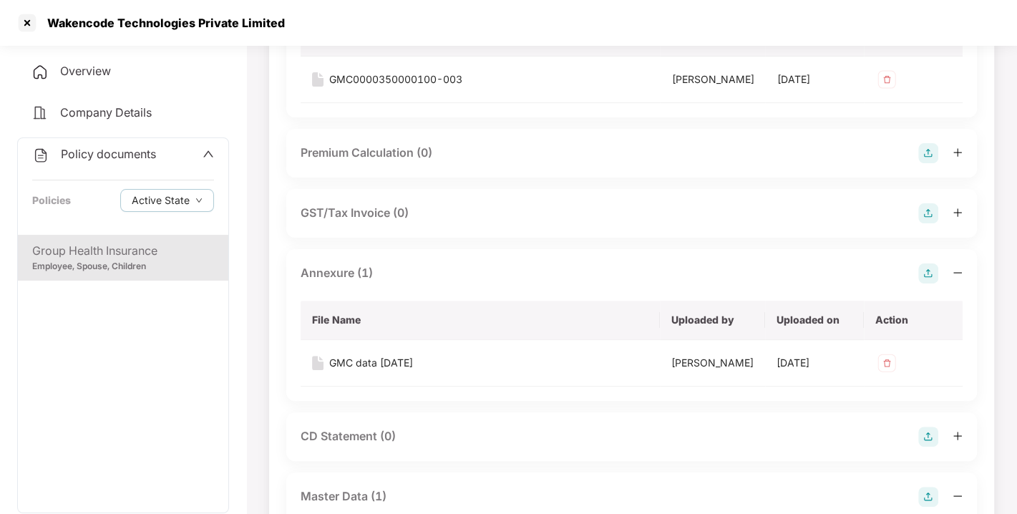
scroll to position [0, 0]
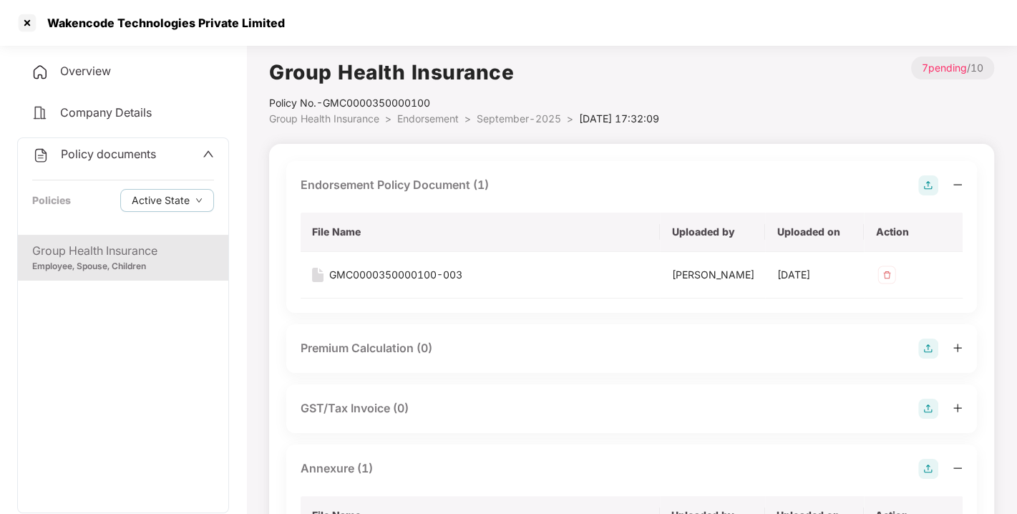
click at [423, 118] on span "Endorsement" at bounding box center [428, 118] width 62 height 12
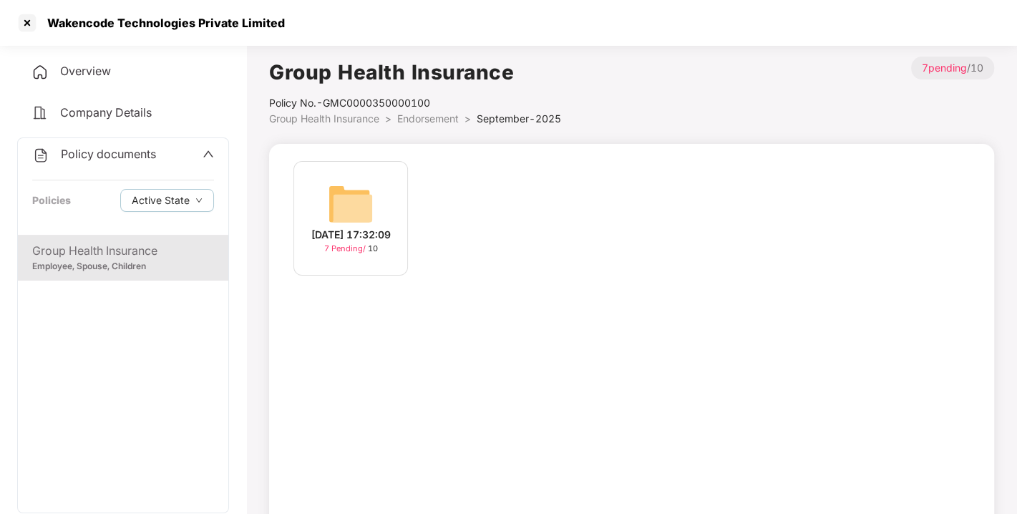
click at [421, 109] on div "Policy No.- GMC0000350000100" at bounding box center [415, 103] width 292 height 16
click at [438, 117] on span "Endorsement" at bounding box center [428, 118] width 62 height 12
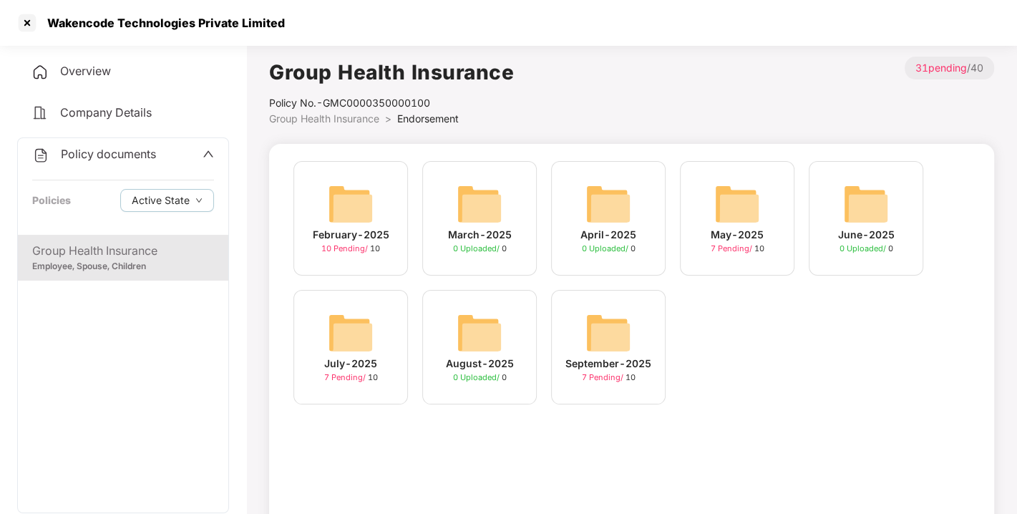
click at [87, 160] on div "Policy documents" at bounding box center [94, 154] width 124 height 19
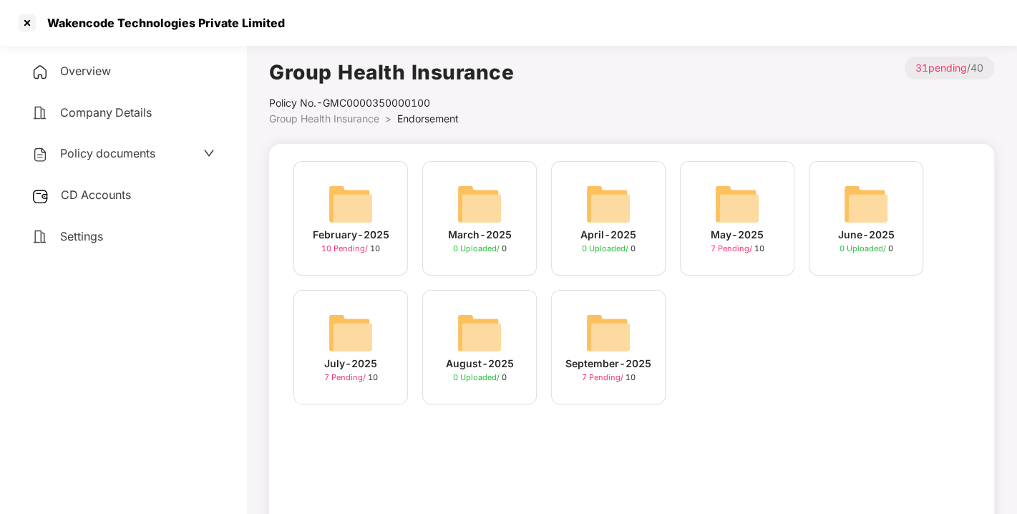
click at [107, 195] on span "CD Accounts" at bounding box center [96, 194] width 70 height 14
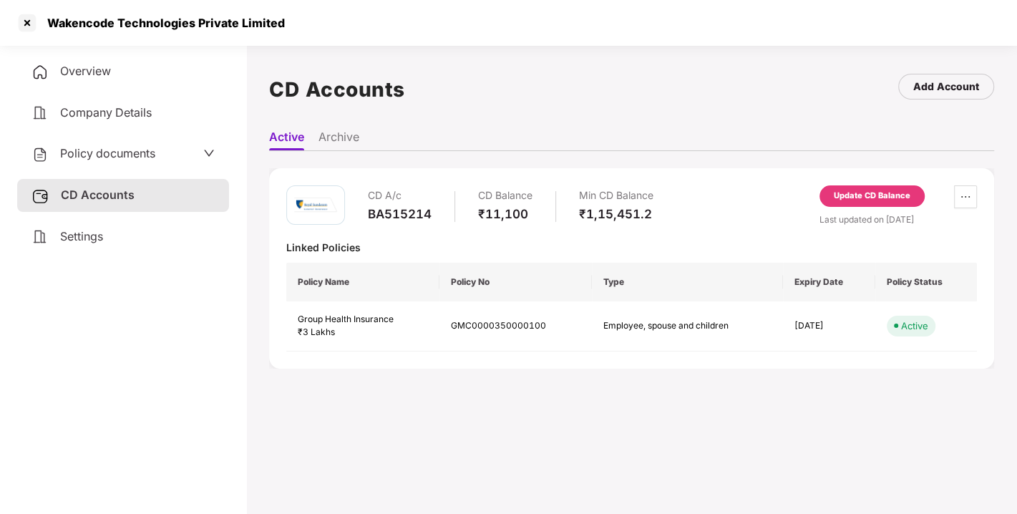
click at [863, 190] on div "Update CD Balance" at bounding box center [871, 196] width 77 height 13
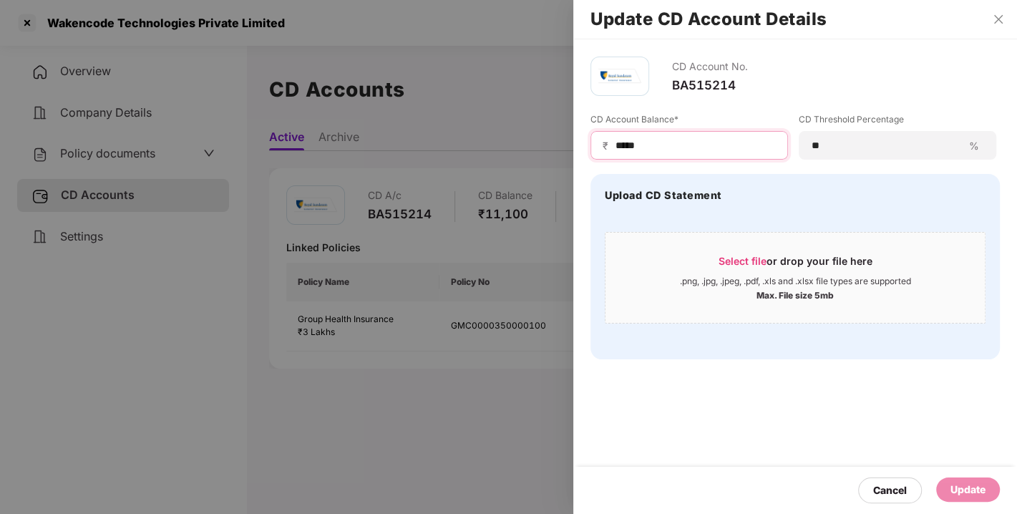
drag, startPoint x: 666, startPoint y: 144, endPoint x: 524, endPoint y: 164, distance: 143.8
click at [524, 164] on div "Update CD Account Details CD Account No. BA515214 CD Account Balance* ₹ ***** C…" at bounding box center [508, 257] width 1017 height 514
type input "****"
click at [956, 484] on div "Update" at bounding box center [967, 489] width 35 height 16
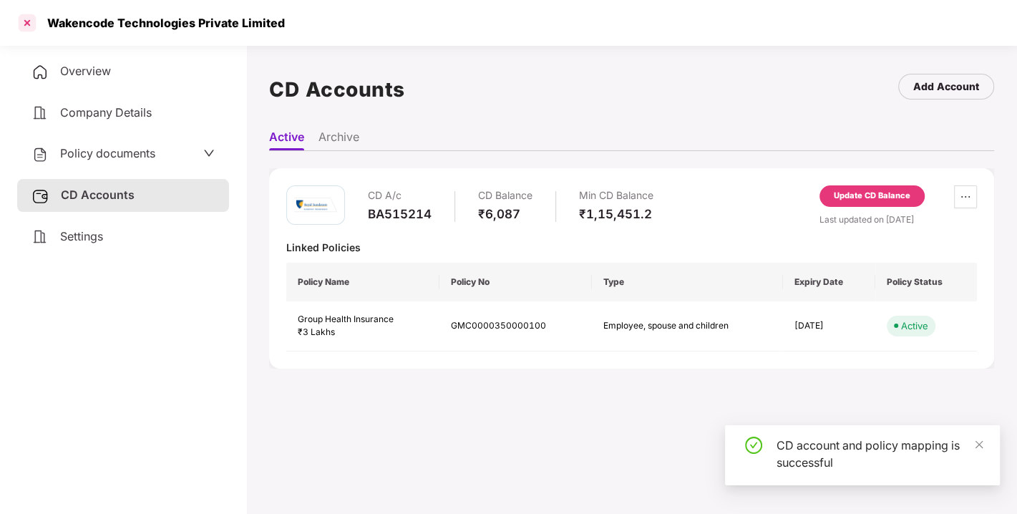
click at [24, 21] on div at bounding box center [27, 22] width 23 height 23
